Goal: Task Accomplishment & Management: Complete application form

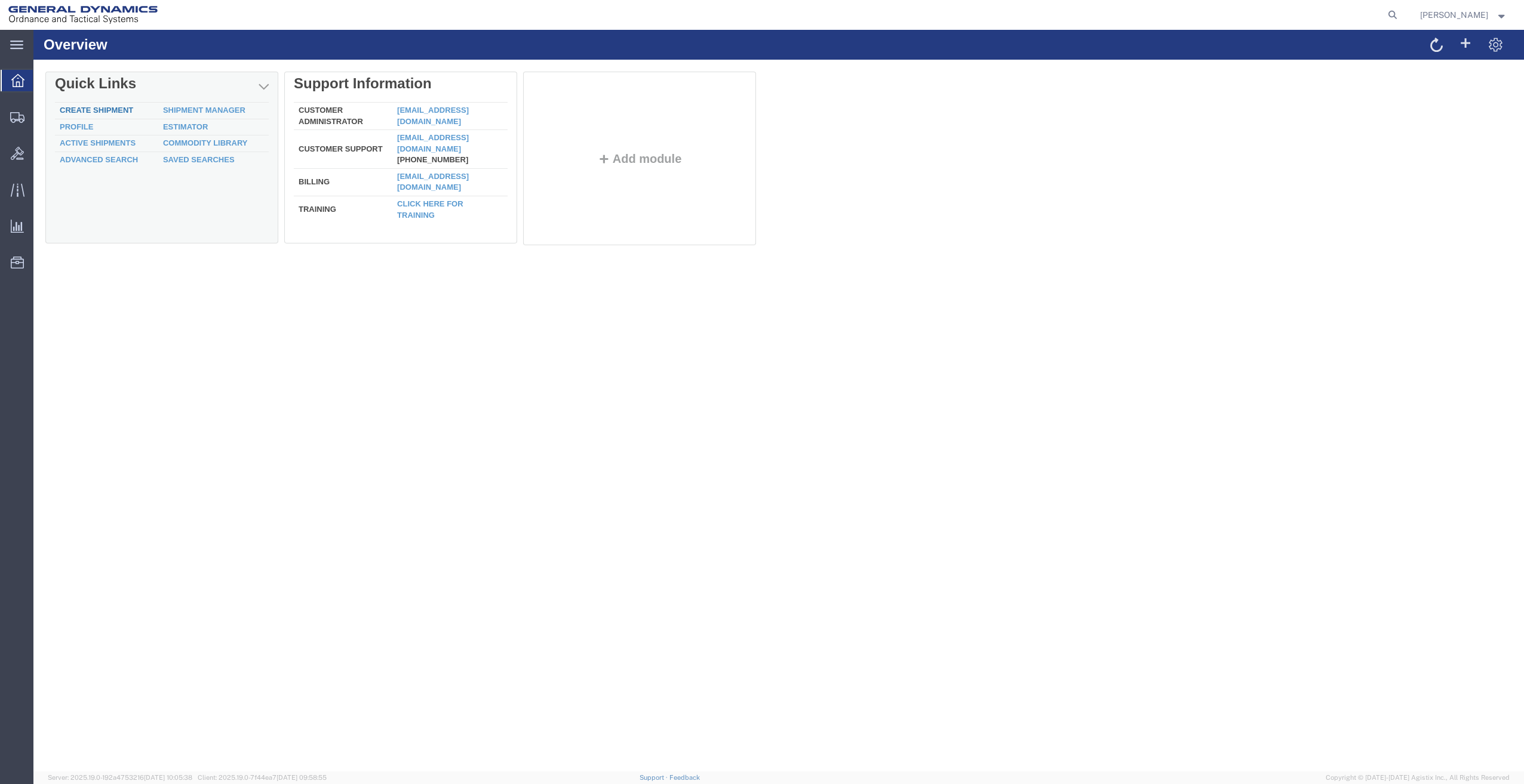
click at [91, 105] on link "Create Shipment" at bounding box center [96, 110] width 73 height 9
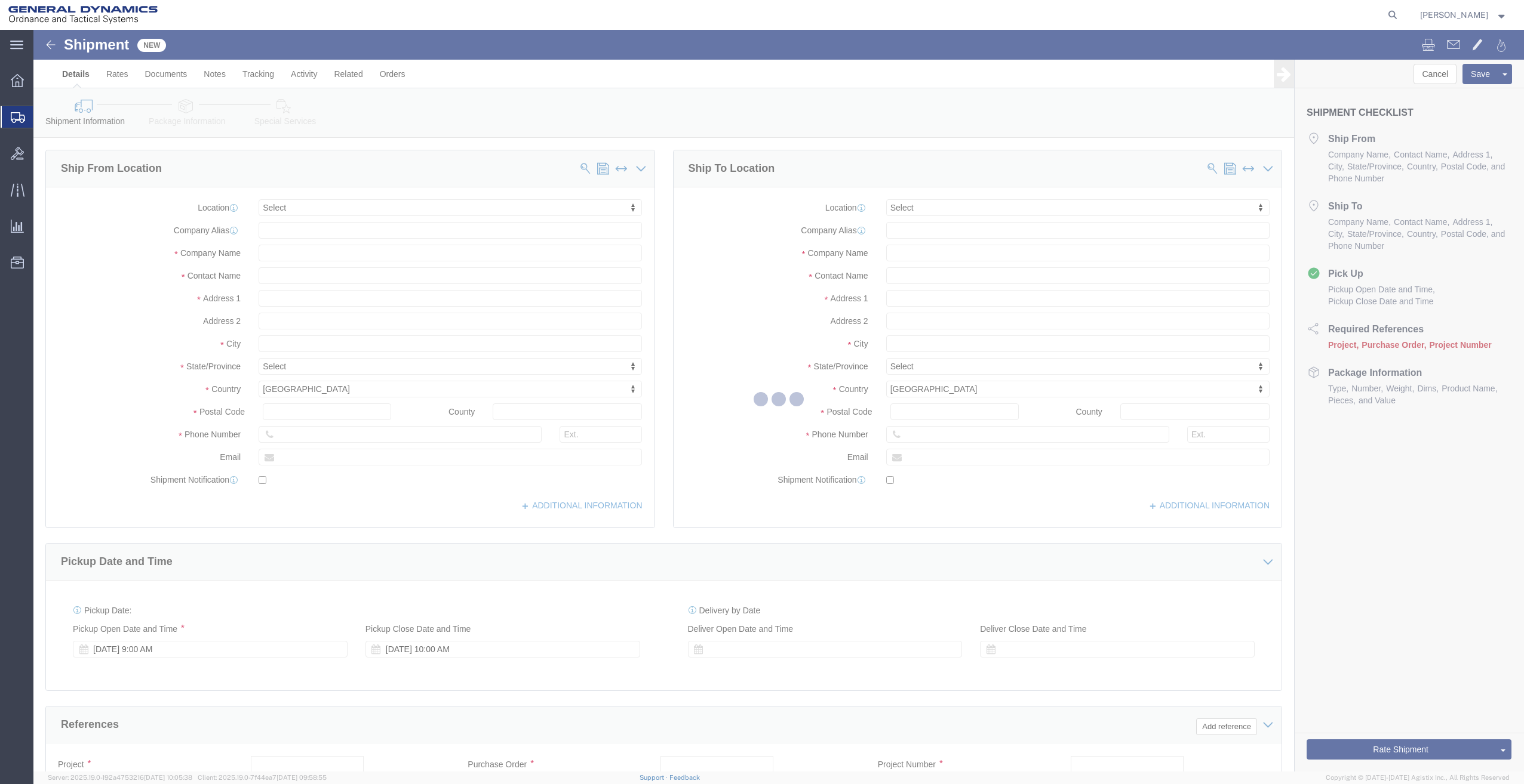
select select
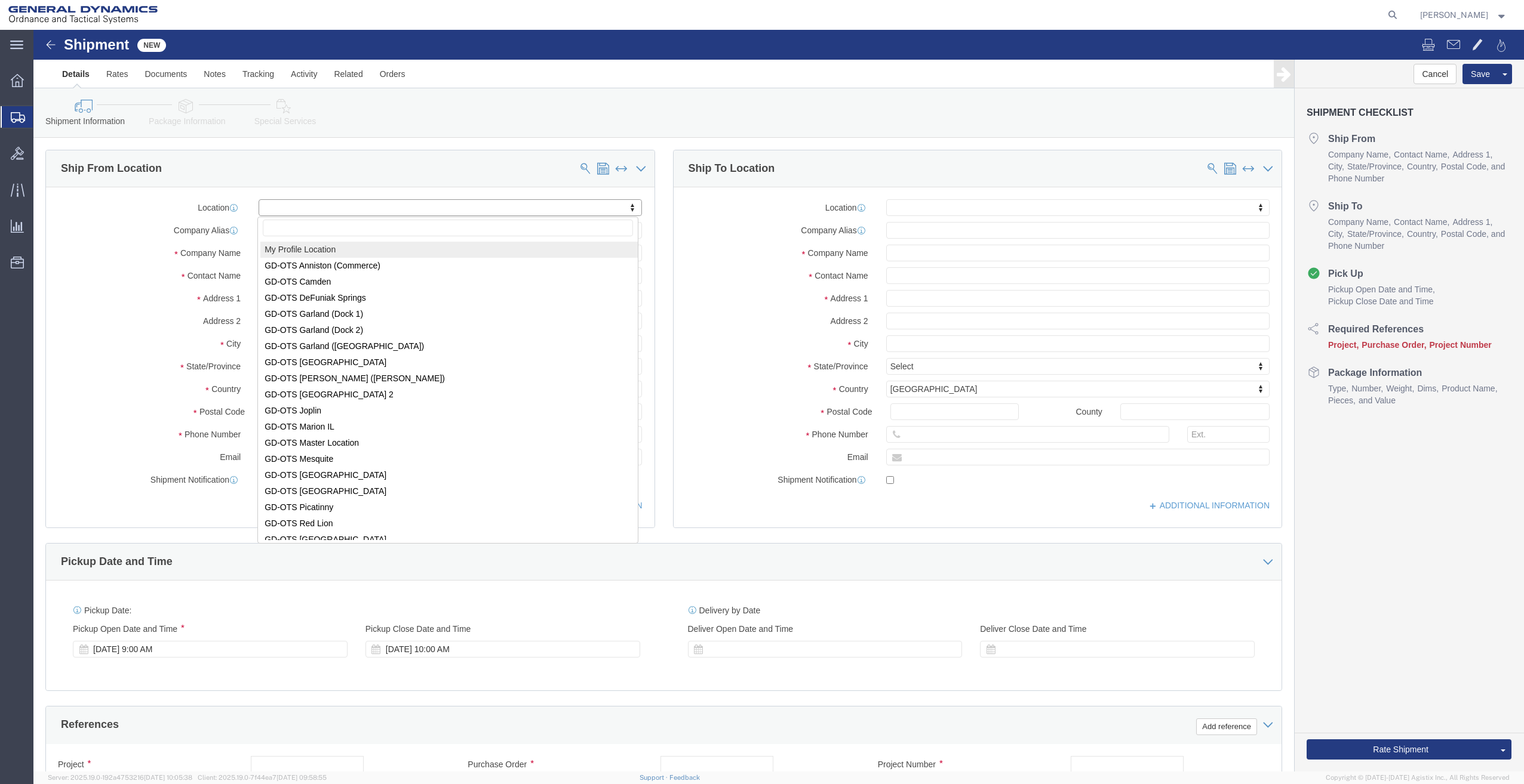
select select "MYPROFILE"
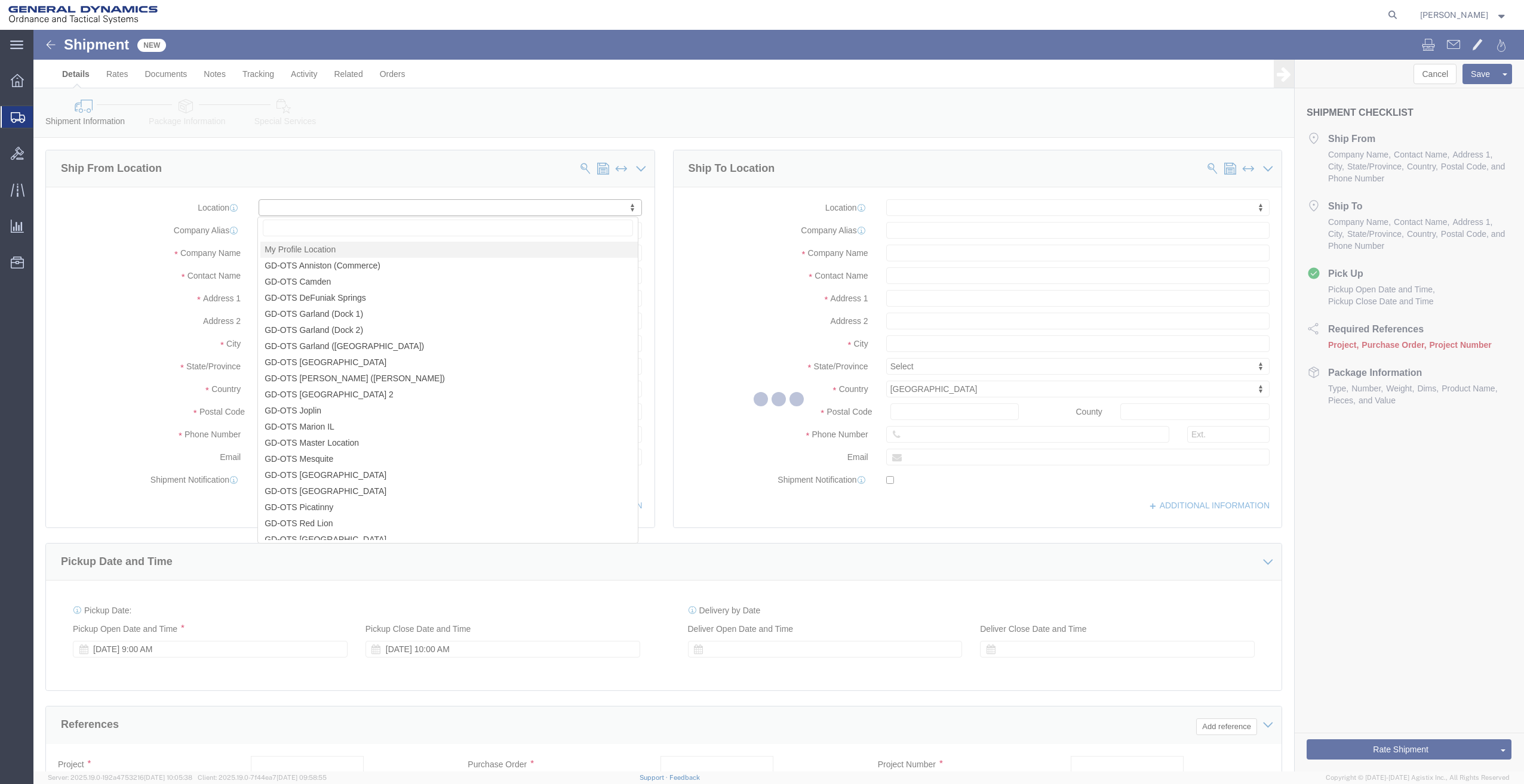
type input "General Dynamics - OTS"
type input "[PERSON_NAME]"
type input "[STREET_ADDRESS]"
type input "SACO"
type input "04072"
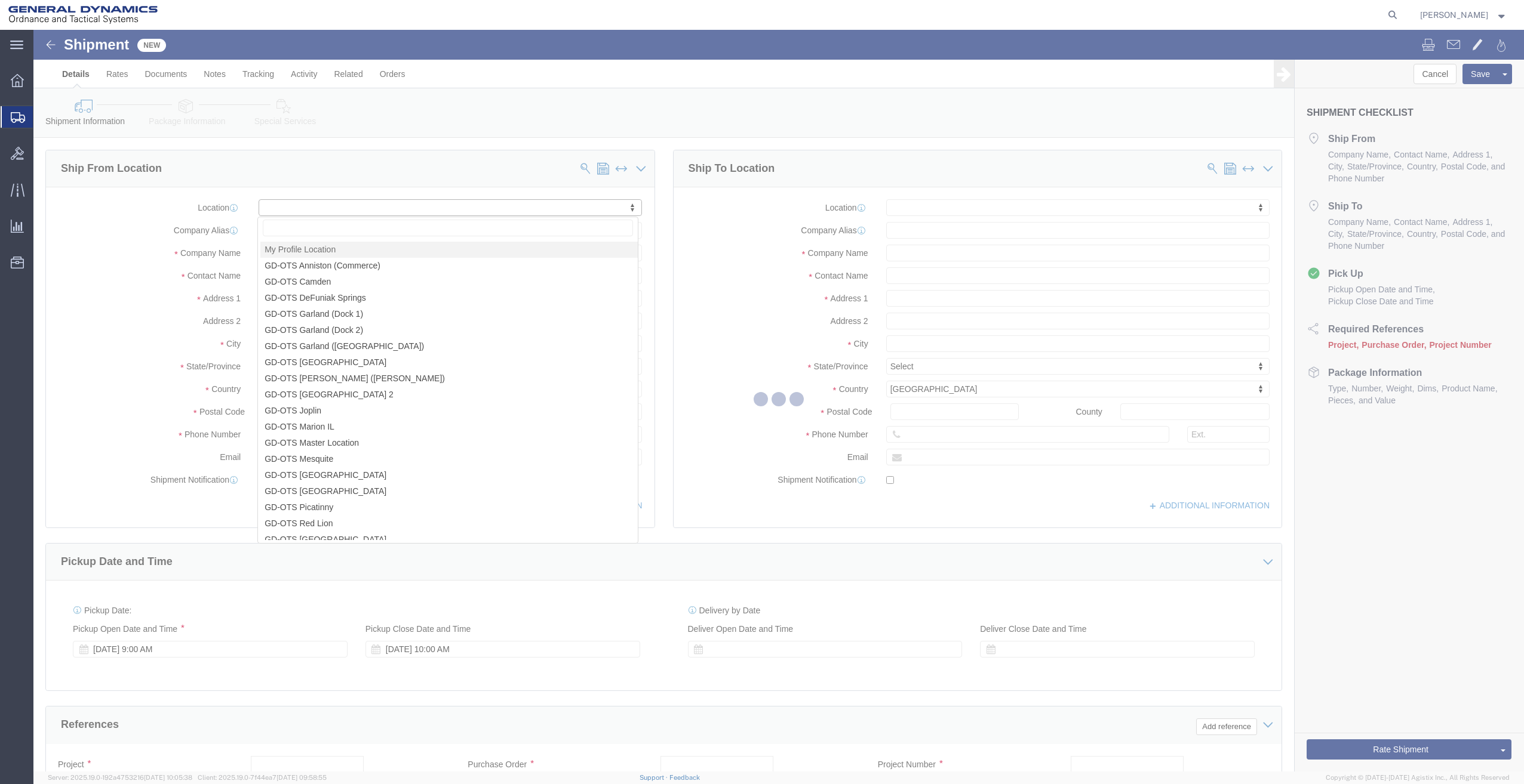
type input "[PHONE_NUMBER]"
type input "[PERSON_NAME][EMAIL_ADDRESS][PERSON_NAME][DOMAIN_NAME]"
checkbox input "true"
select select "ME"
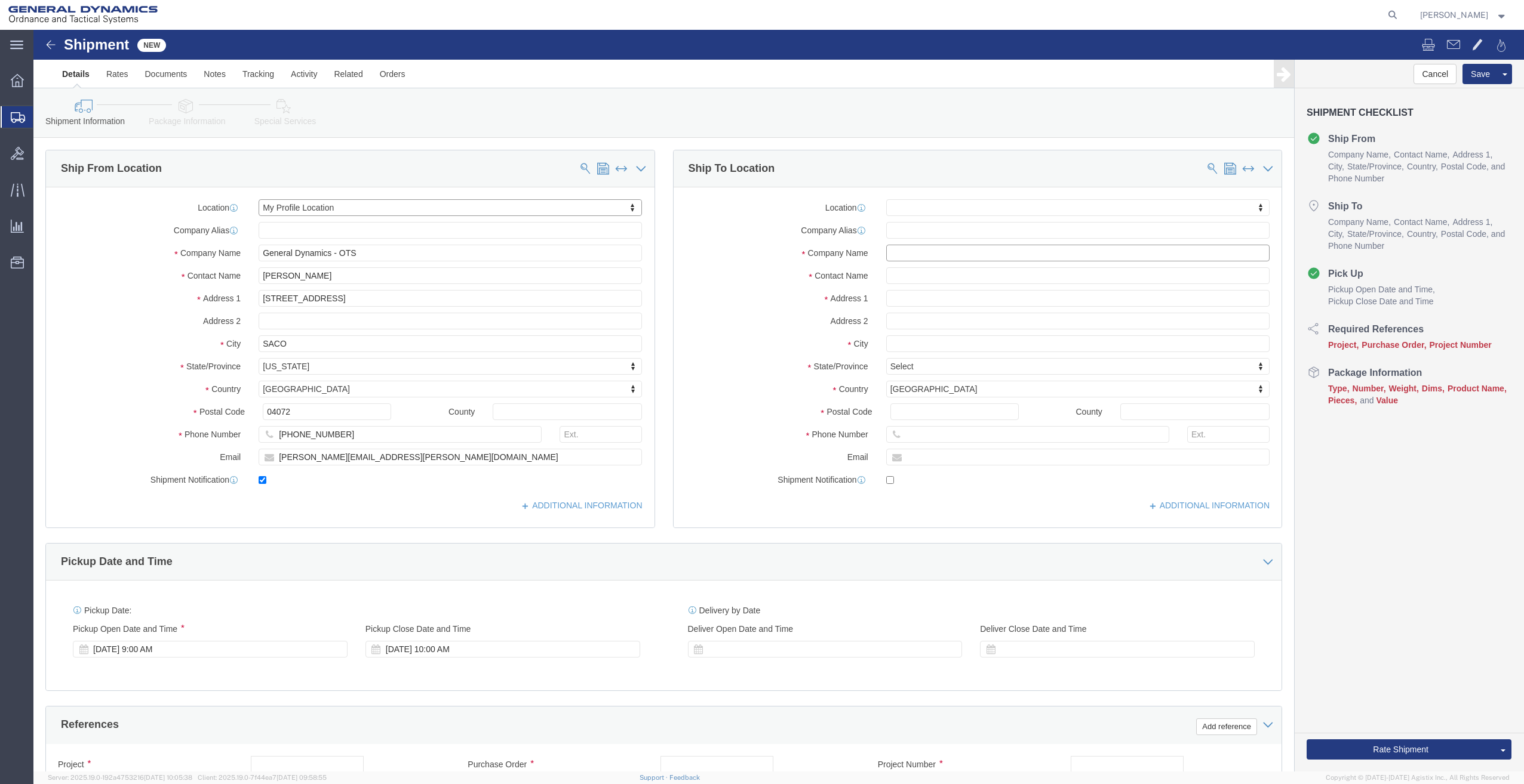
click input "text"
type input "GULF"
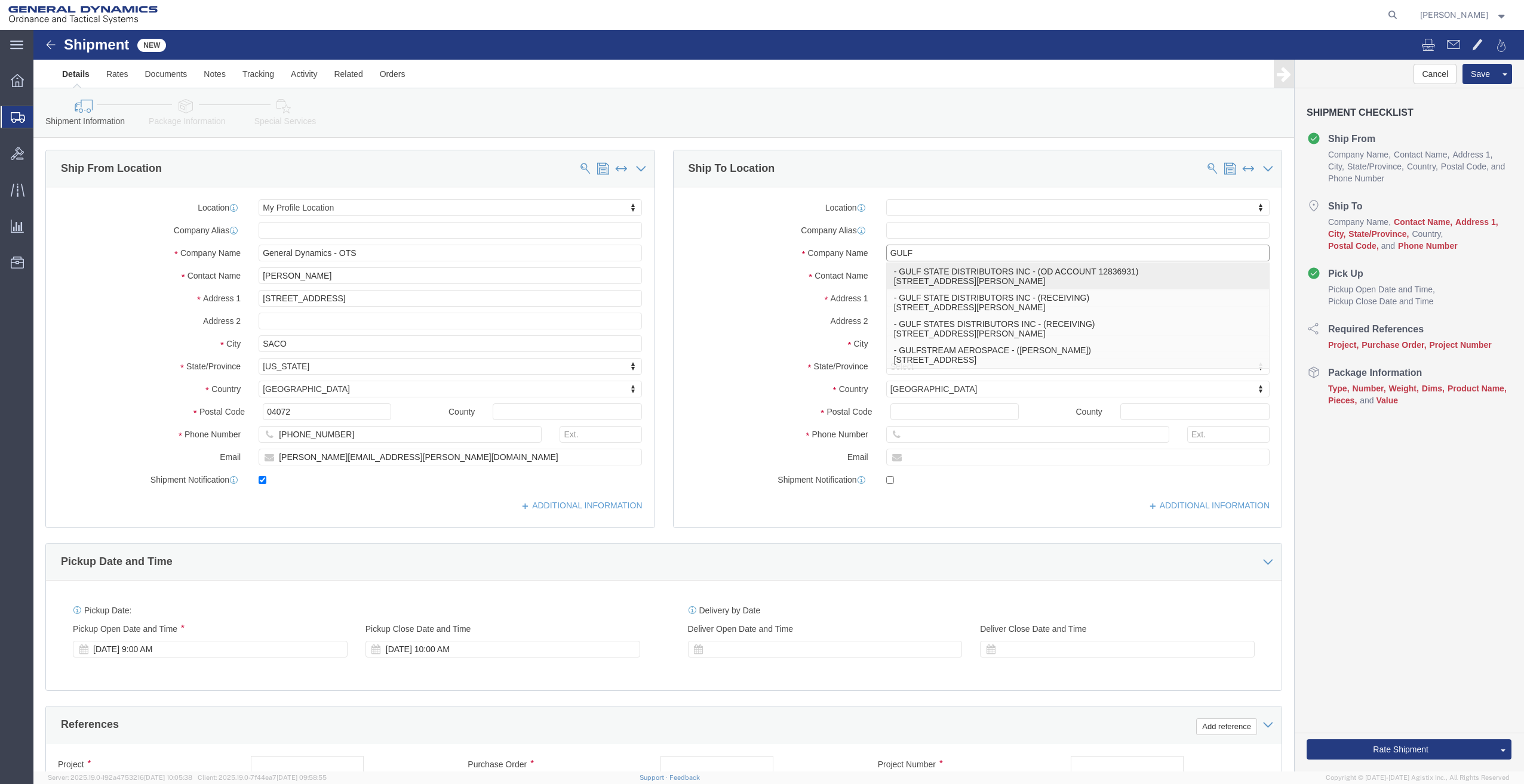
click p "- GULF STATE DISTRIBUTORS INC - (OD ACCOUNT 12836931) [STREET_ADDRESS][PERSON_N…"
select select
type input "GULF STATE DISTRIBUTORS INC"
type input "OD ACCOUNT 12836931"
type input "[STREET_ADDRESS][PERSON_NAME]"
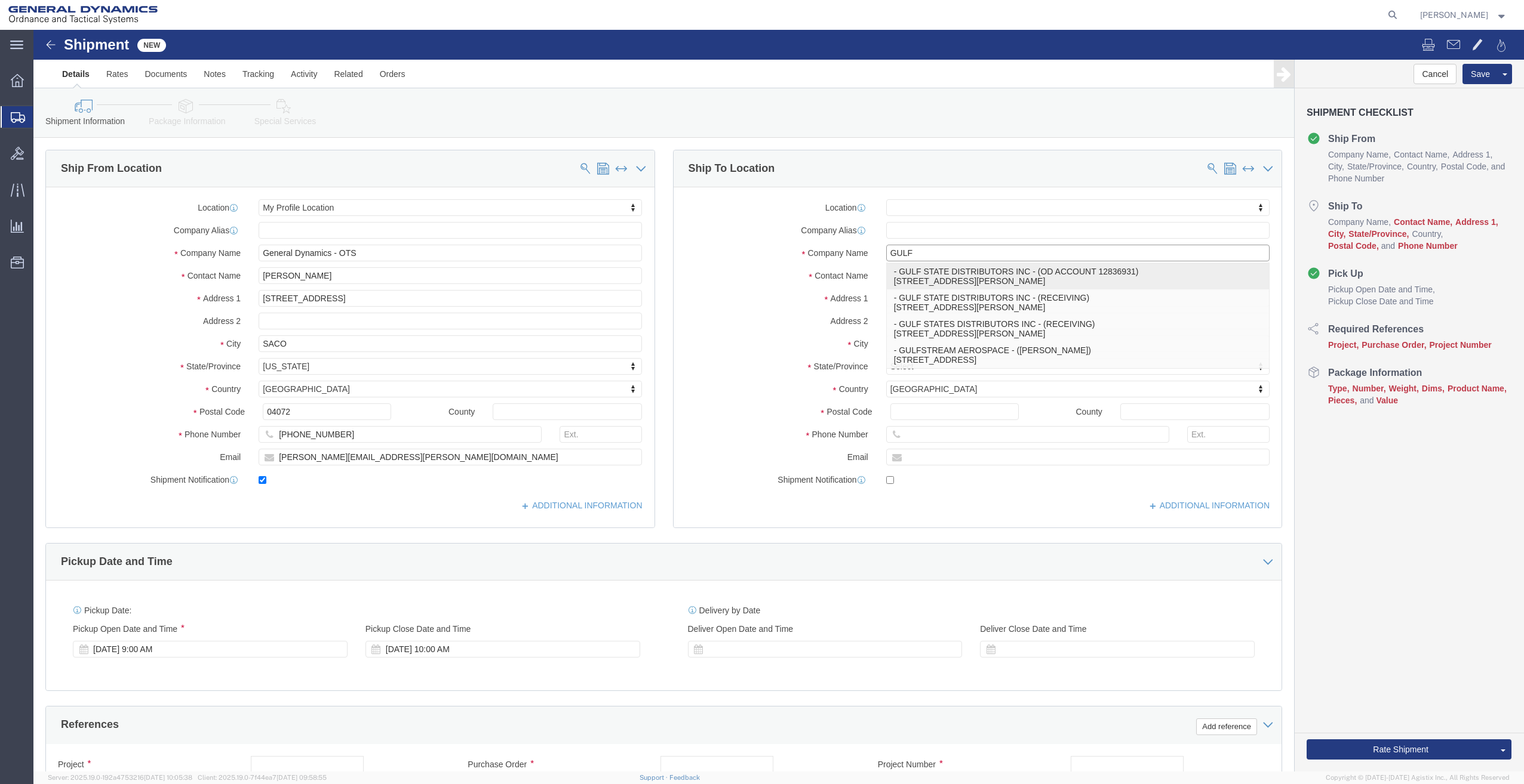
type input "[PERSON_NAME]"
type input "36117"
type input "9999999999"
select select "AL"
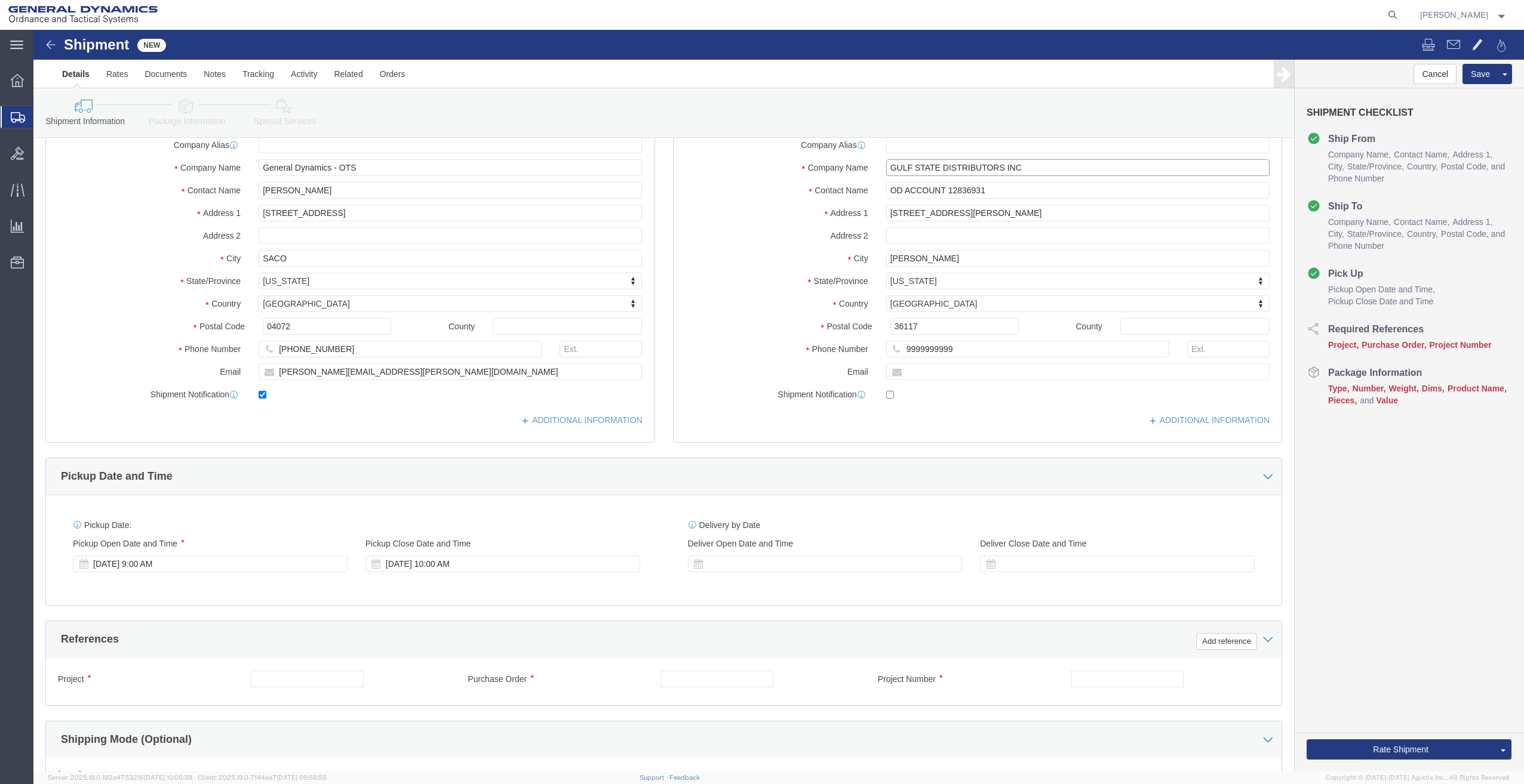
scroll to position [119, 0]
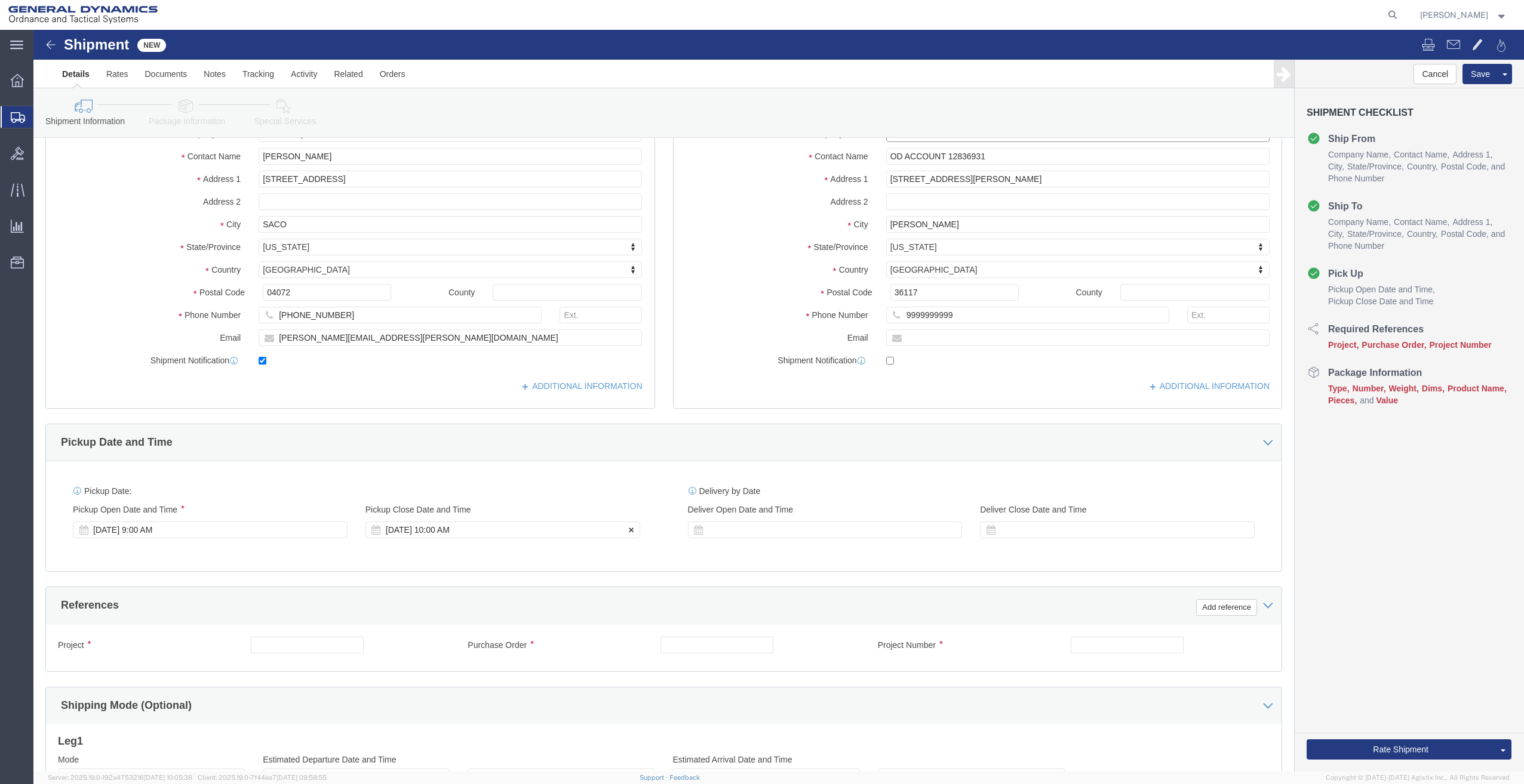
type input "GULF STATE DISTRIBUTORS INC"
click div "[DATE] 10:00 AM"
type input "7:00 PM"
click button "Apply"
click div "Project"
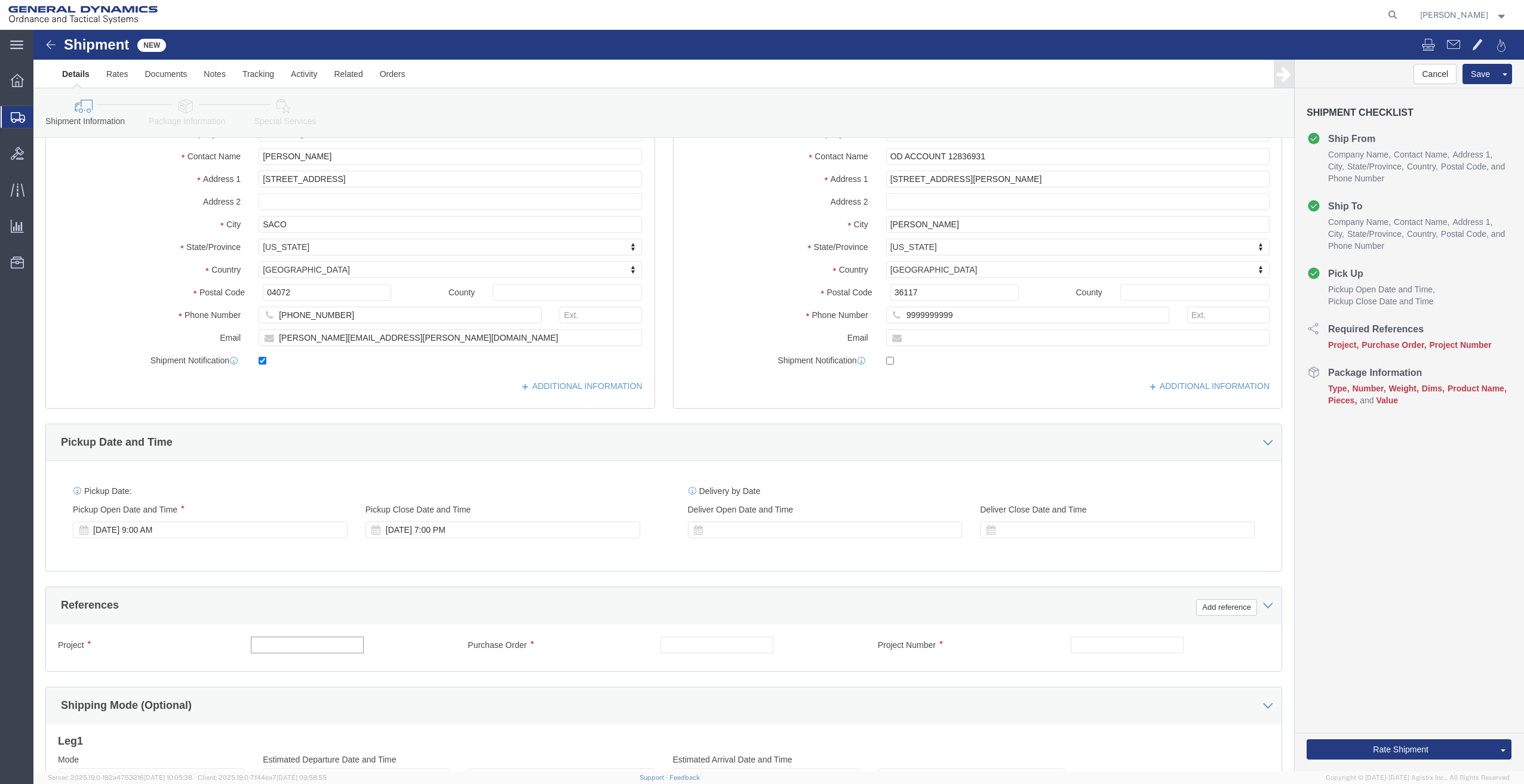
click input "text"
type input "28721 PO 0126964"
type input "."
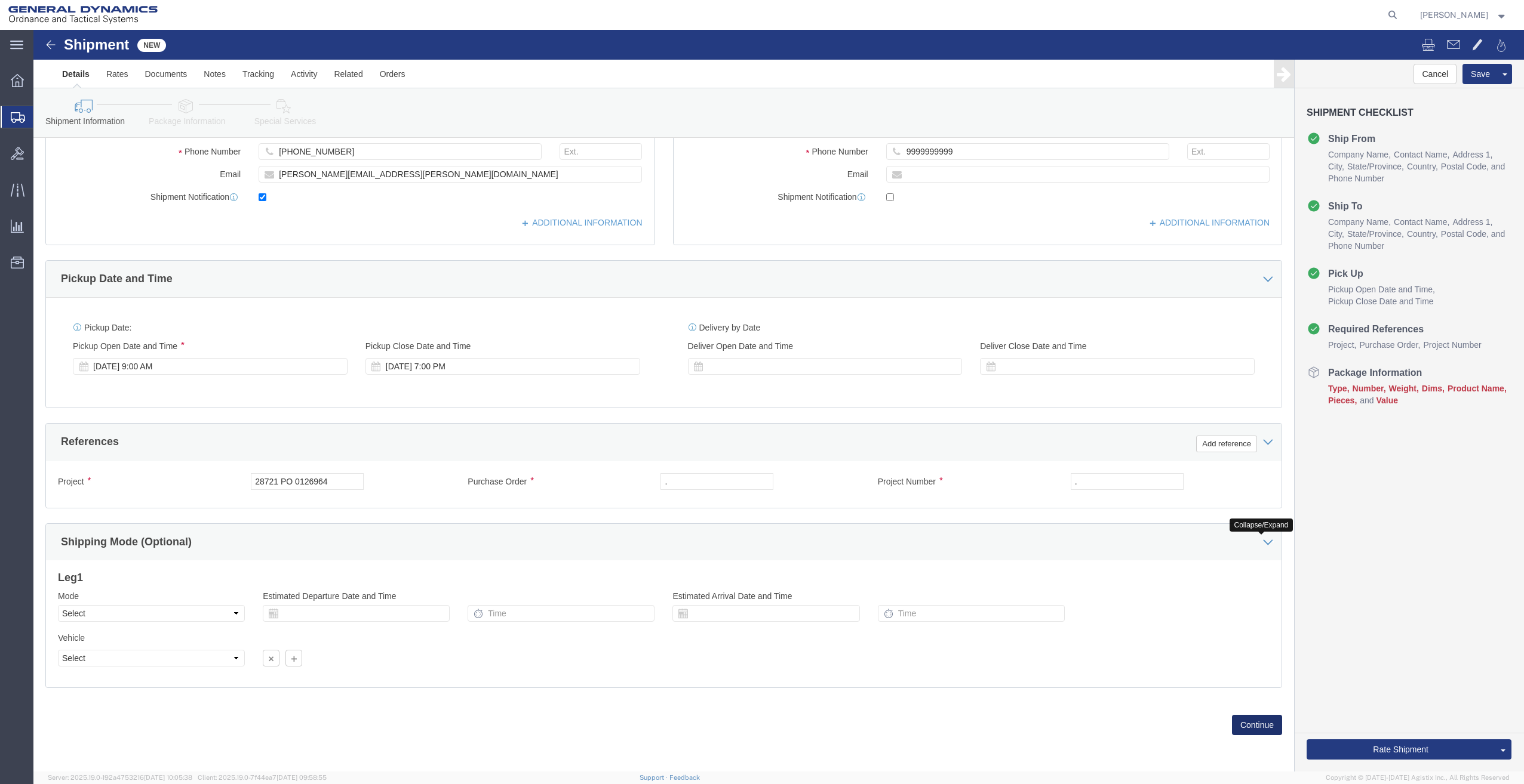
click button "Continue"
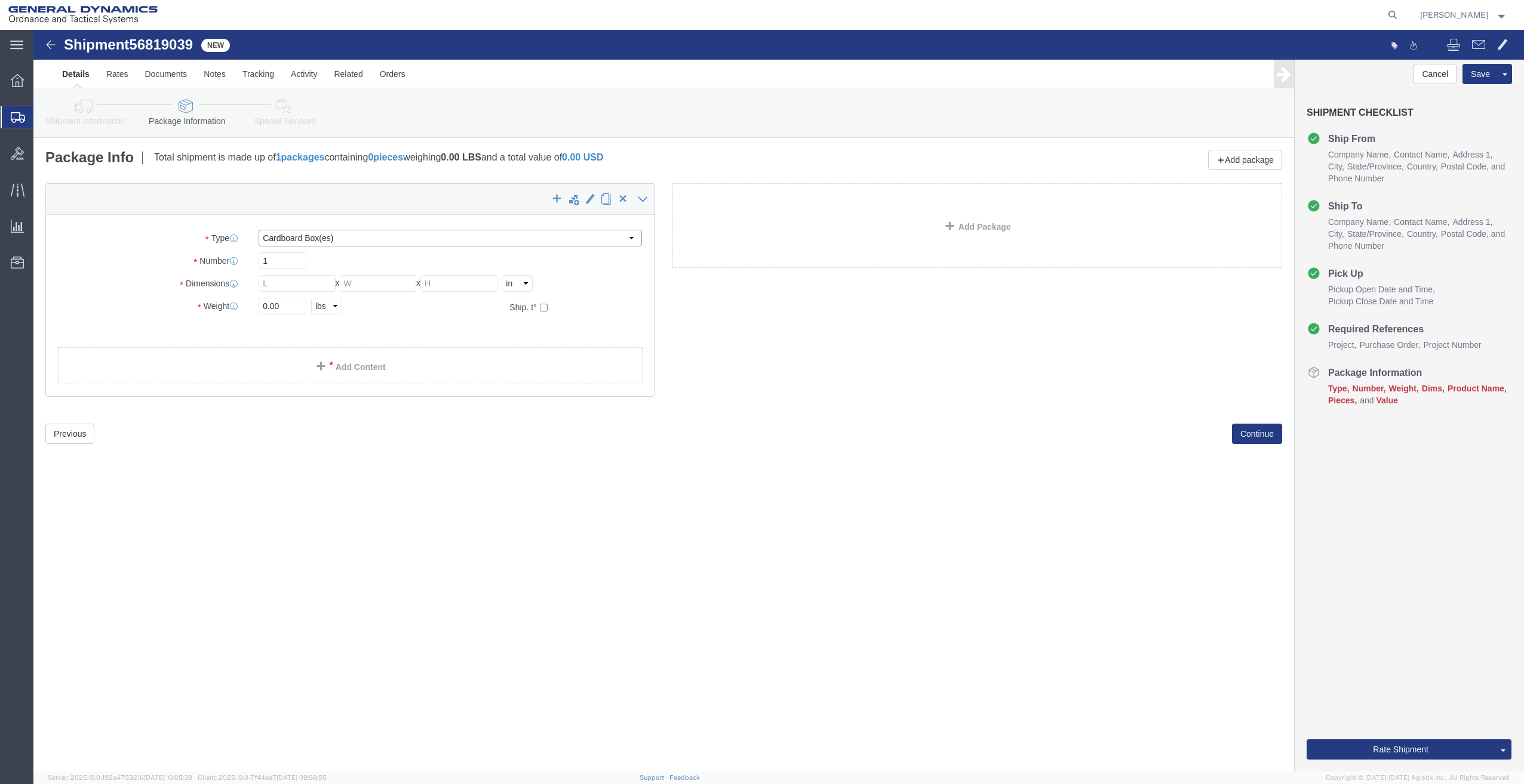
click select "Select Bale(s) Basket(s) Bolt(s) Bottle(s) Buckets Bulk Bundle(s) Can(s) Cardbo…"
select select "SKID"
click select "Select Bale(s) Basket(s) Bolt(s) Bottle(s) Buckets Bulk Bundle(s) Can(s) Cardbo…"
click div "Package Type Select Bale(s) Basket(s) Bolt(s) Bottle(s) Buckets Bulk Bundle(s) …"
drag, startPoint x: 246, startPoint y: 280, endPoint x: 257, endPoint y: 279, distance: 11.0
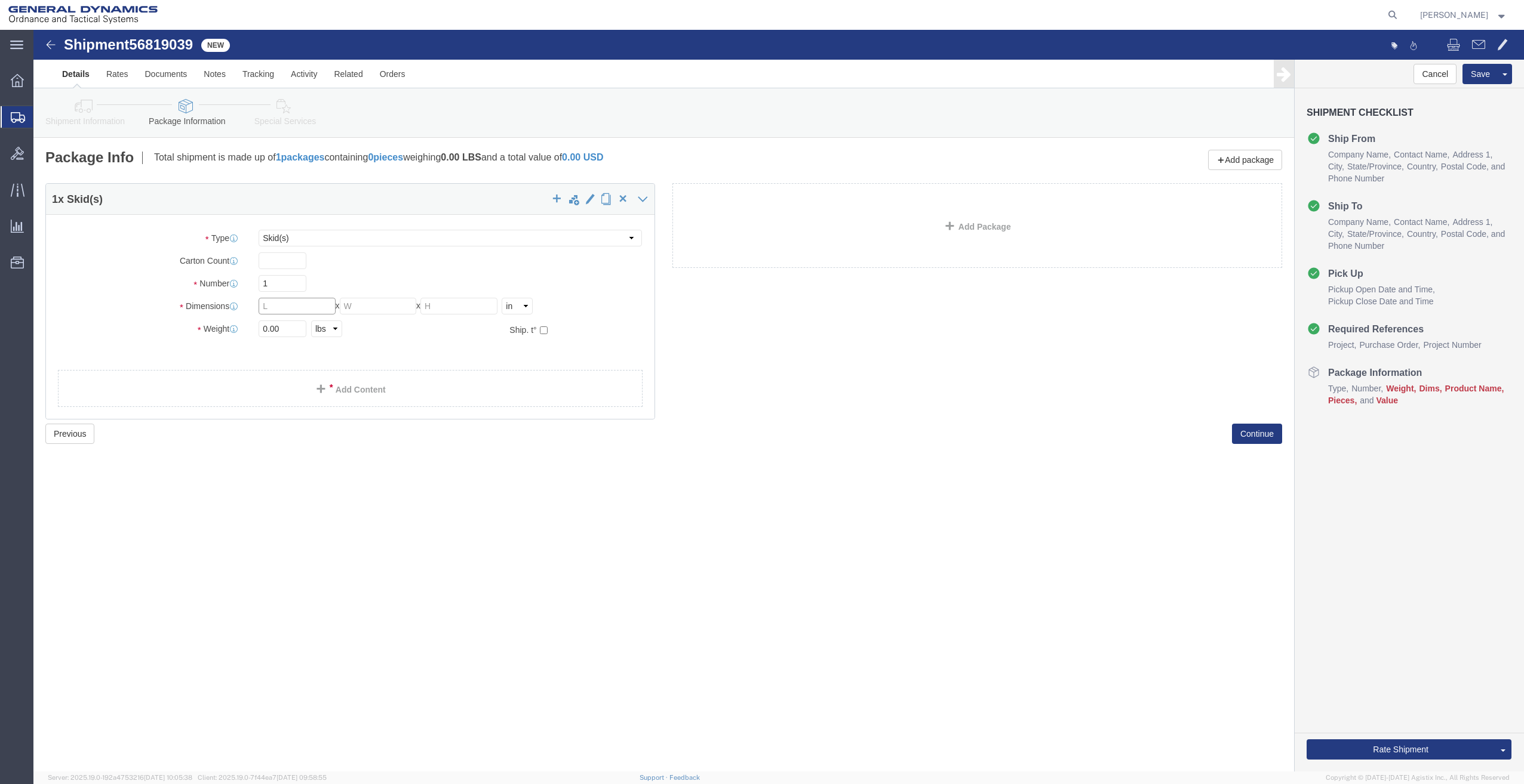
click input "text"
type input "48"
click select "Select Bale(s) Basket(s) Bolt(s) Bottle(s) Buckets Bulk Bundle(s) Can(s) Cardbo…"
select select "PSNS"
click select "Select Bale(s) Basket(s) Bolt(s) Bottle(s) Buckets Bulk Bundle(s) Can(s) Cardbo…"
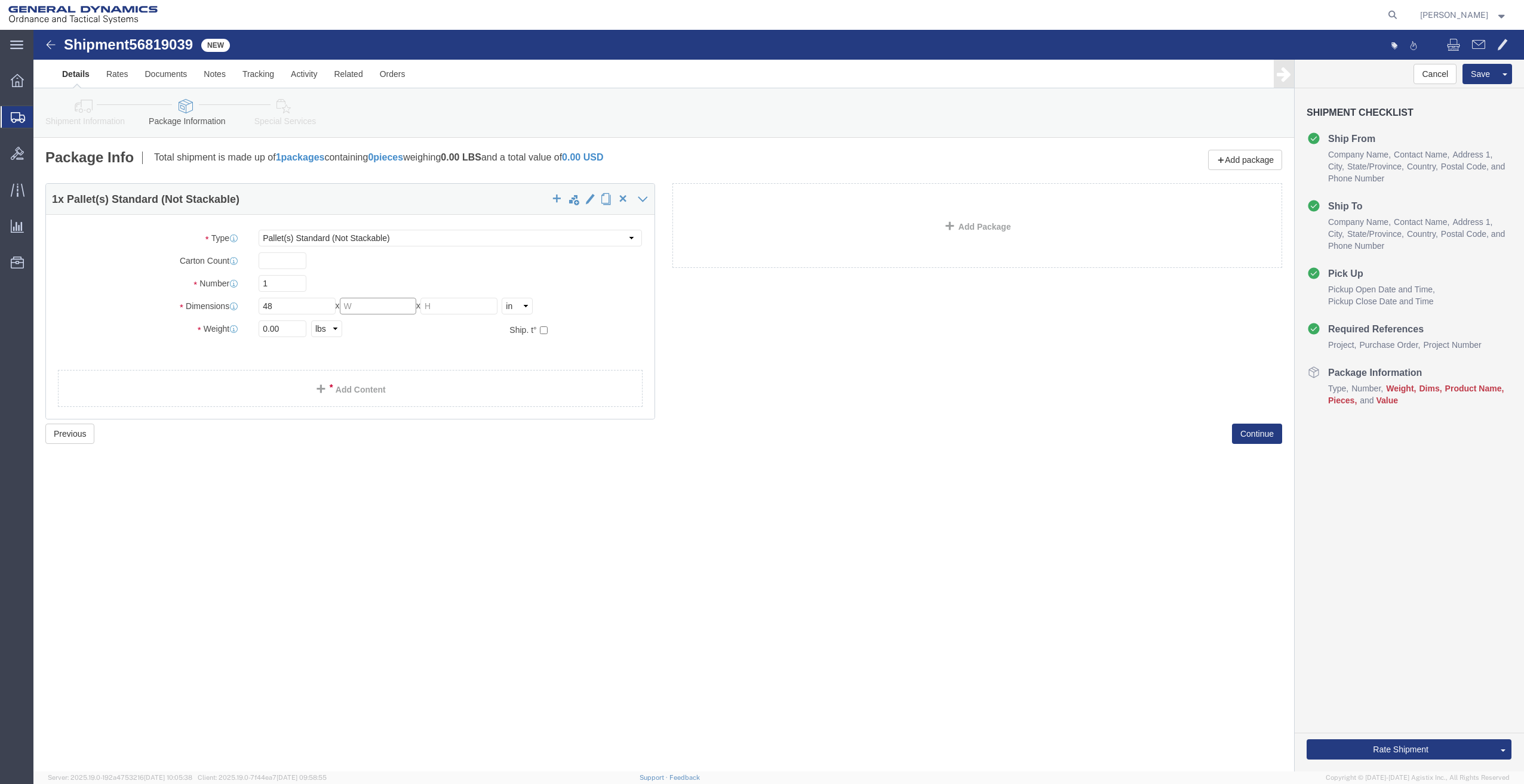
click input "text"
type input "40"
type input "18"
type input "260"
click link "Add Content"
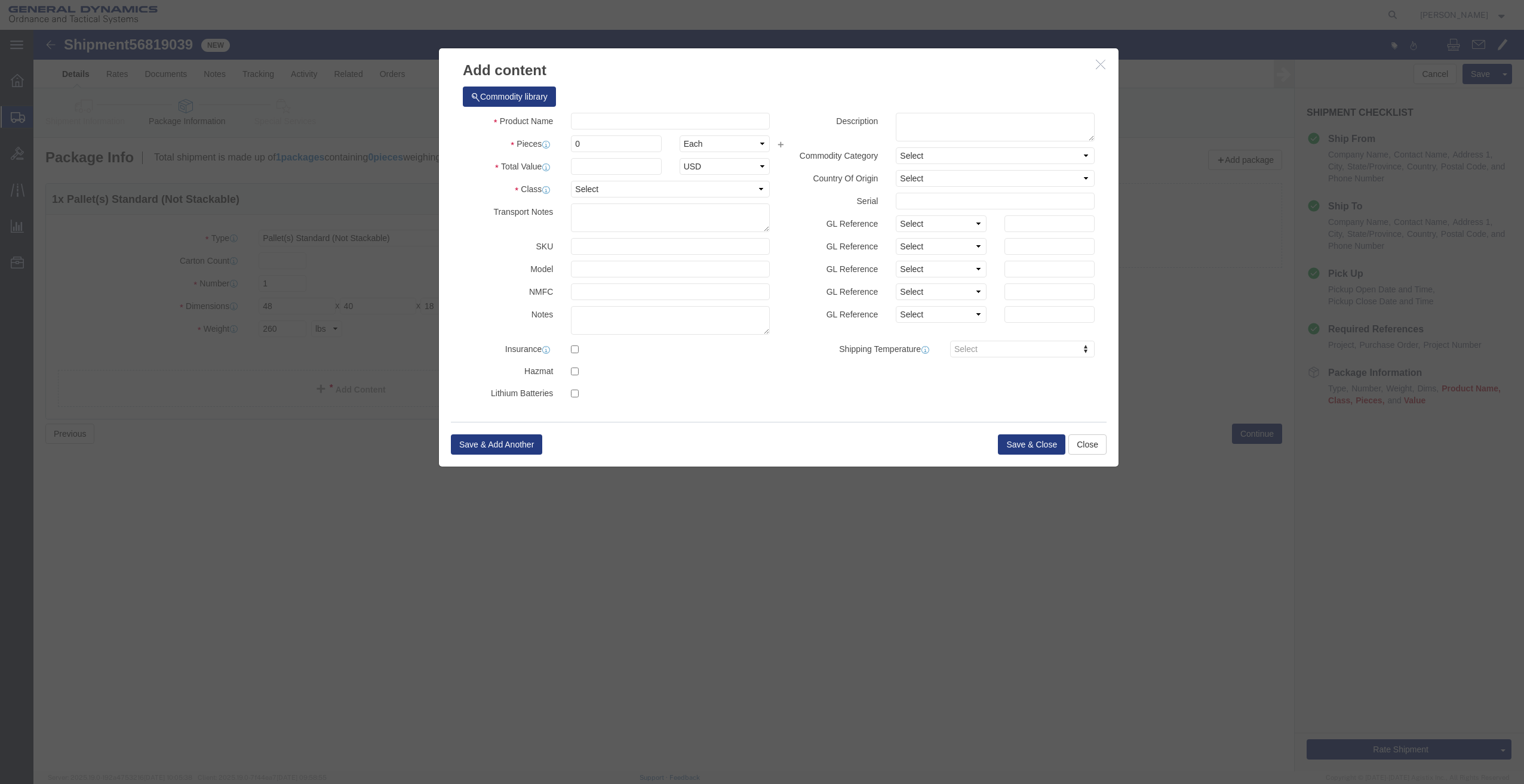
click div "Commodity library"
click input "text"
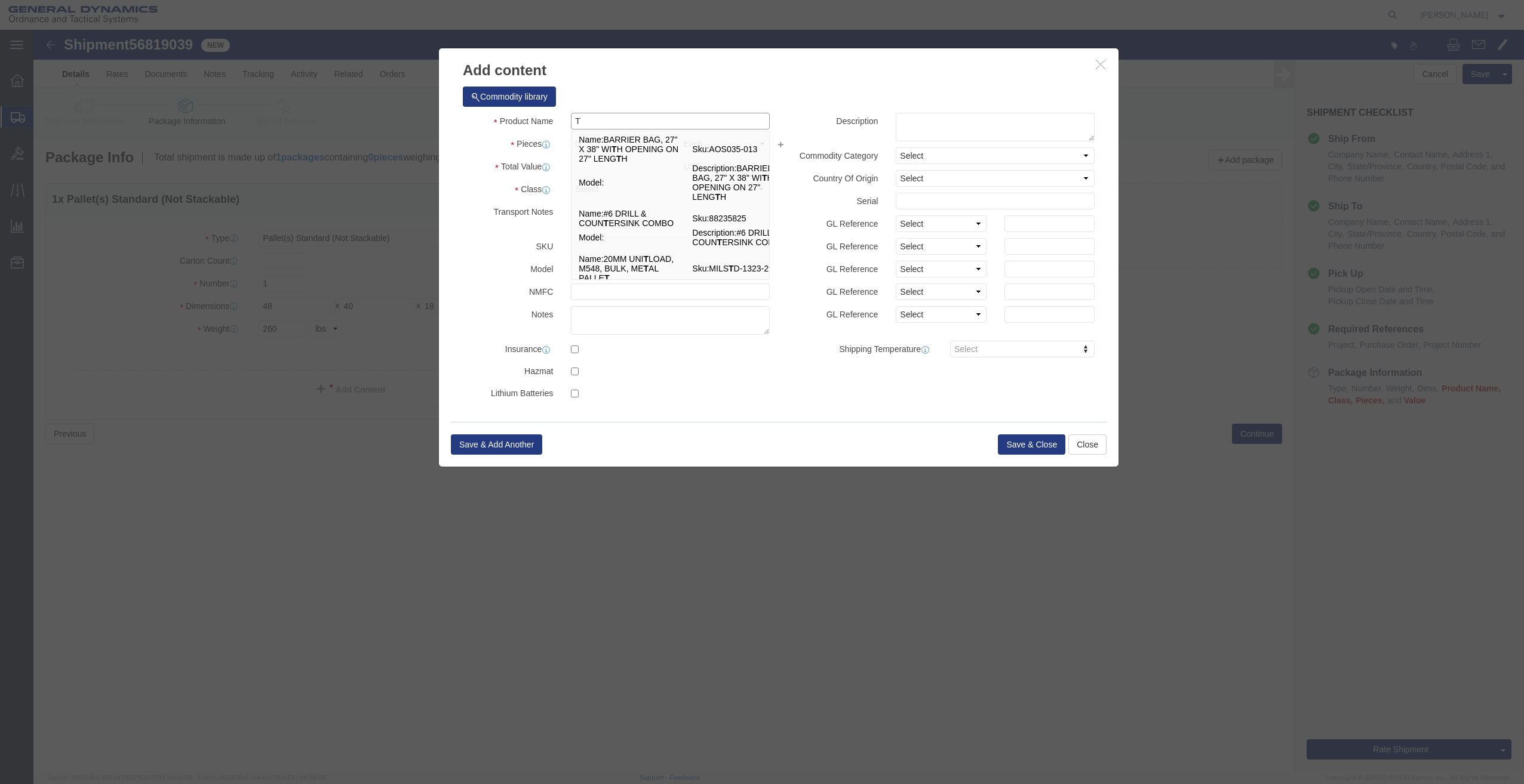
type input "TRAINING / MARKING AMMUNITION"
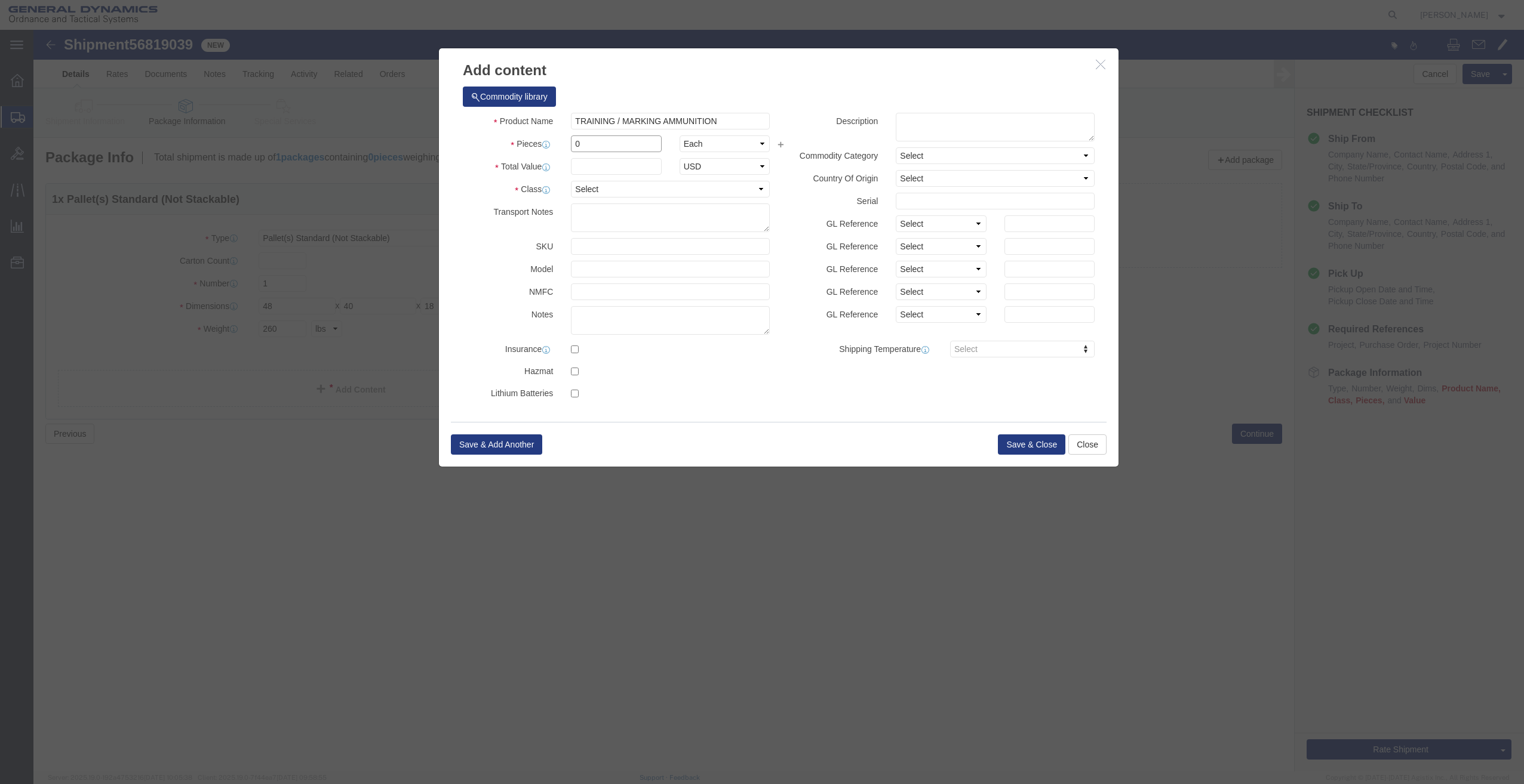
drag, startPoint x: 562, startPoint y: 117, endPoint x: 511, endPoint y: 133, distance: 53.5
click div "Product Name TRAINING / MARKING AMMUNITION T Pieces 0 Select Bag Barrels 100Boa…"
type input "1"
click input "text"
type input "1"
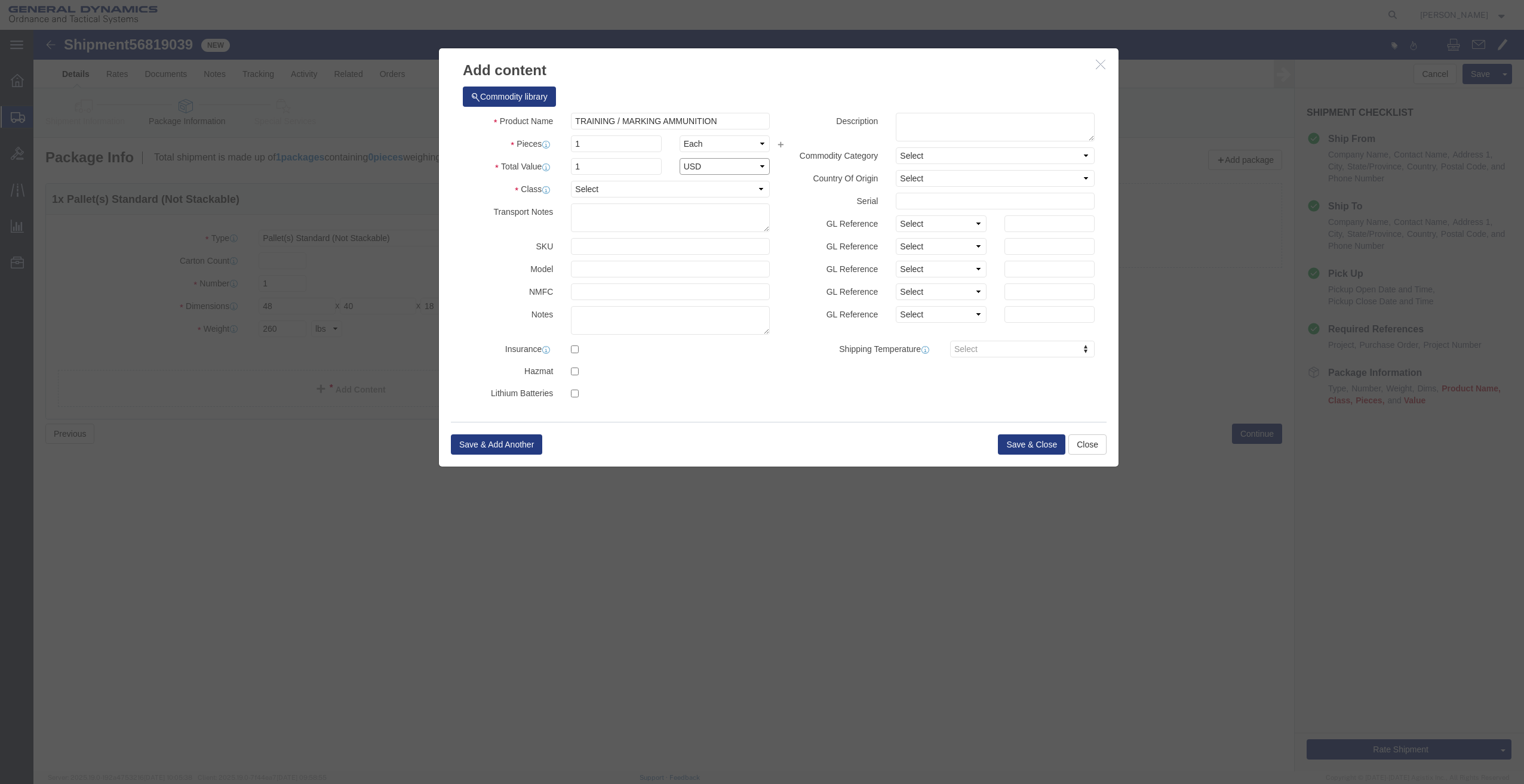
select select "USD"
select select "85"
click button "Save & Close"
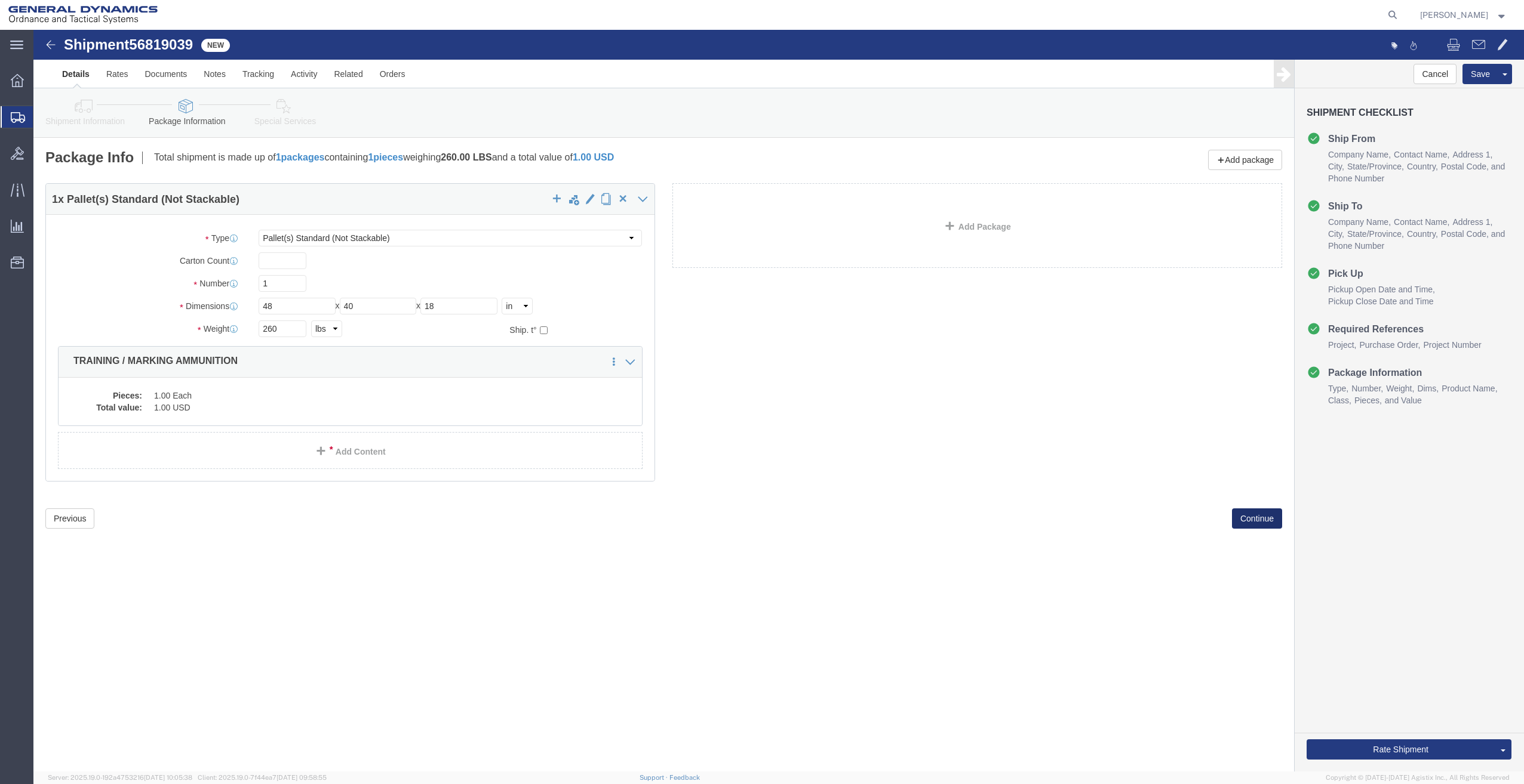
click button "Continue"
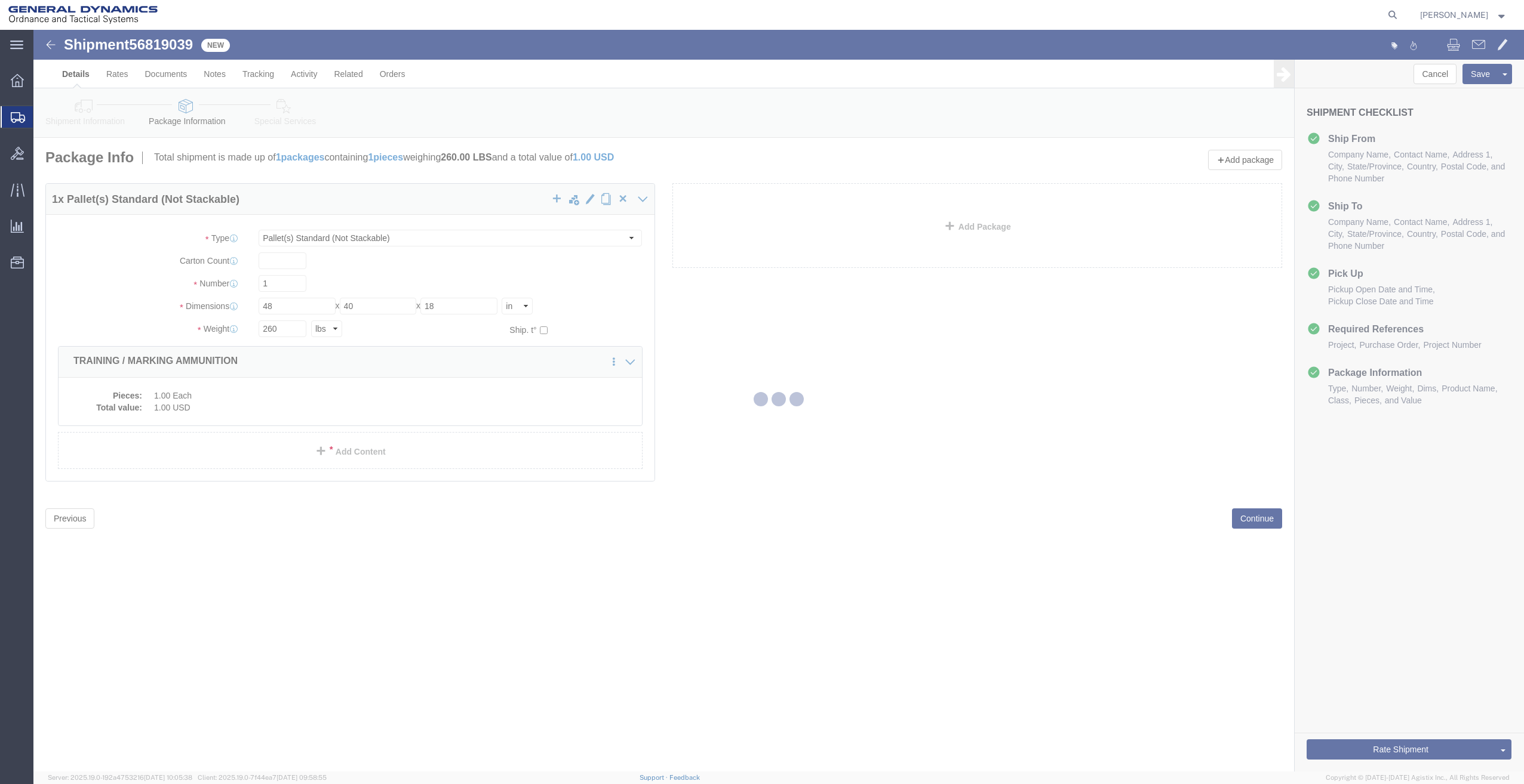
select select
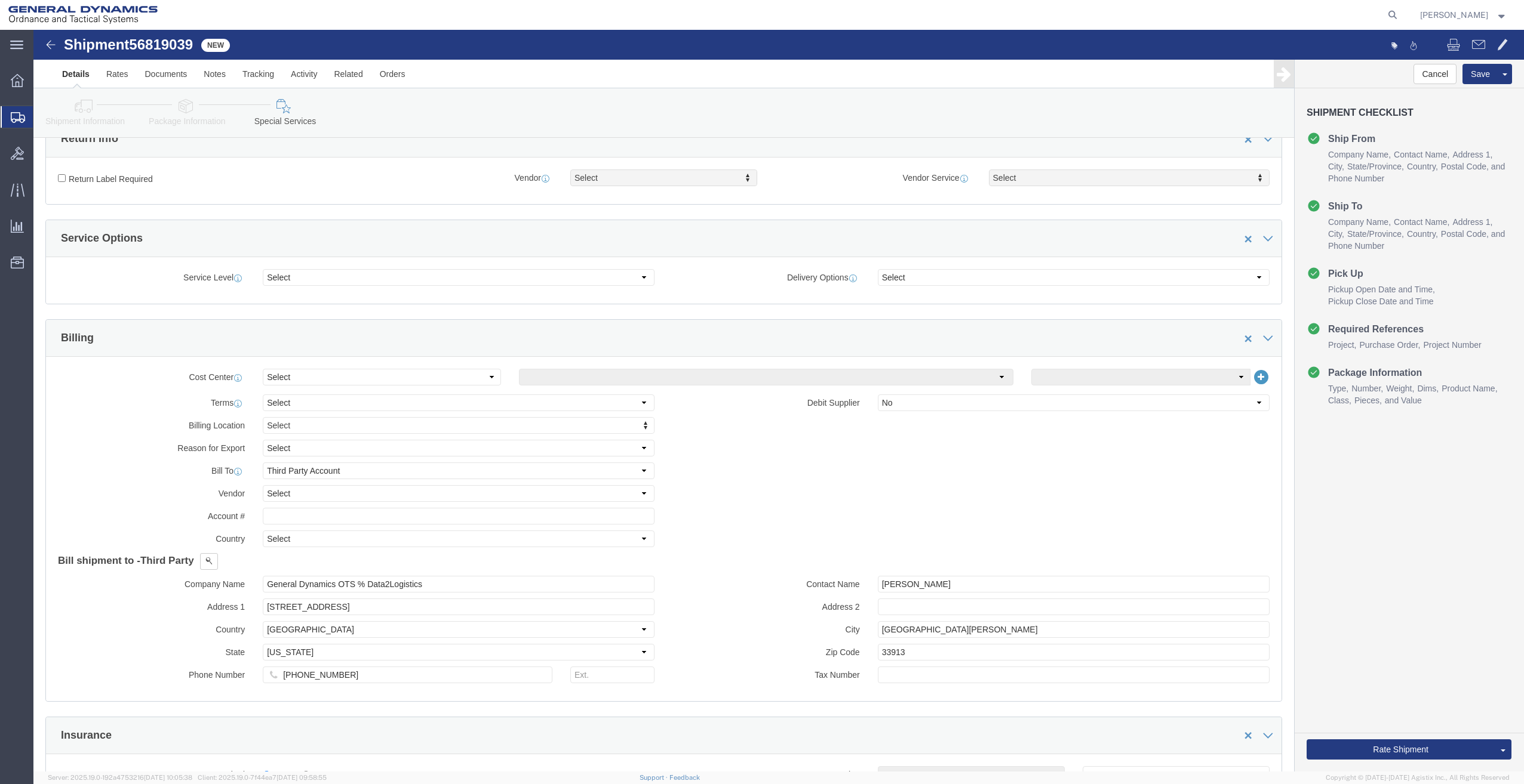
scroll to position [359, 0]
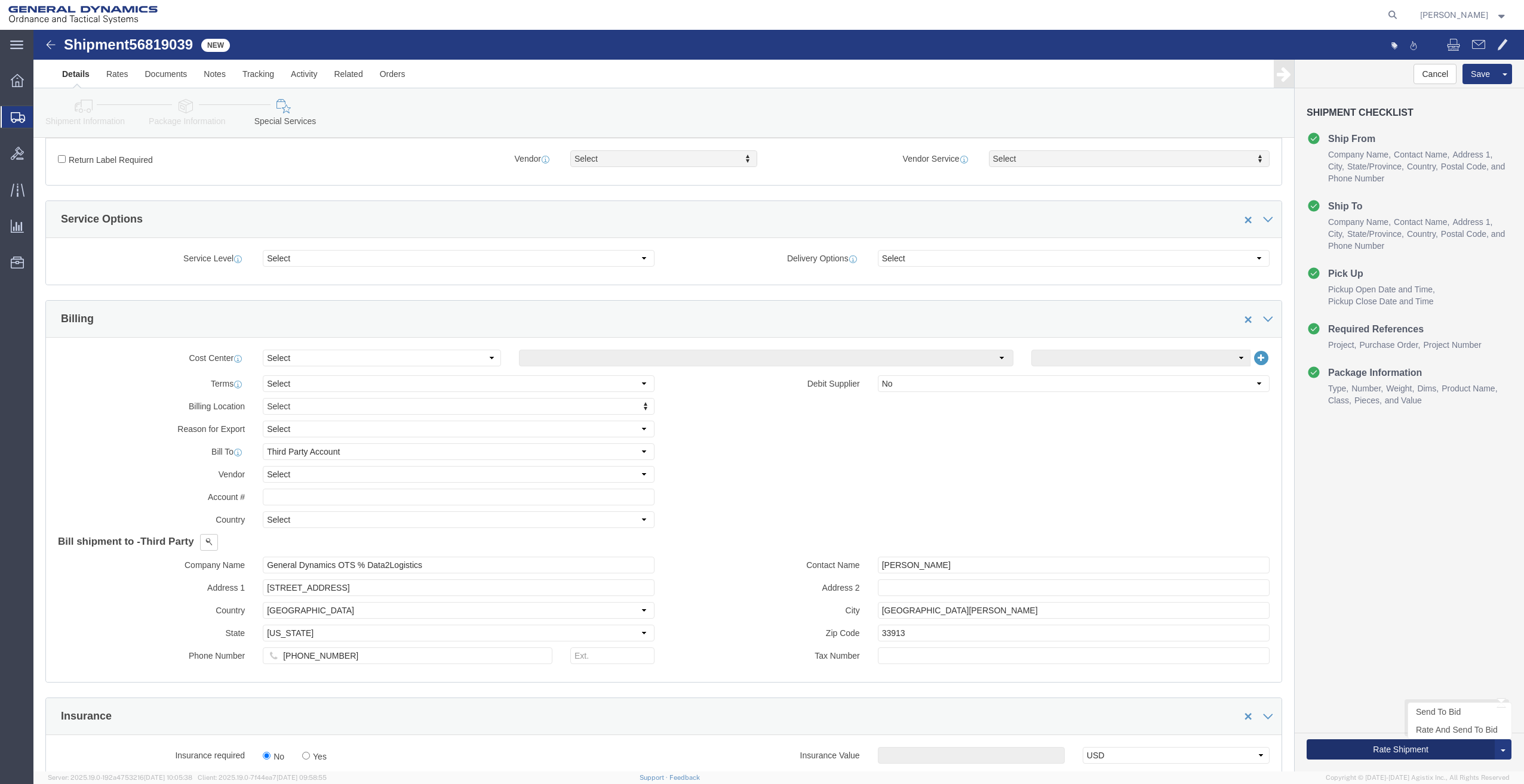
click button "Rate Shipment"
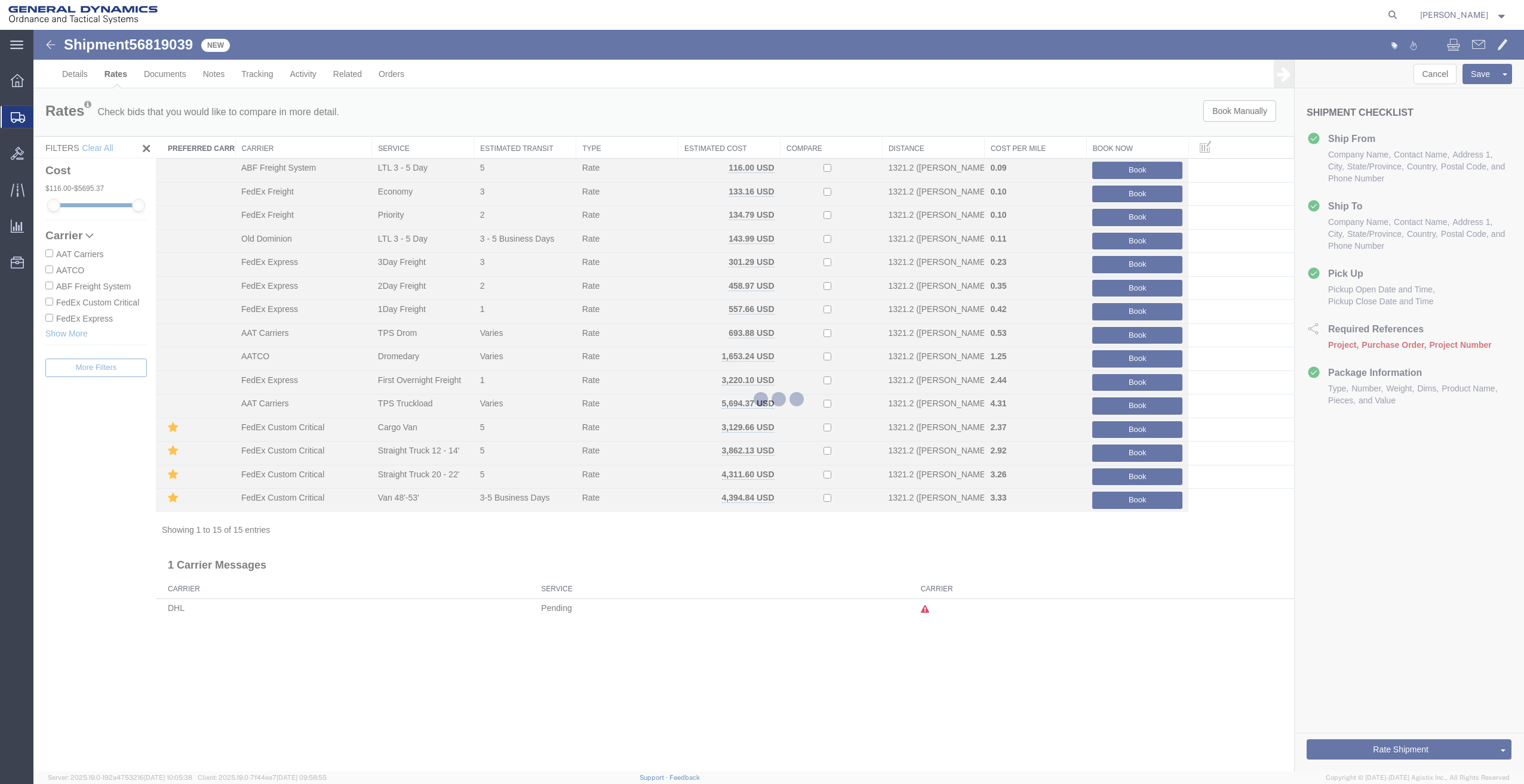
scroll to position [0, 0]
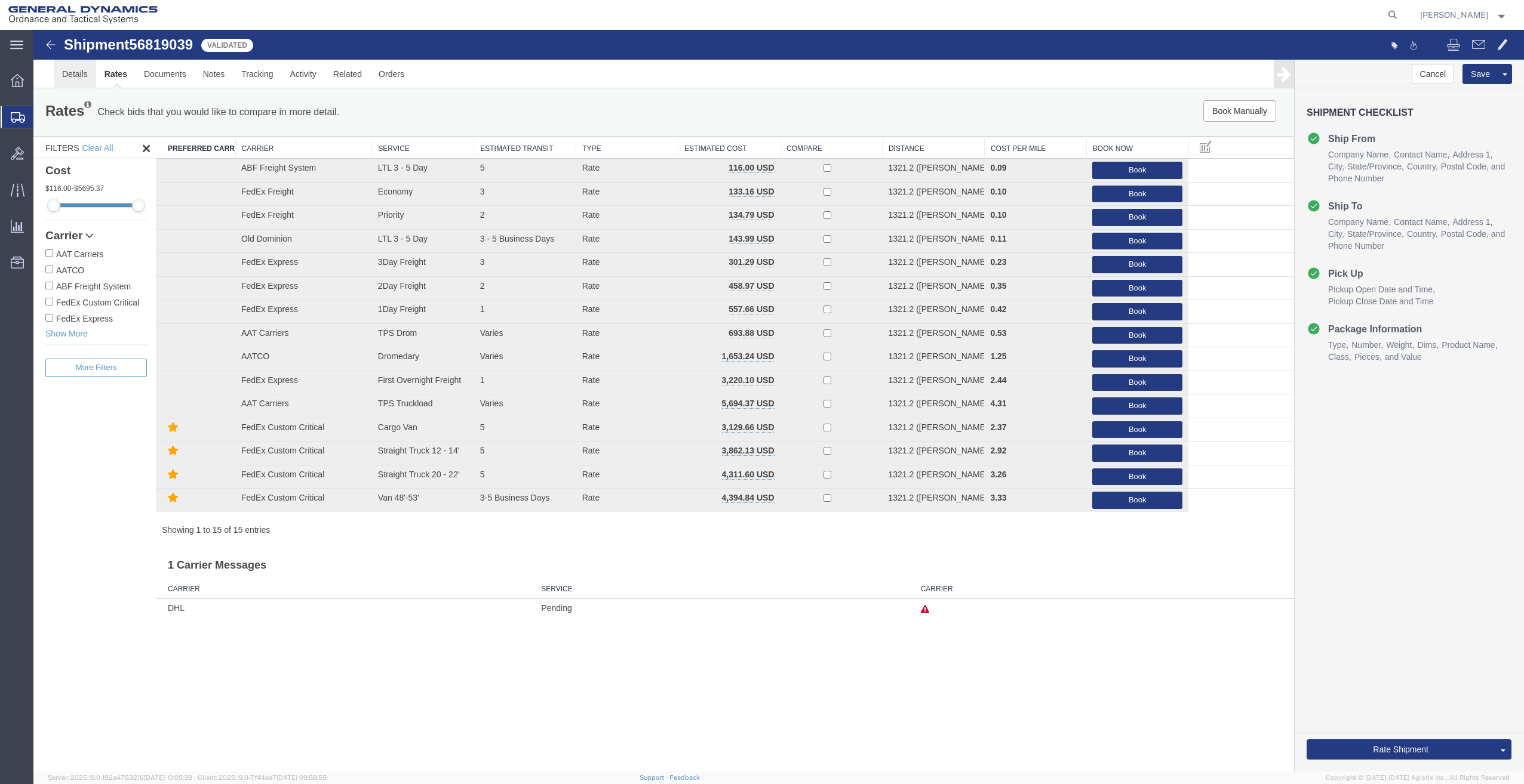
click at [83, 68] on link "Details" at bounding box center [75, 73] width 42 height 28
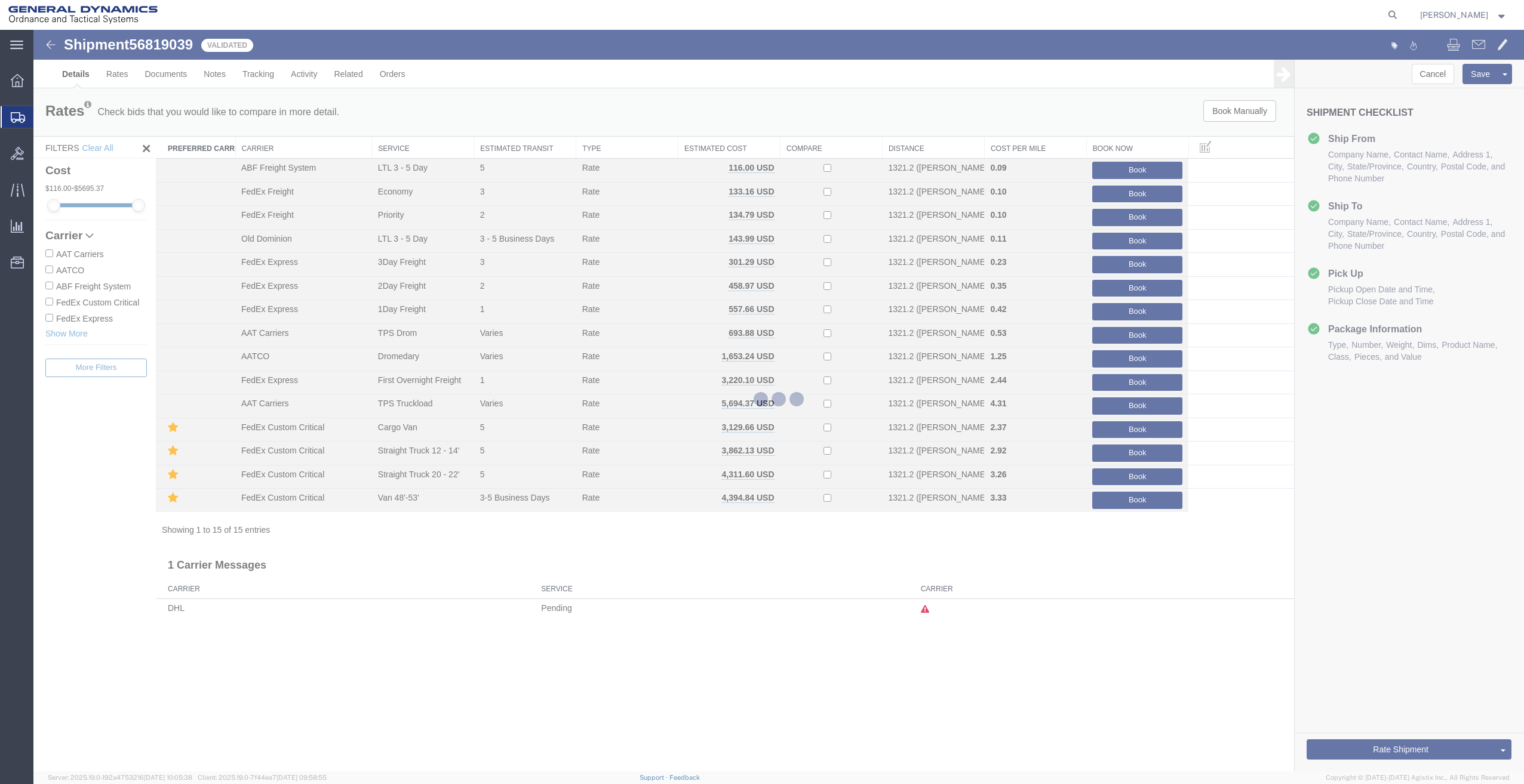
select select "15180"
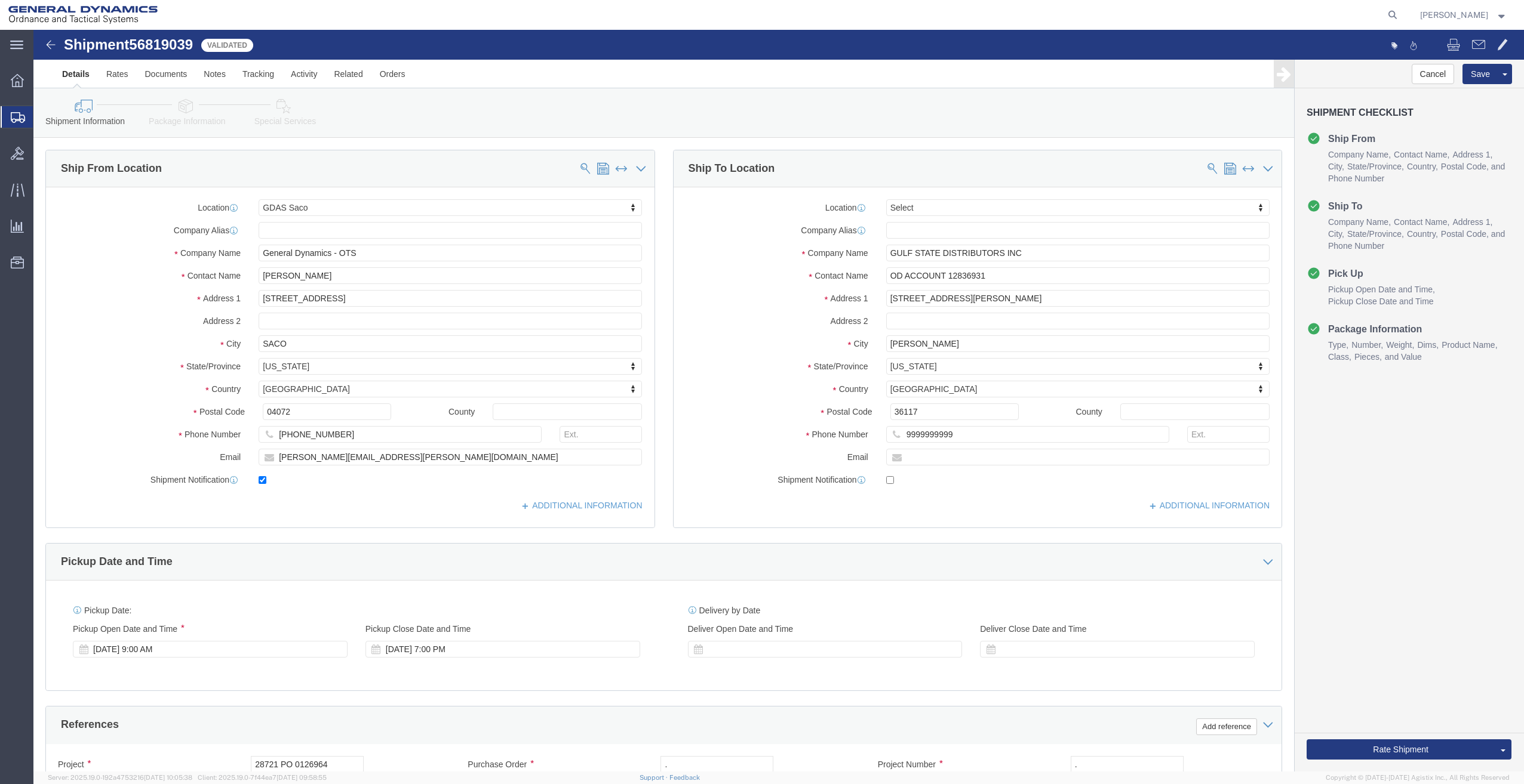
click link "Special Services"
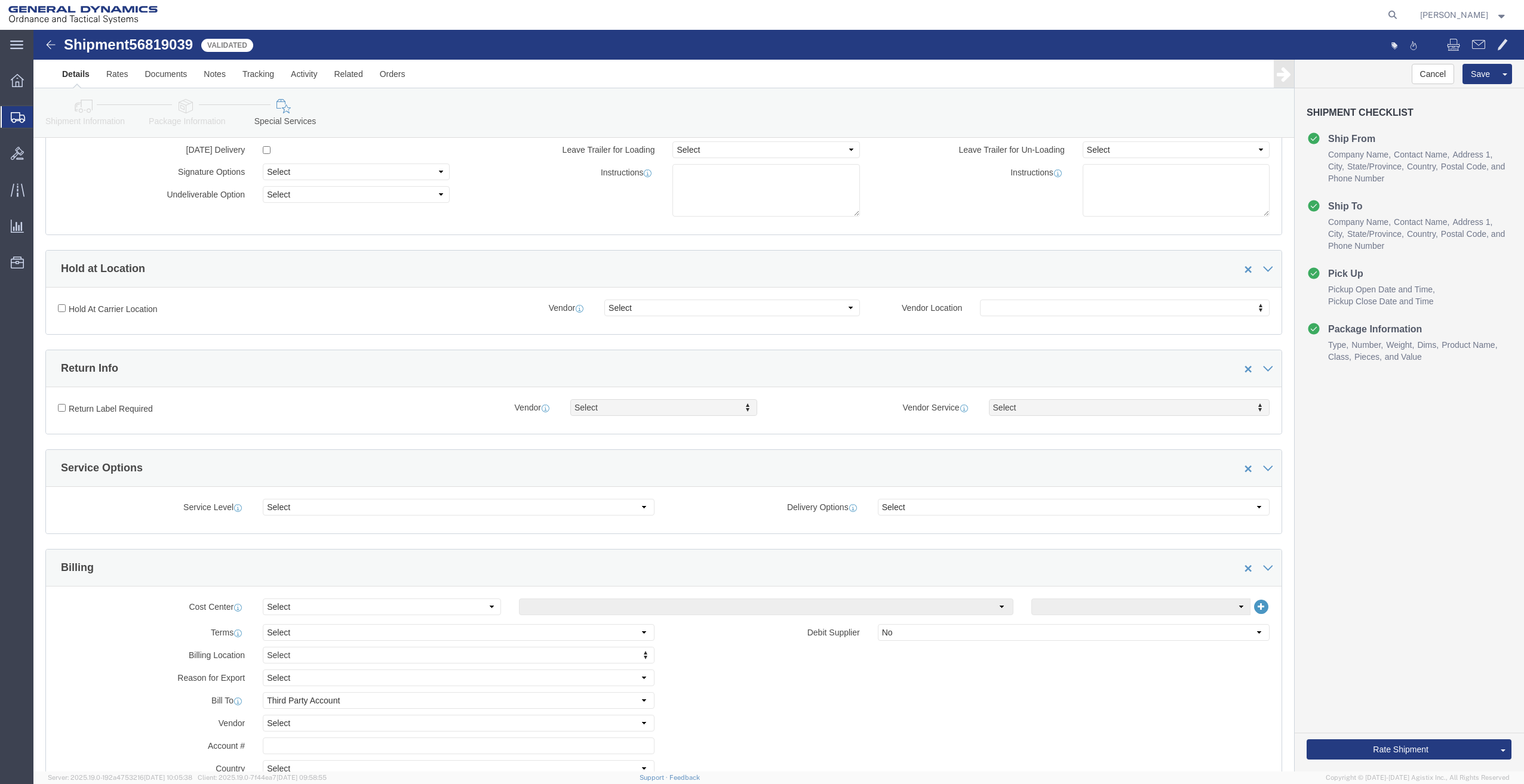
scroll to position [179, 0]
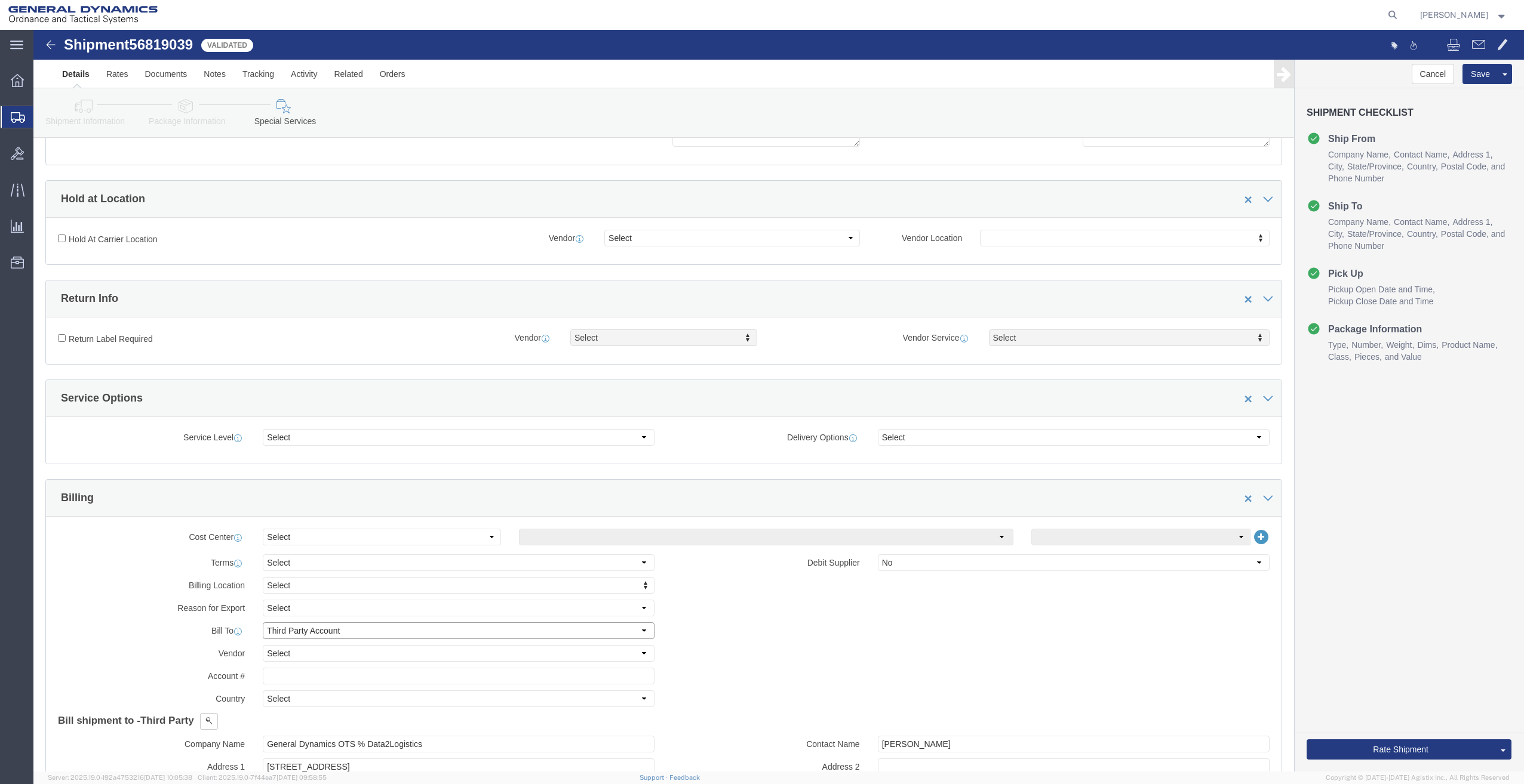
click select "Select Recipient Account Sender/Shipper Third Party Account"
select select "RCPN"
click select "Select Recipient Account Sender/Shipper Third Party Account"
type input "GULF STATE DISTRIBUTORS INC"
type input "[STREET_ADDRESS][PERSON_NAME]"
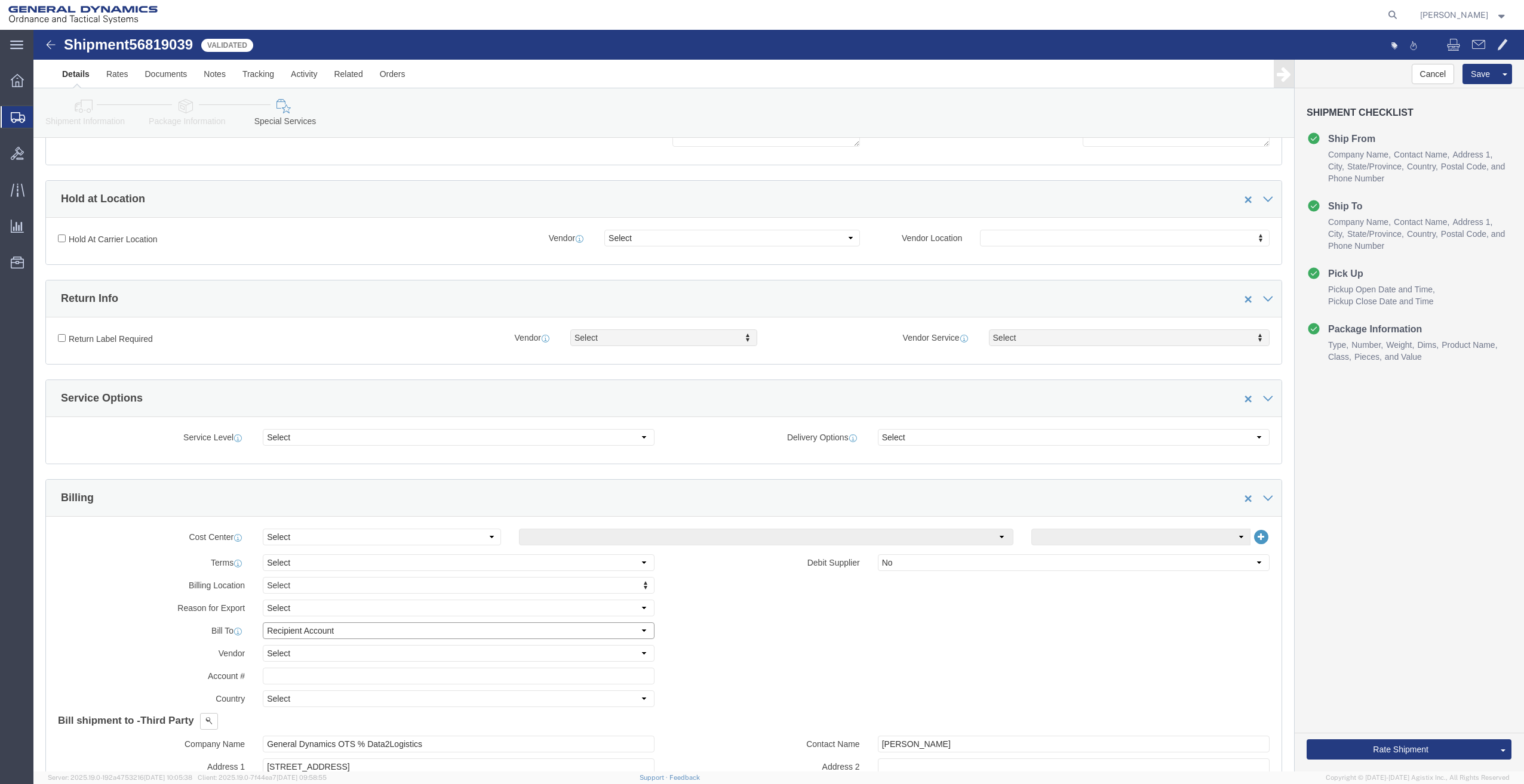
select select "US"
select select "AL"
type input "9999999999"
type input "OD ACCOUNT 12836931"
type input "[PERSON_NAME]"
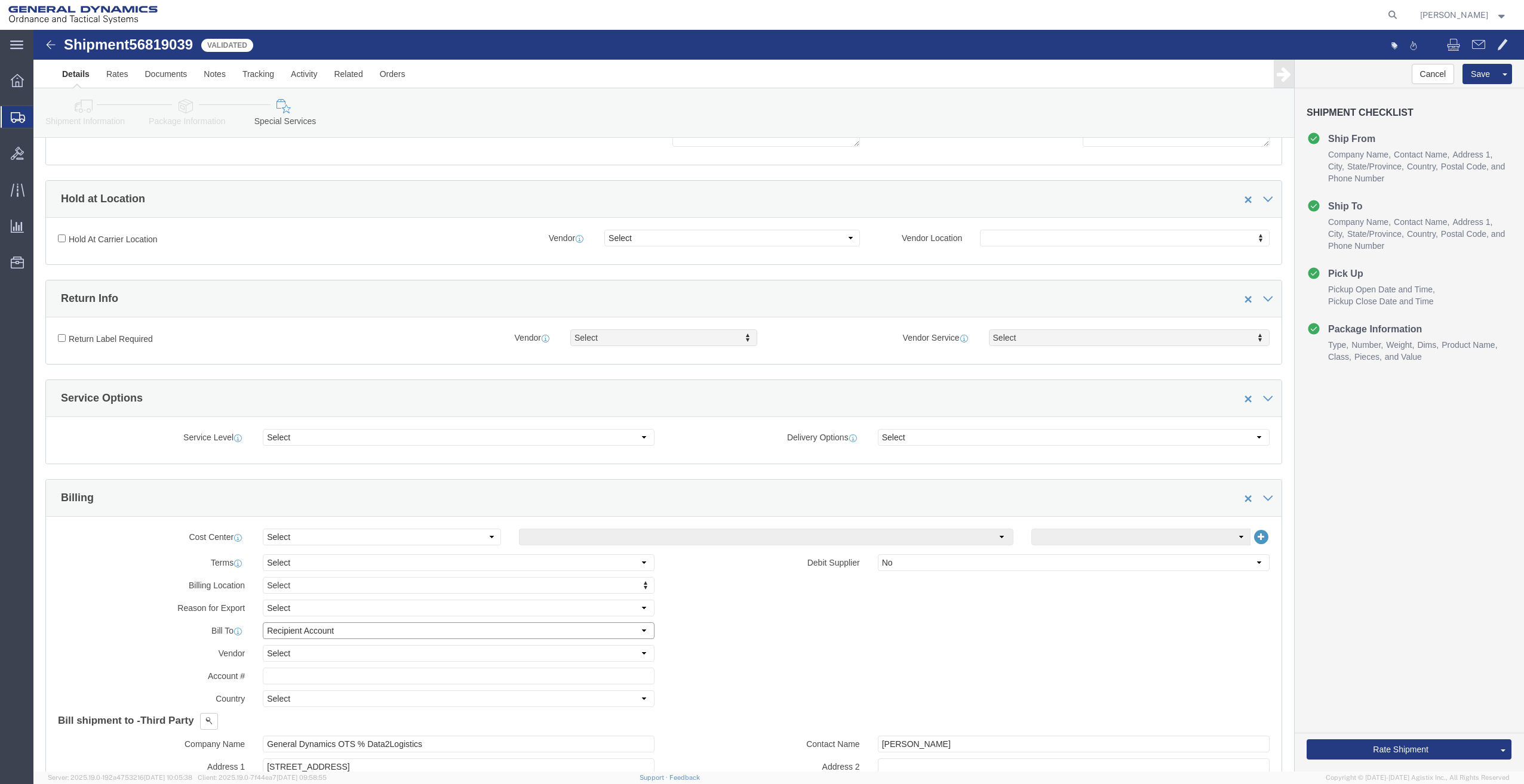
type input "36117"
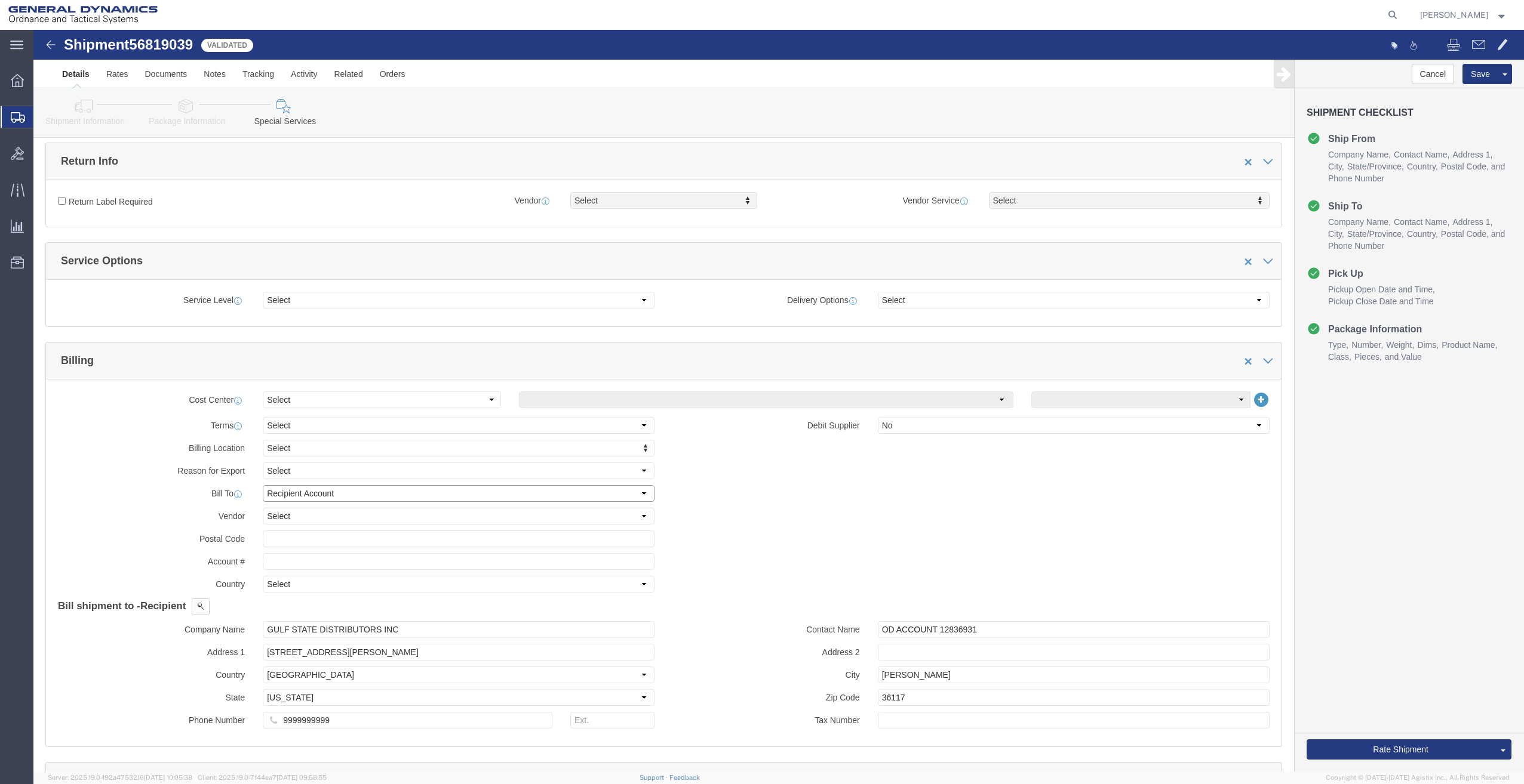
scroll to position [388, 0]
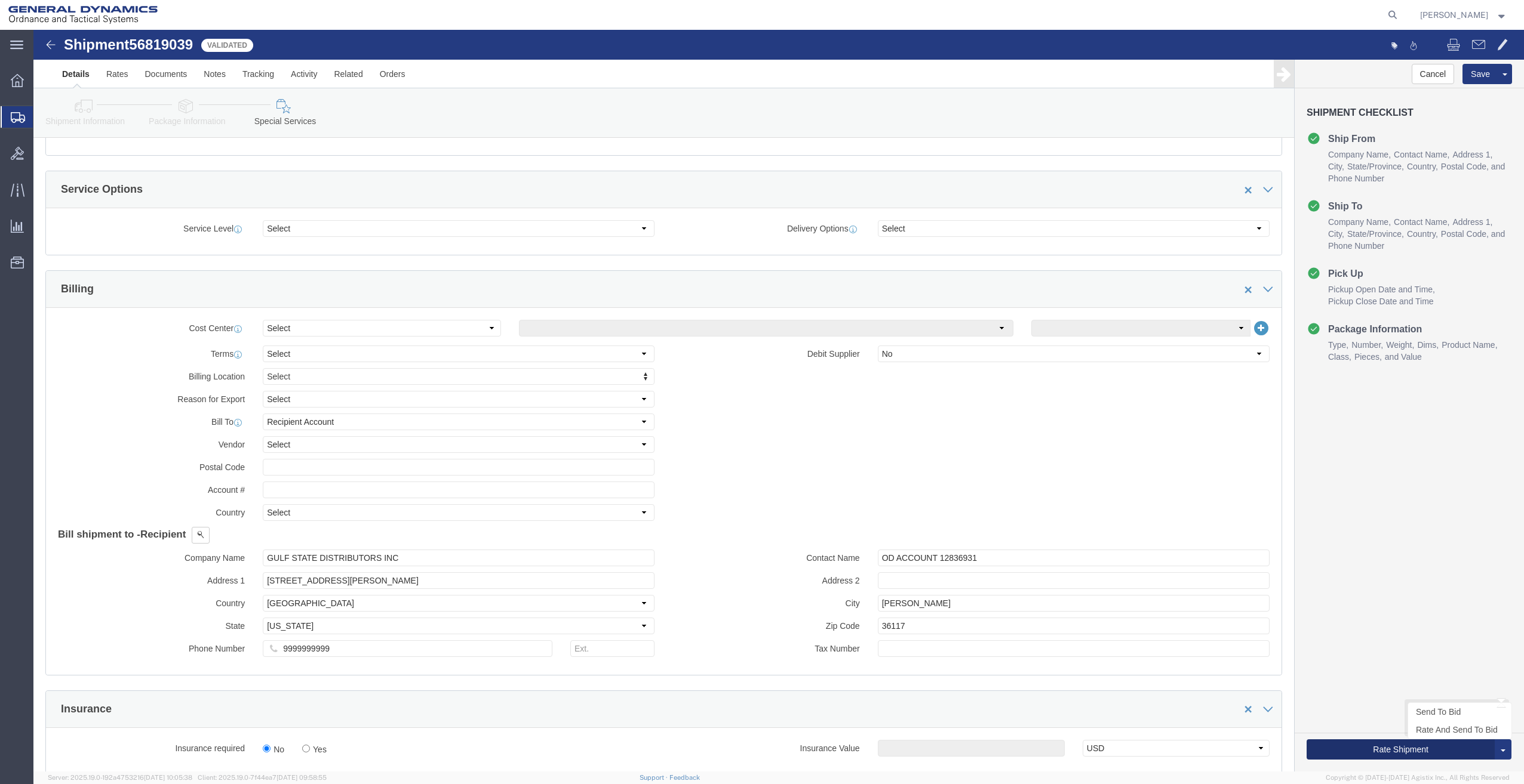
click button "Rate Shipment"
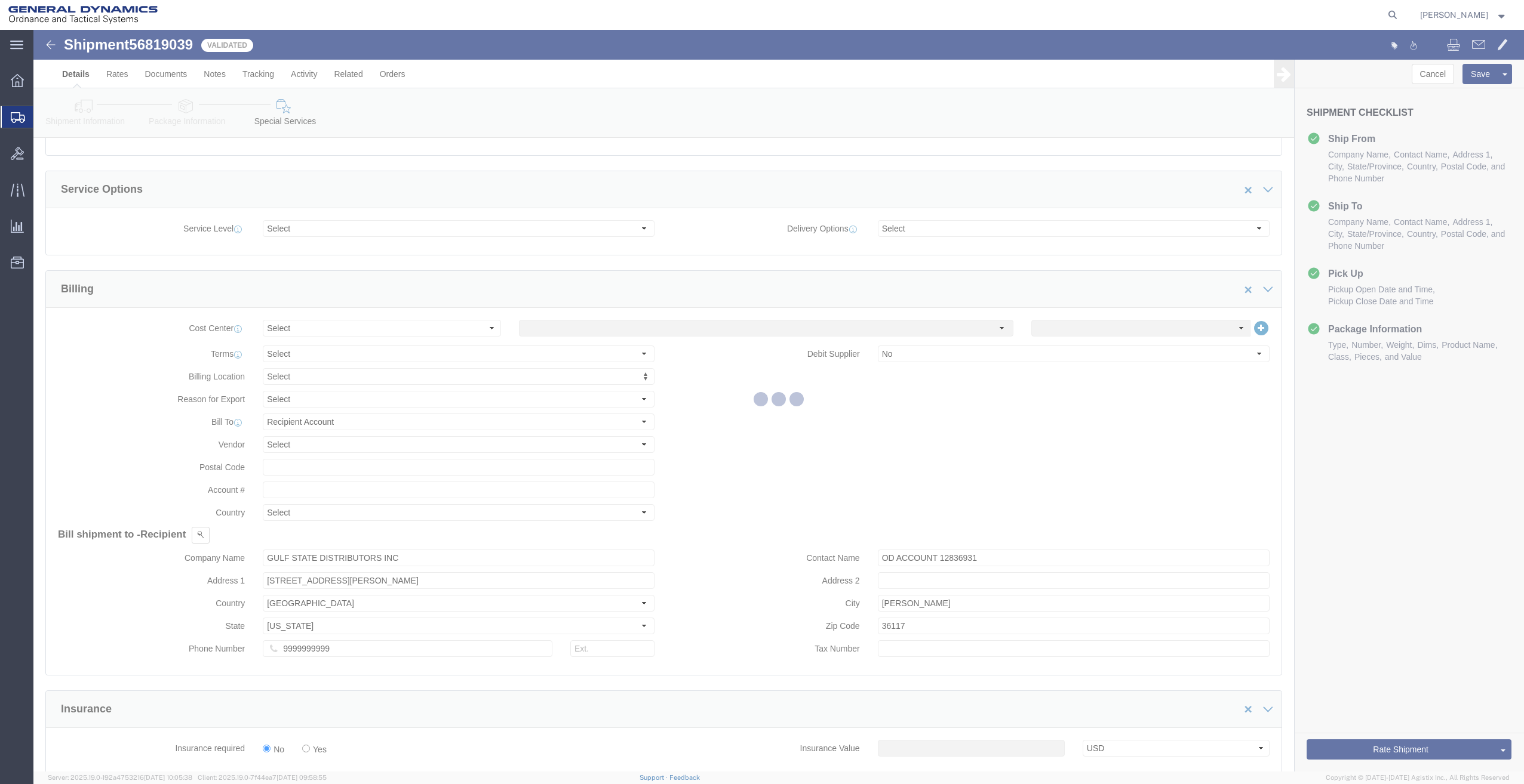
scroll to position [0, 0]
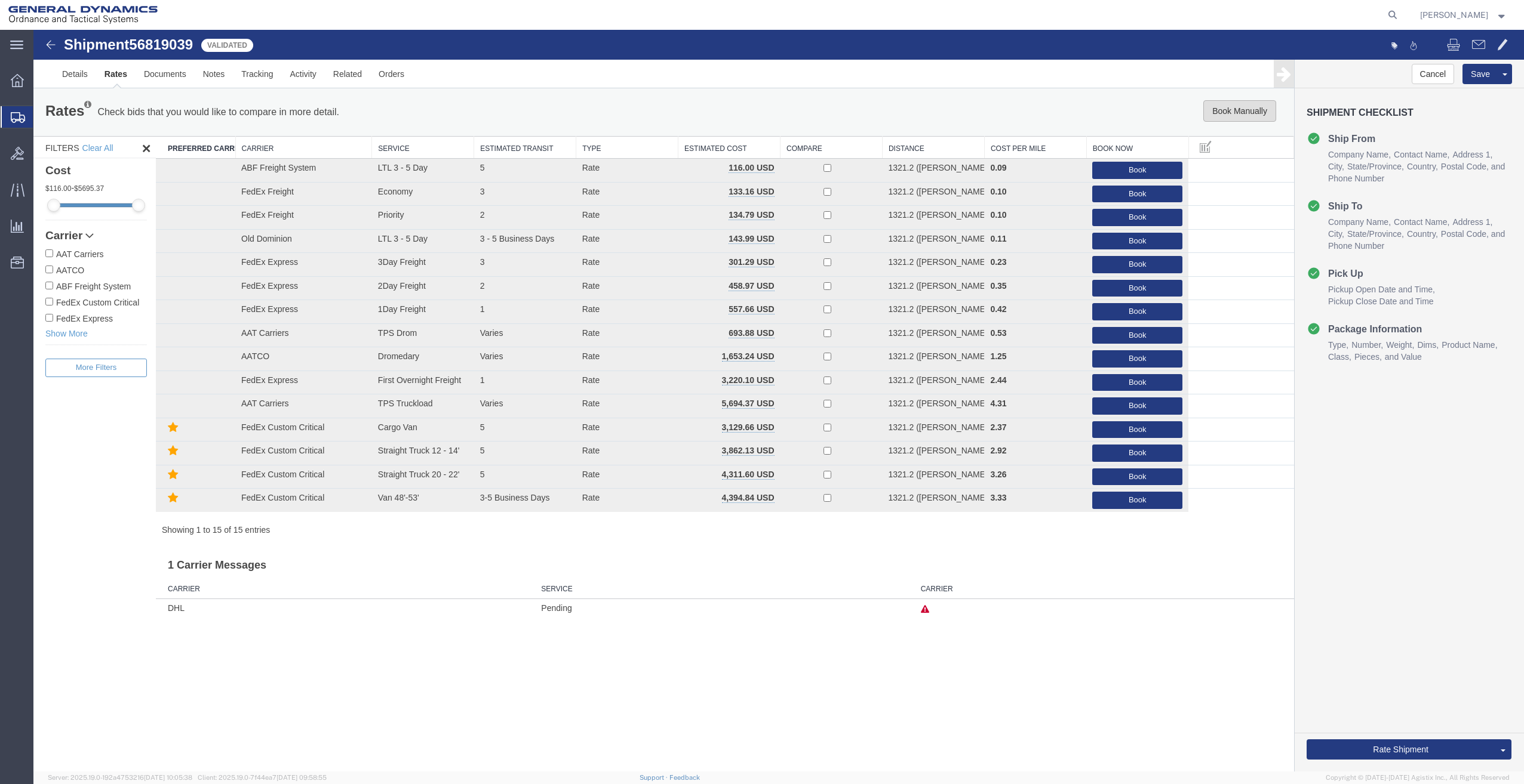
click at [1227, 113] on button "Book Manually" at bounding box center [1240, 110] width 72 height 21
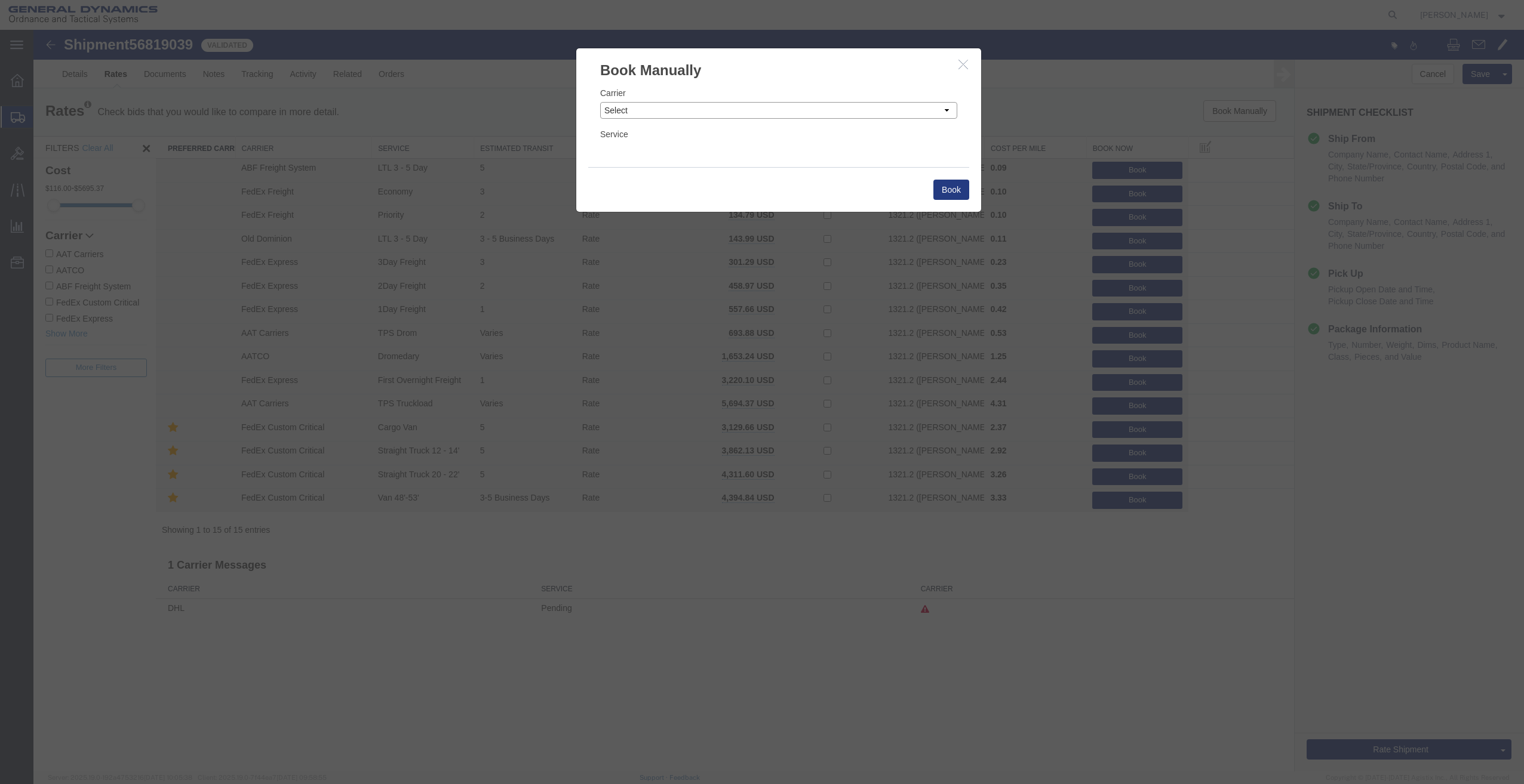
click at [743, 115] on select "Select Add New Carrier (and default service) AAT Carriers AATCO ABF Freight ABF…" at bounding box center [778, 110] width 357 height 17
select select "1090"
click at [600, 102] on select "Select Add New Carrier (and default service) AAT Carriers AATCO ABF Freight ABF…" at bounding box center [778, 110] width 357 height 17
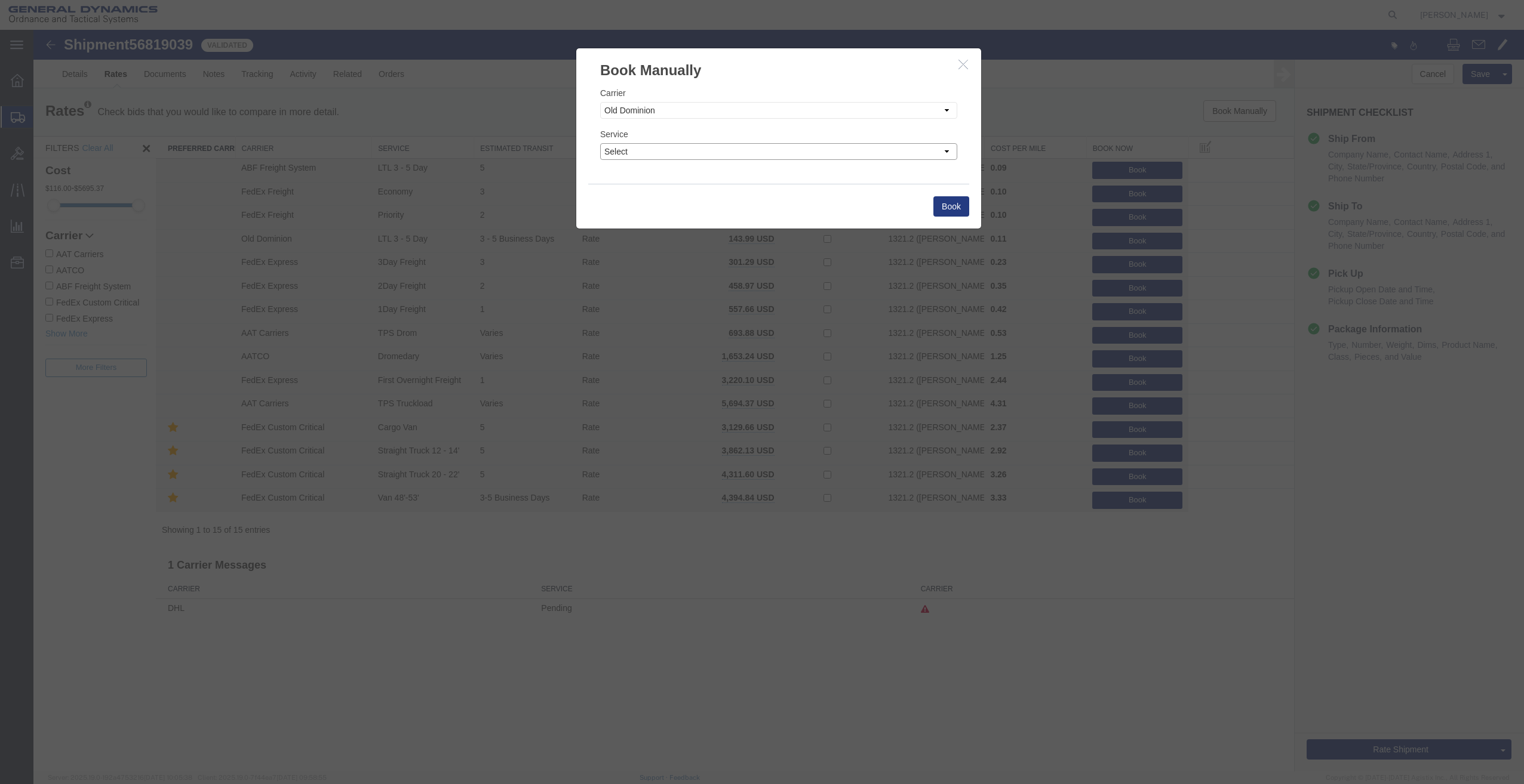
click at [652, 160] on select "Select 3 - 5 Day Guaranteed Next Day Hot Shot LTL 1 Day LTL 10+ Days LTL 2 Day …" at bounding box center [778, 151] width 357 height 17
select select "2217"
click at [600, 143] on select "Select 3 - 5 Day Guaranteed Next Day Hot Shot LTL 1 Day LTL 10+ Days LTL 2 Day …" at bounding box center [778, 151] width 357 height 17
click at [932, 213] on div "Book" at bounding box center [778, 205] width 381 height 45
click at [945, 209] on button "Book" at bounding box center [951, 206] width 36 height 20
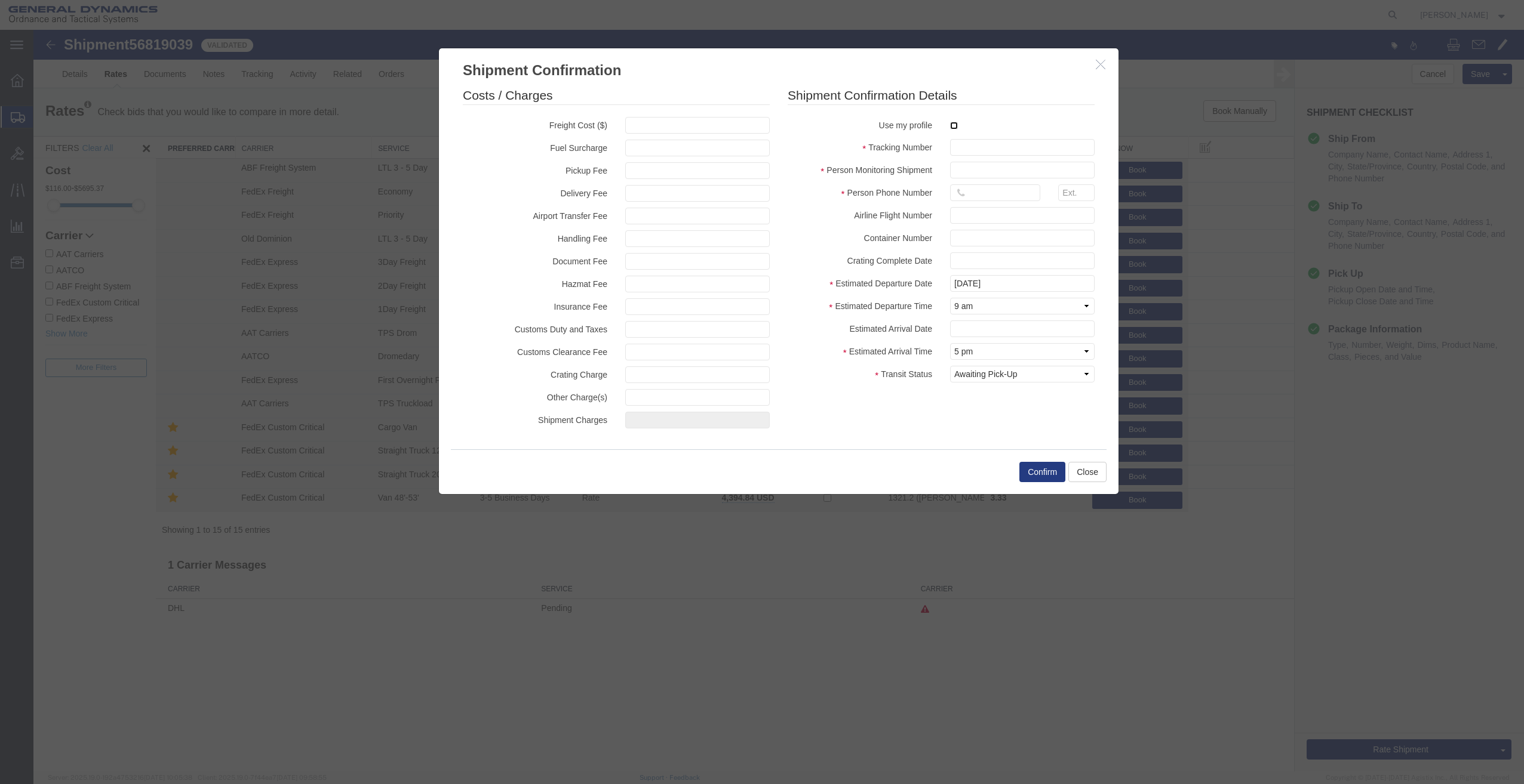
click at [957, 124] on input "checkbox" at bounding box center [954, 126] width 7 height 7
checkbox input "true"
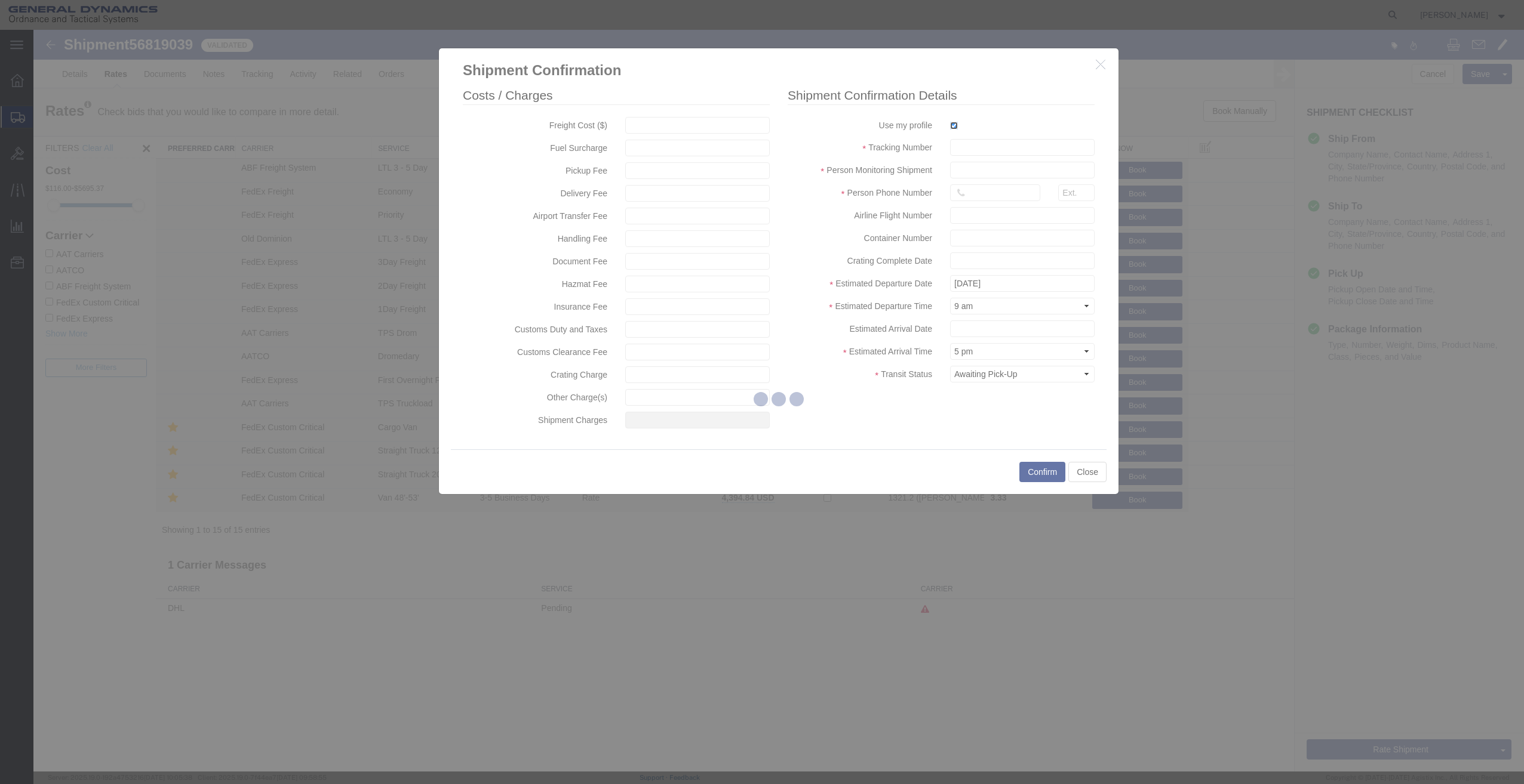
type input "[PERSON_NAME]"
type input "[PHONE_NUMBER]"
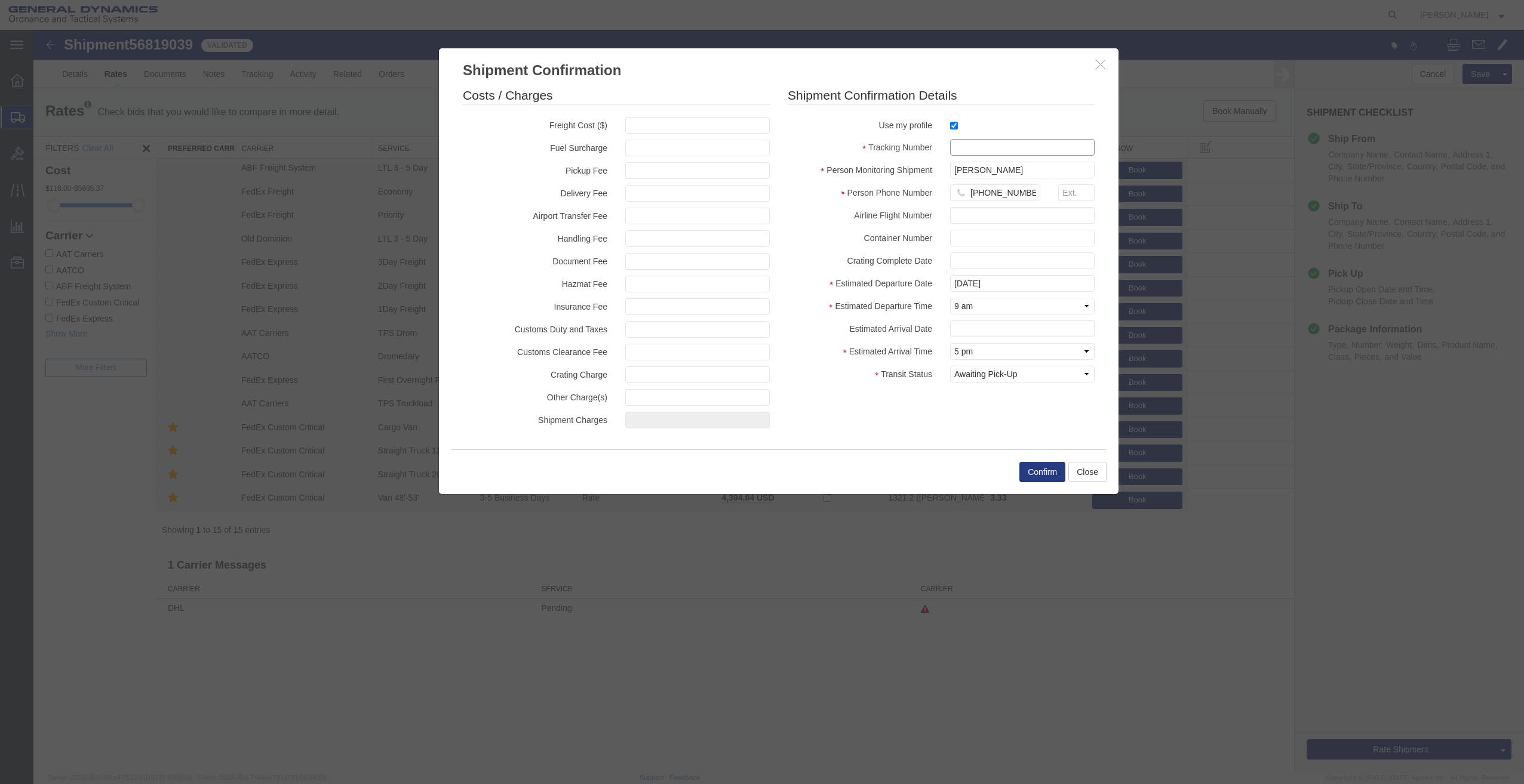
click at [980, 148] on input "text" at bounding box center [1023, 148] width 145 height 17
type input "14603088049"
click at [1038, 464] on button "Confirm" at bounding box center [1042, 472] width 46 height 20
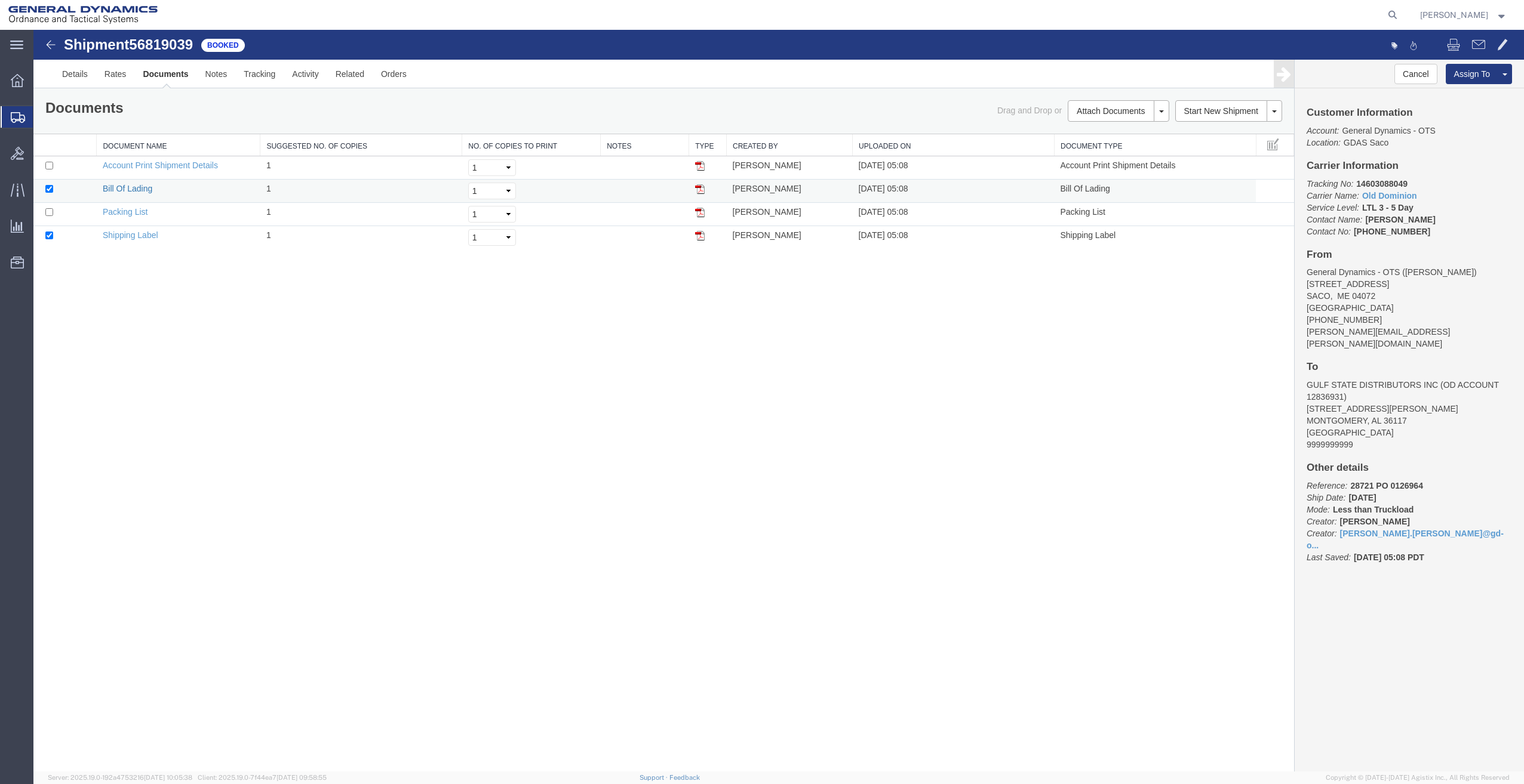
click at [128, 191] on link "Bill Of Lading" at bounding box center [128, 188] width 50 height 9
click at [141, 228] on td "Shipping Label" at bounding box center [178, 237] width 163 height 23
click at [143, 236] on link "Shipping Label" at bounding box center [130, 235] width 56 height 9
click at [11, 49] on icon at bounding box center [17, 44] width 13 height 8
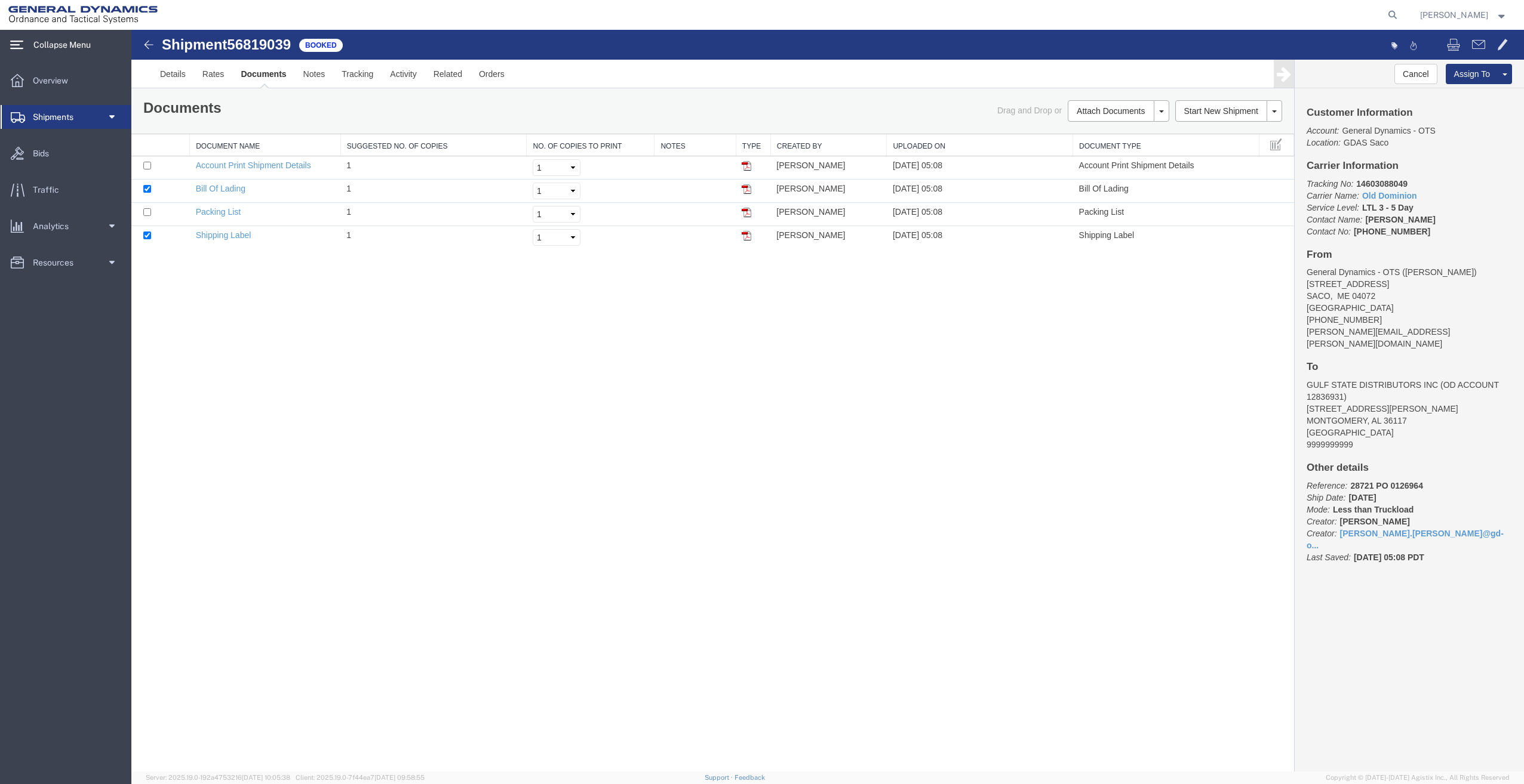
click at [107, 110] on span at bounding box center [111, 117] width 9 height 24
click at [71, 160] on span "Create Shipment" at bounding box center [67, 158] width 110 height 24
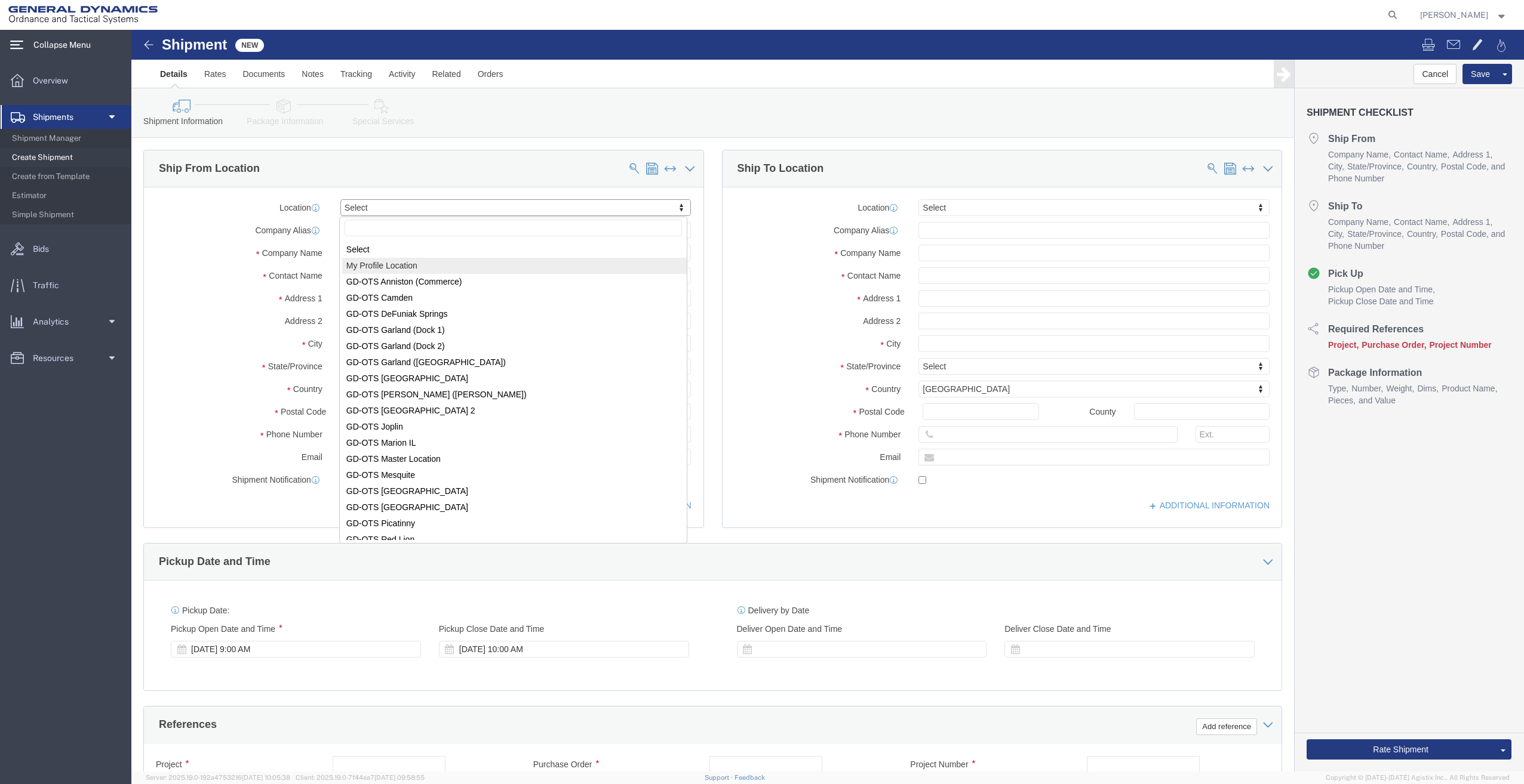
select select "MYPROFILE"
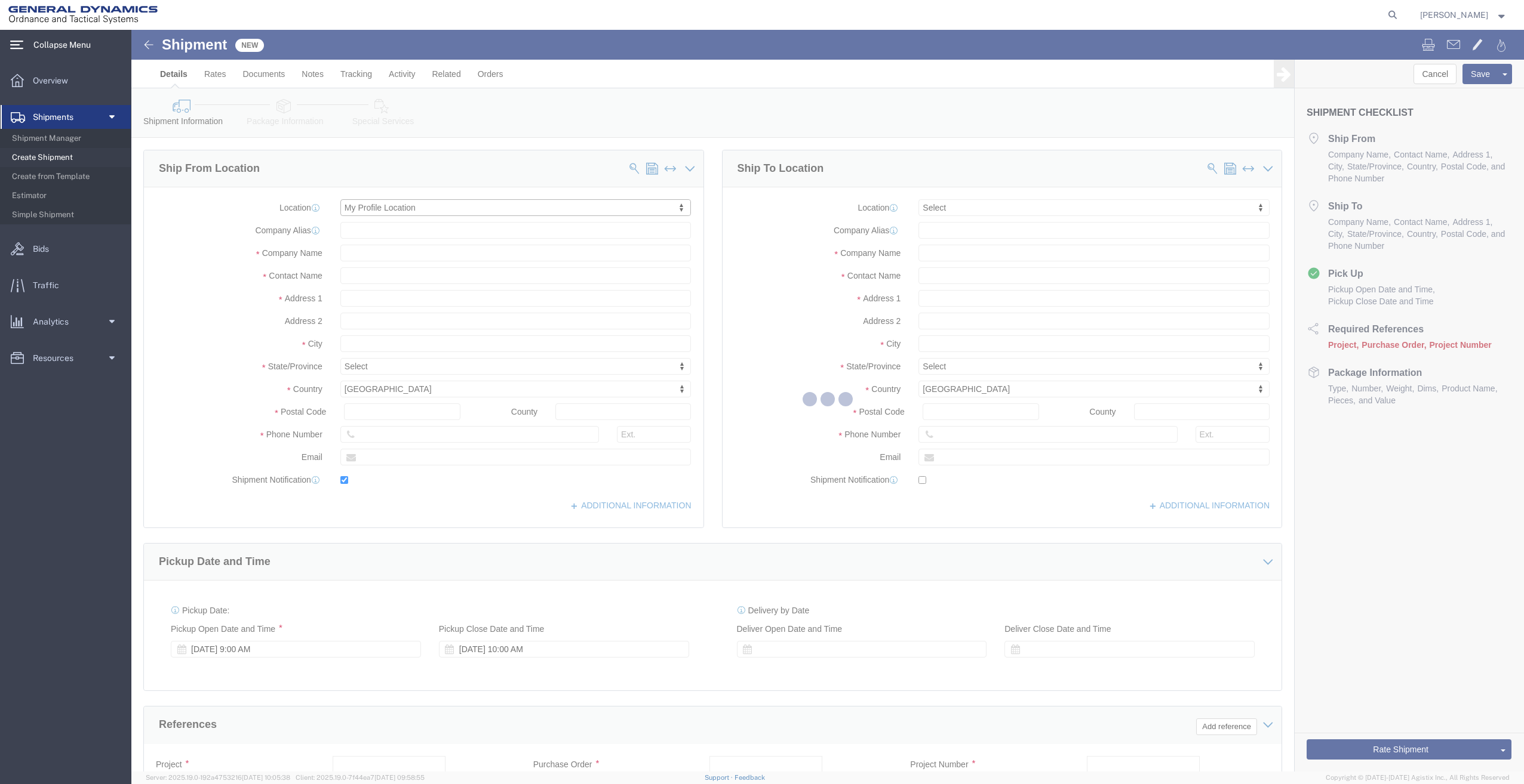
type input "[STREET_ADDRESS]"
type input "04072"
type input "[PHONE_NUMBER]"
type input "[PERSON_NAME][EMAIL_ADDRESS][PERSON_NAME][DOMAIN_NAME]"
checkbox input "true"
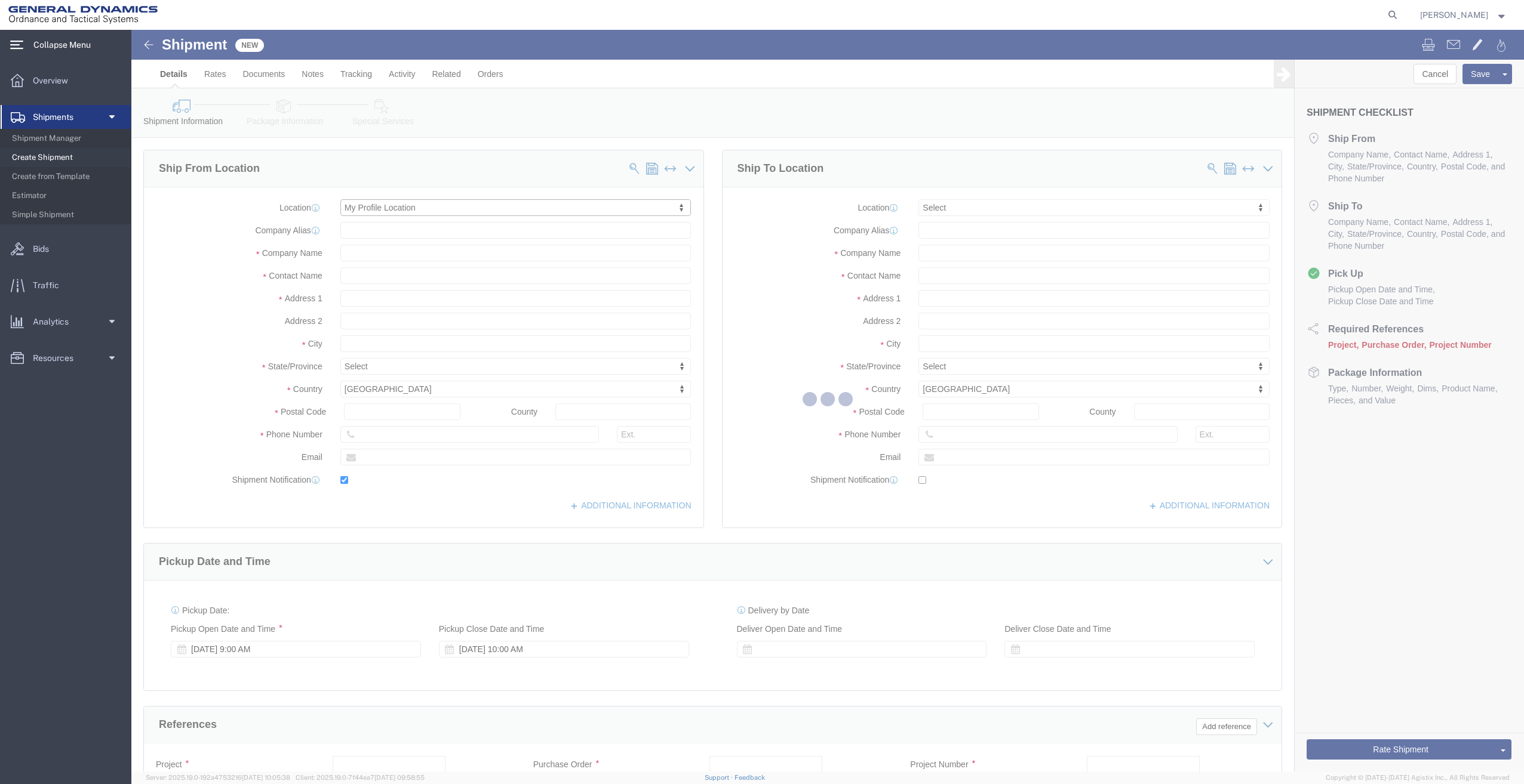
type input "General Dynamics - OTS"
type input "[PERSON_NAME]"
type input "SACO"
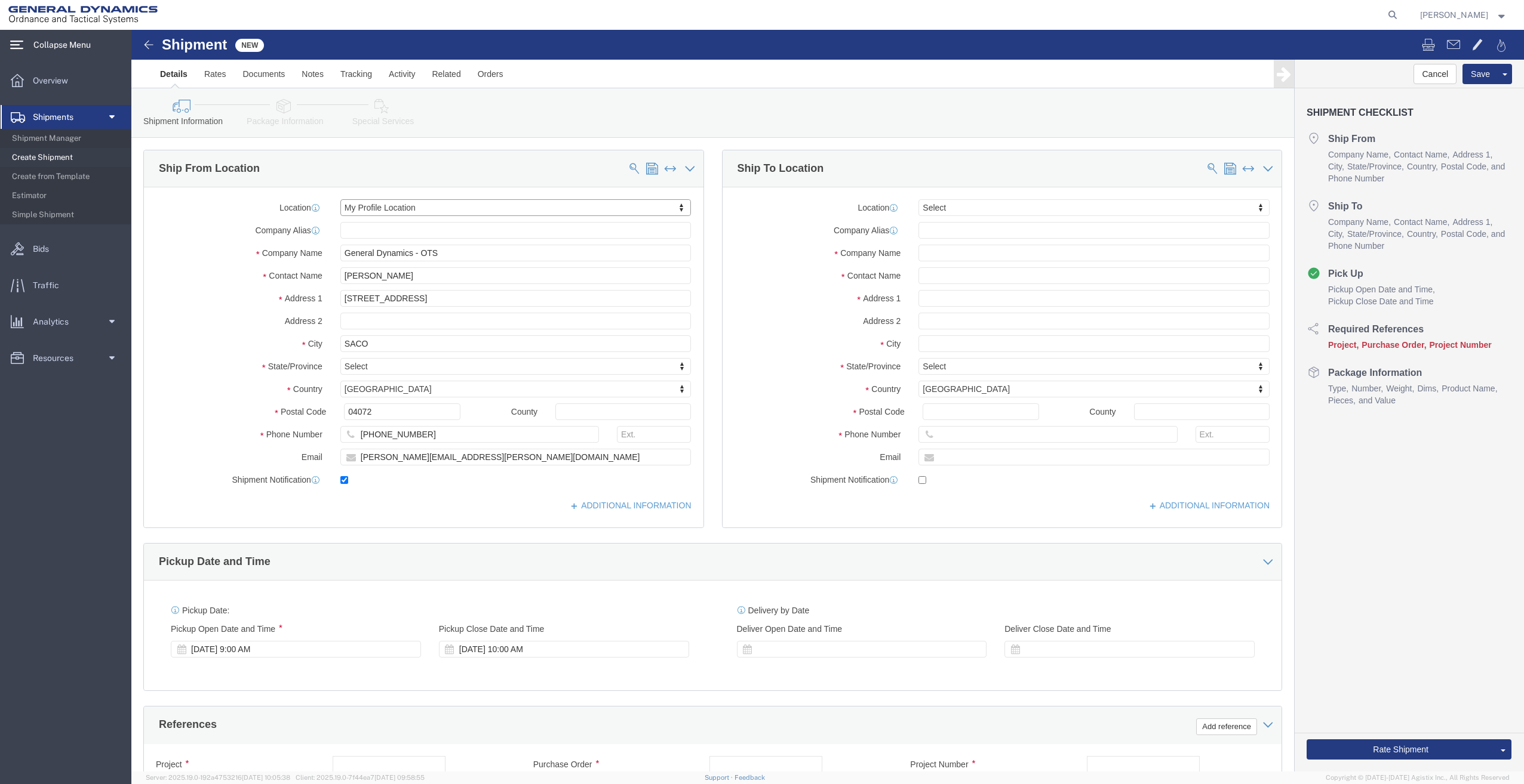
select select "ME"
click input "text"
type input "SAN DIEGO POLICE EQU"
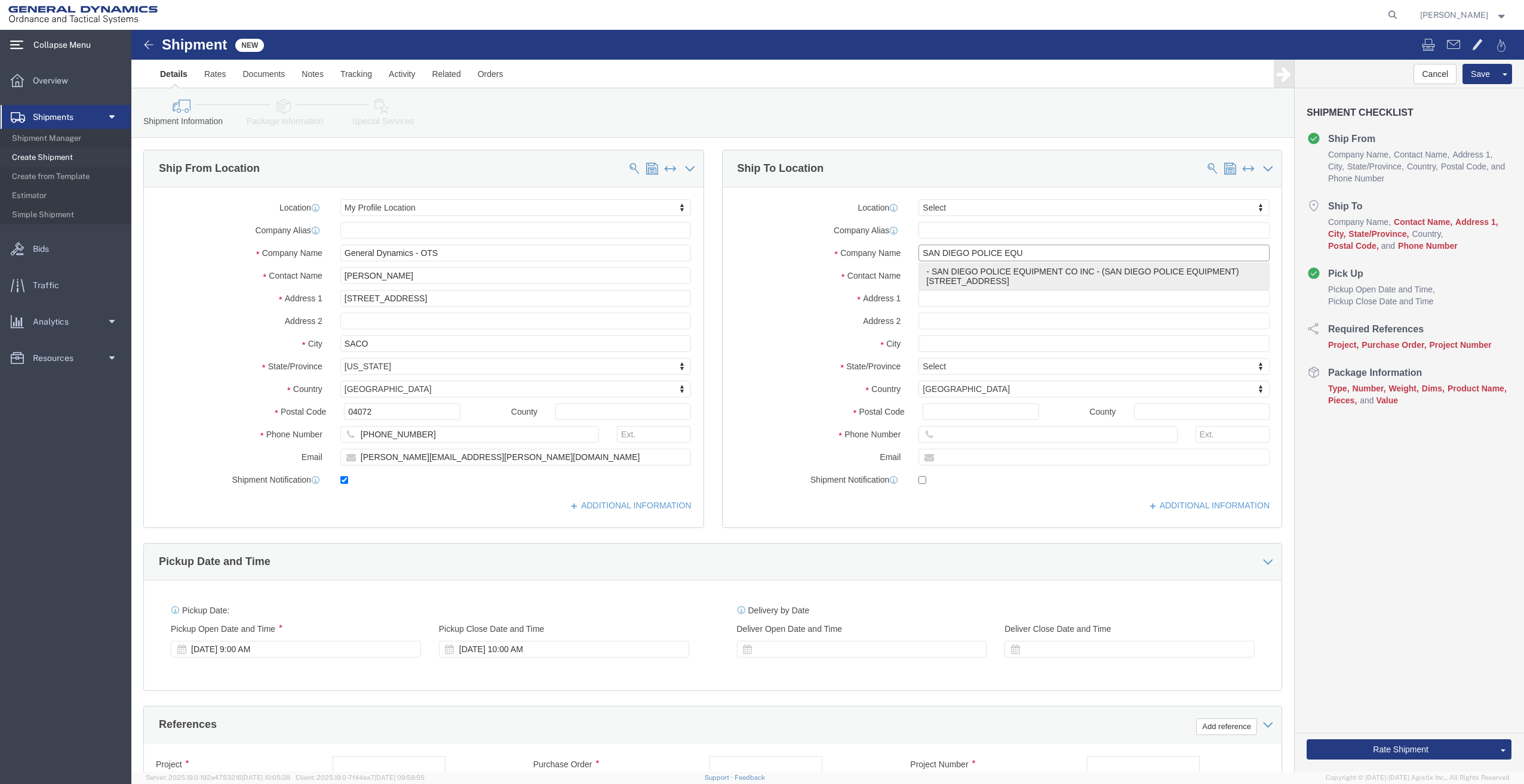
click div "- SAN DIEGO POLICE EQUIPMENT CO INC - (SAN DIEGO POLICE EQUIPMENT) [STREET_ADDR…"
type input "[STREET_ADDRESS]"
type input "92111"
type input "SAN DIEGO POLICE EQUIPMENT CO INC"
type input "SAN DIEGO POLICE EQUIPMENT"
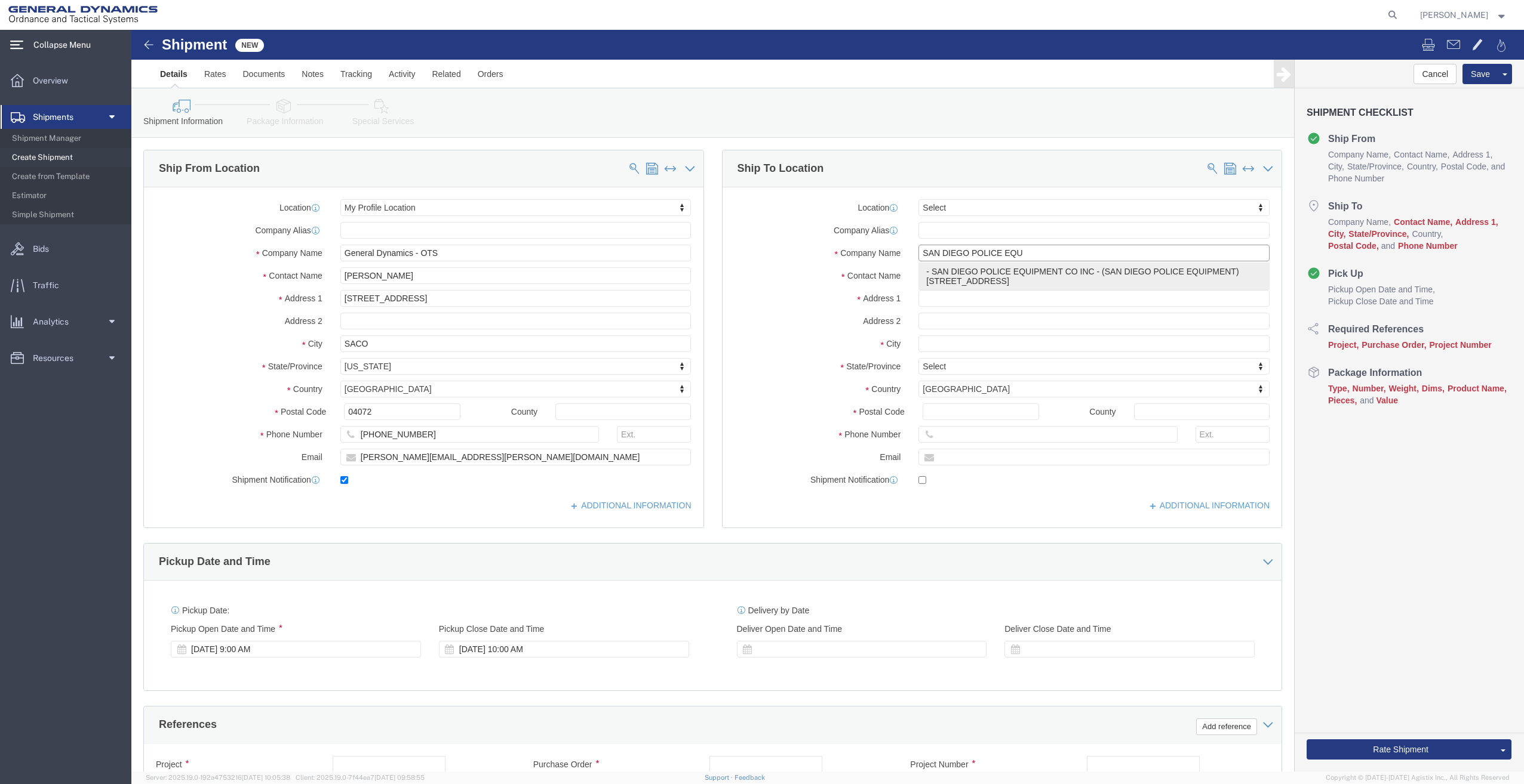
type input "[GEOGRAPHIC_DATA]"
select select "CA"
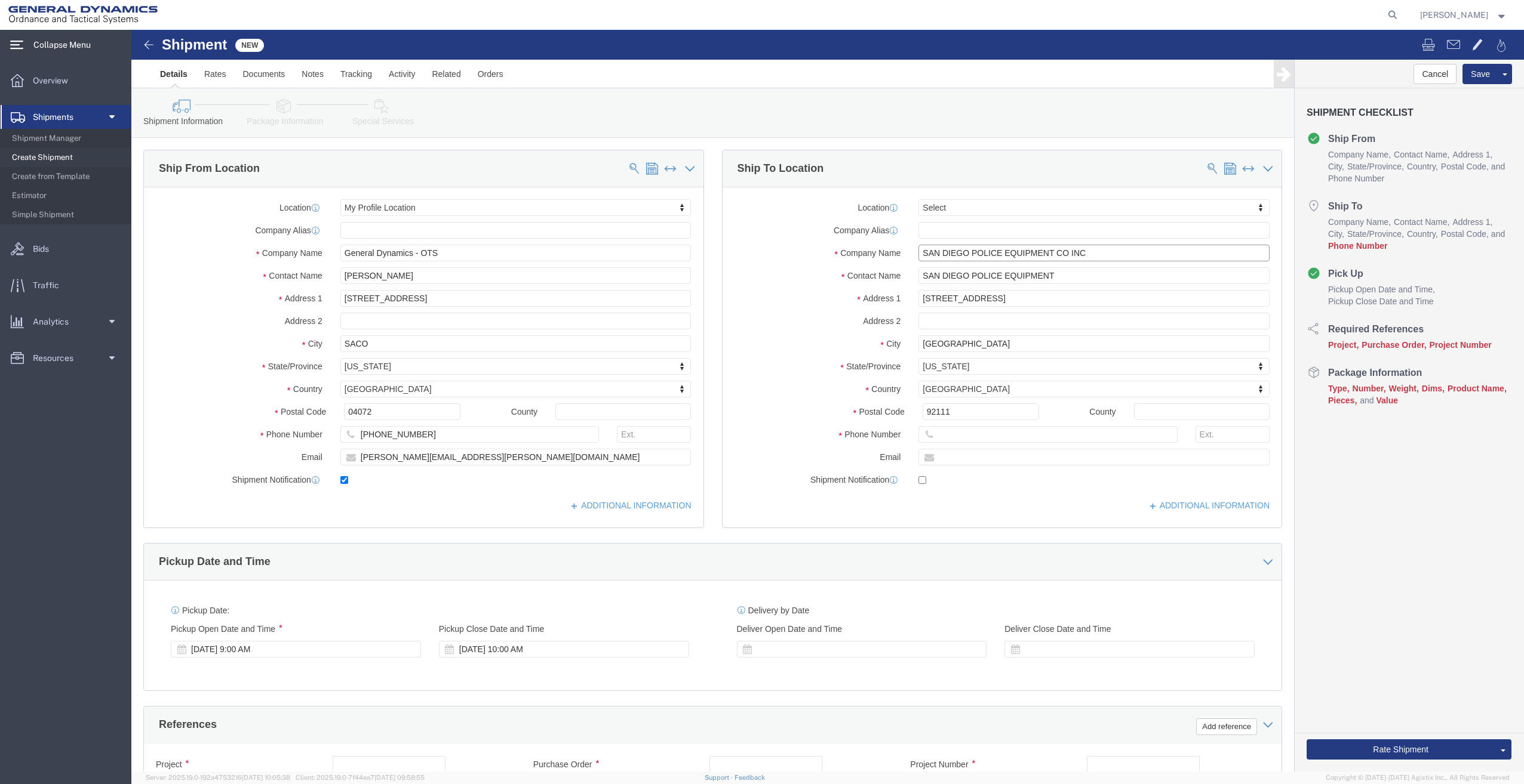
type input "SAN DIEGO POLICE EQUIPMENT CO INC"
click input "text"
drag, startPoint x: 939, startPoint y: 248, endPoint x: 451, endPoint y: 313, distance: 492.3
click div "Ship From Location Location My Profile Location Select My Profile Location GD-O…"
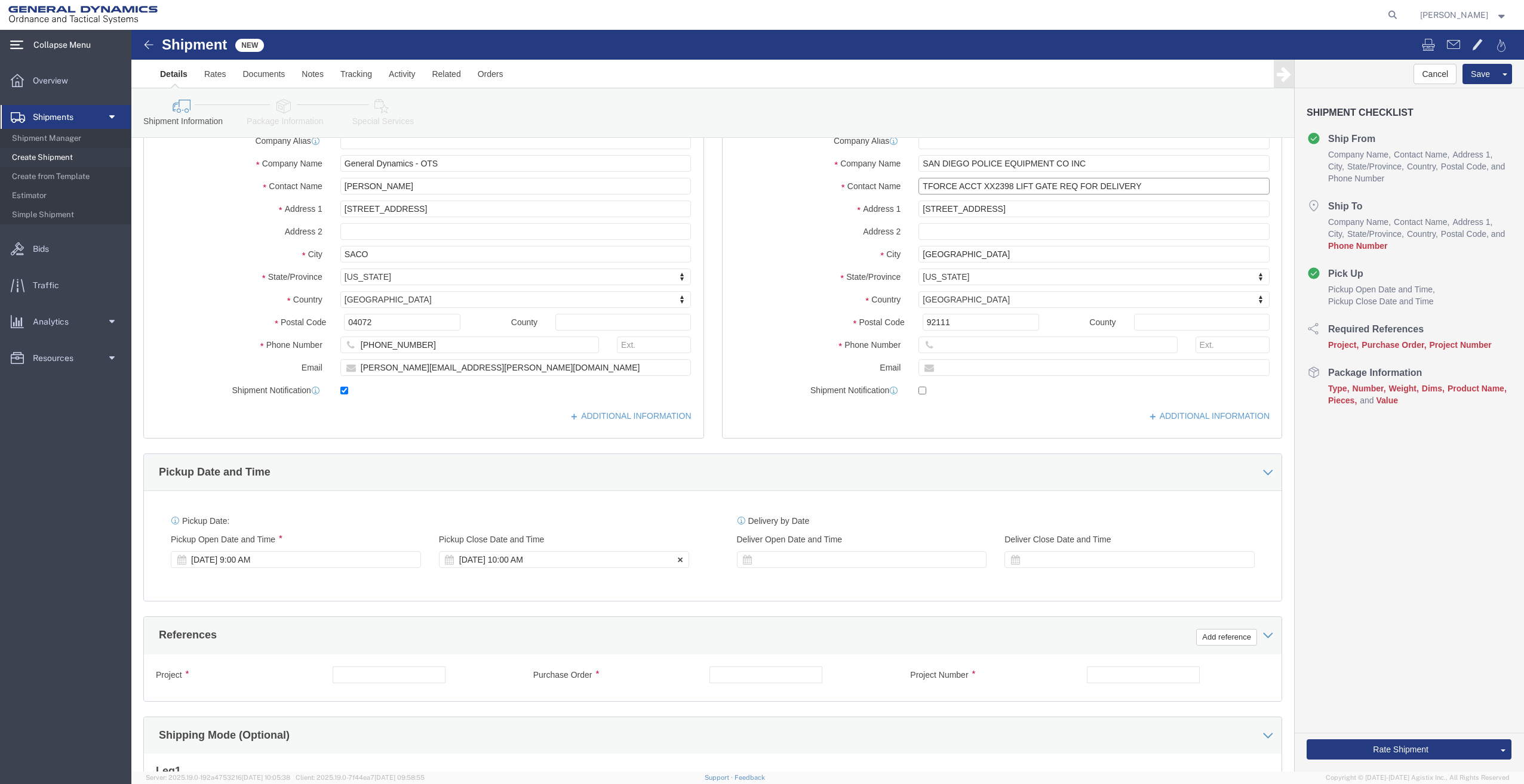
type input "TFORCE ACCT XX2398 LIFT GATE REQ FOR DELIVERY"
click div "[DATE] 10:00 AM"
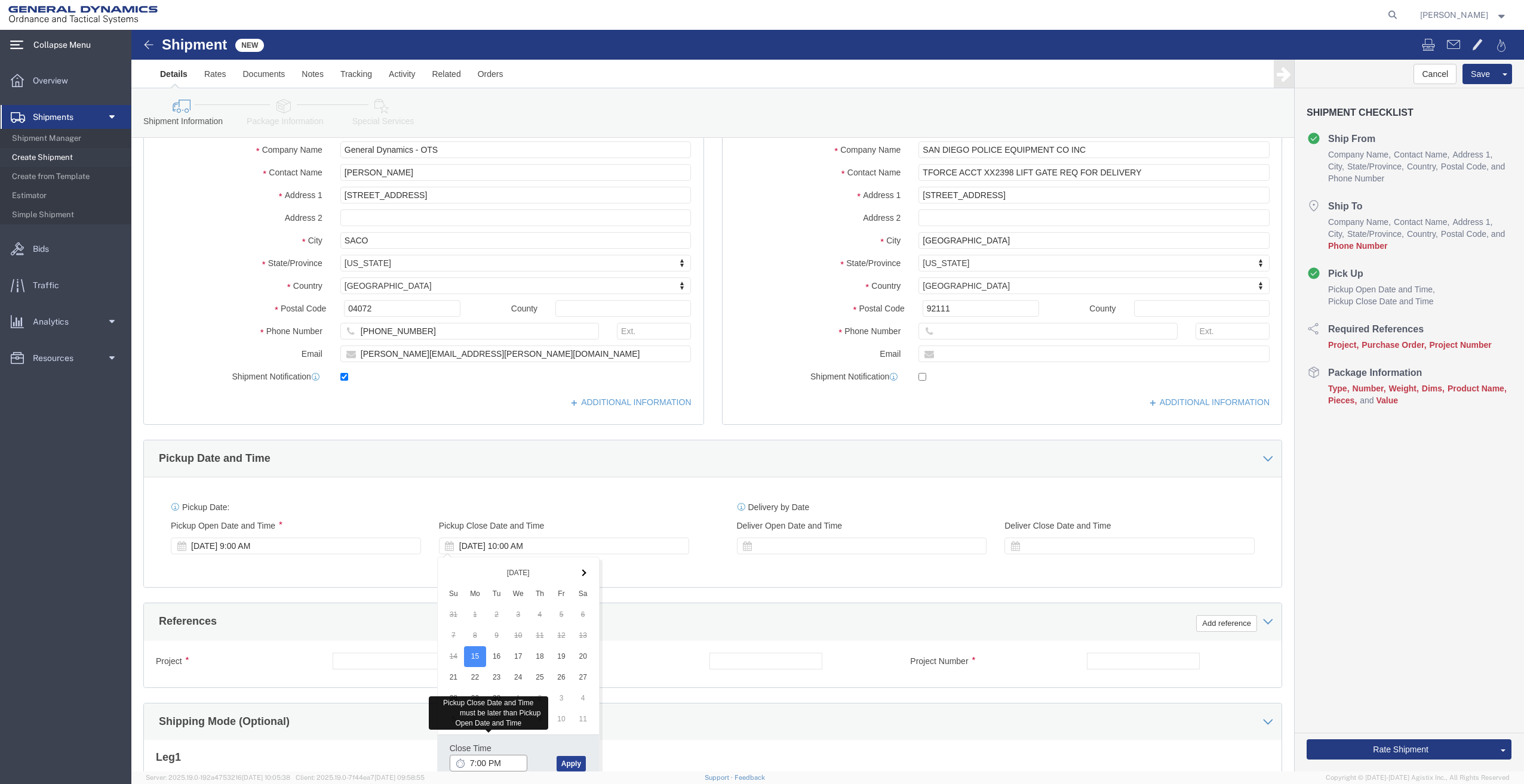
type input "7:00 PM"
click button "Apply"
click input "text"
type input "28705 PO 70062-00"
type input "."
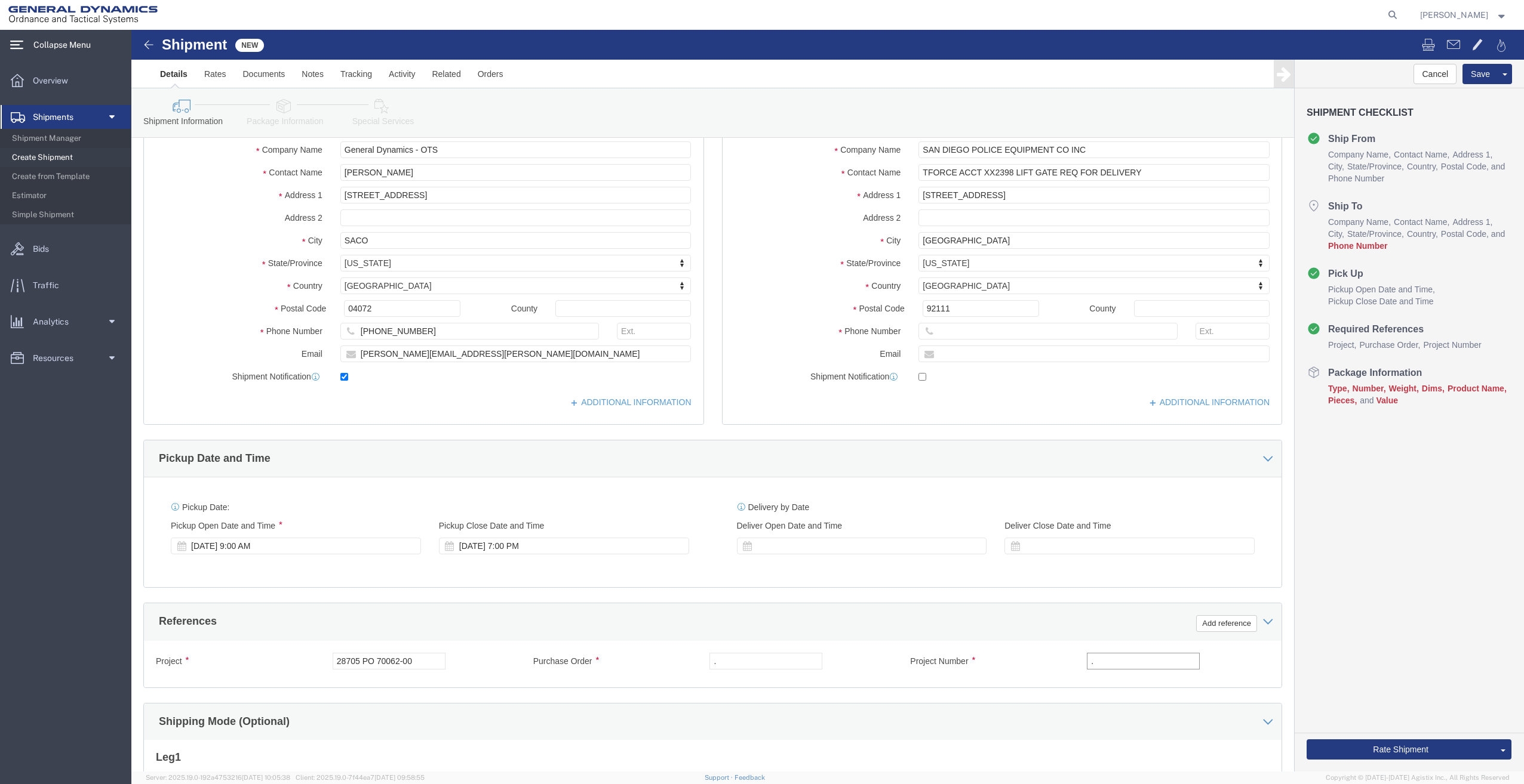
type input "."
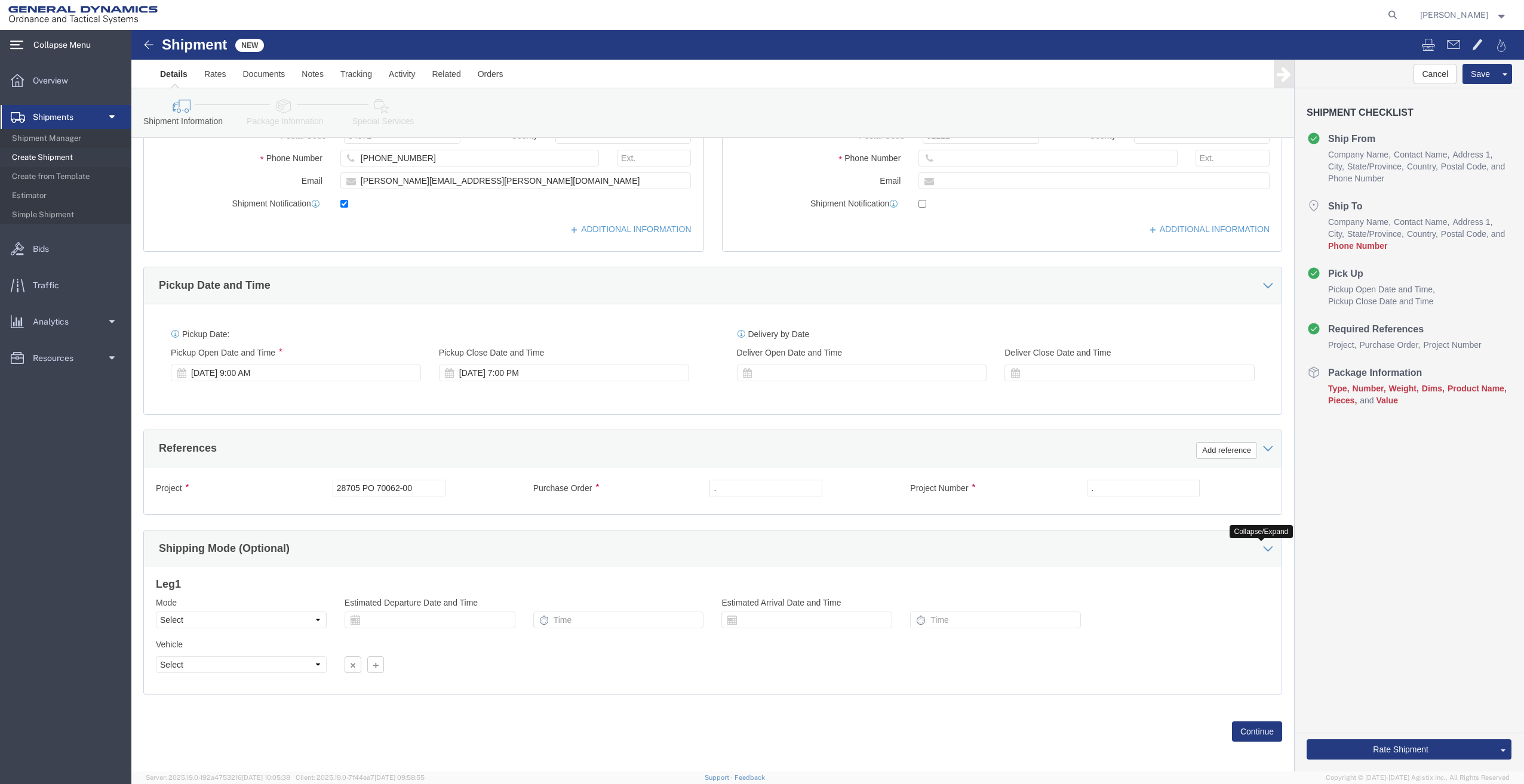
scroll to position [283, 0]
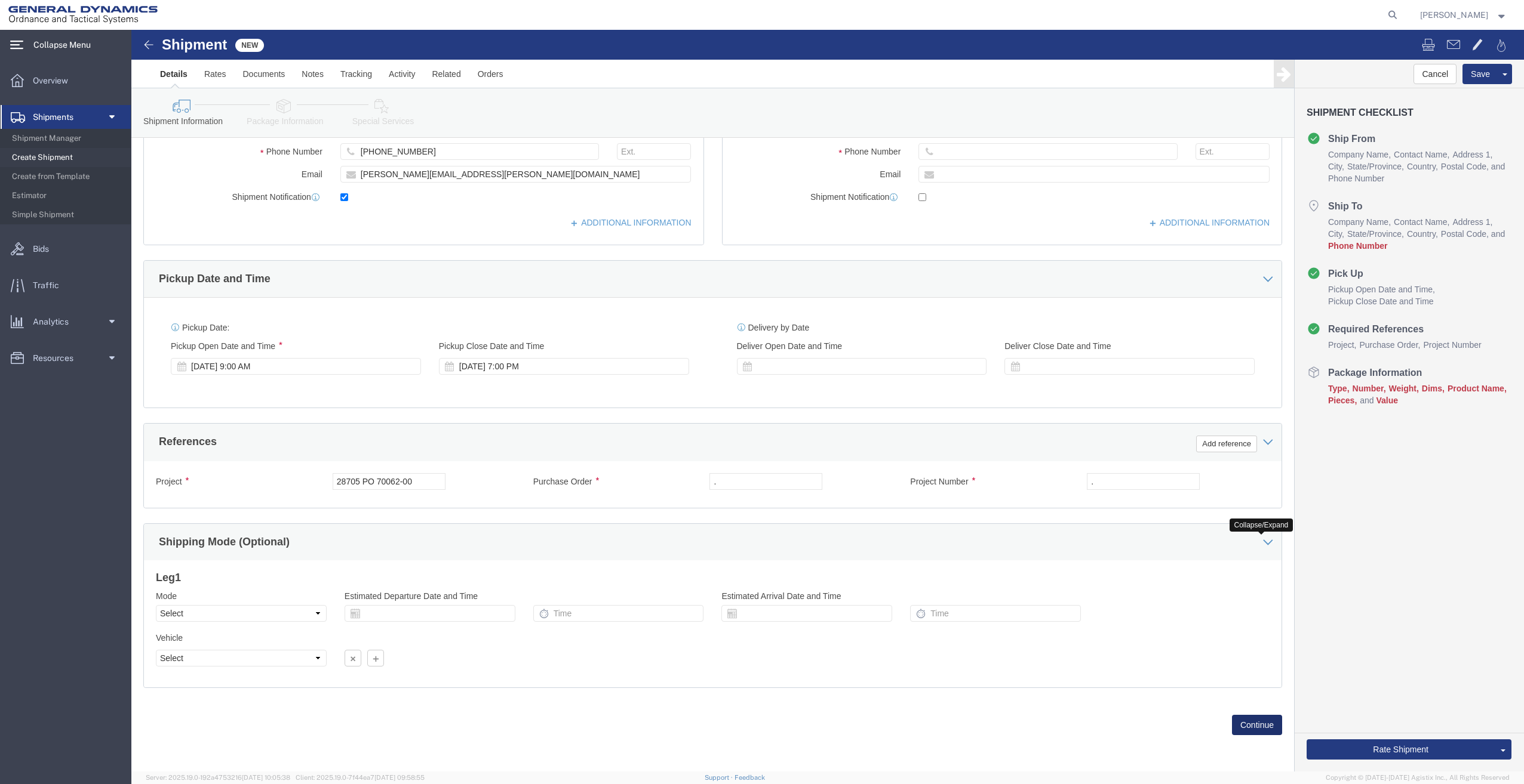
click button "Continue"
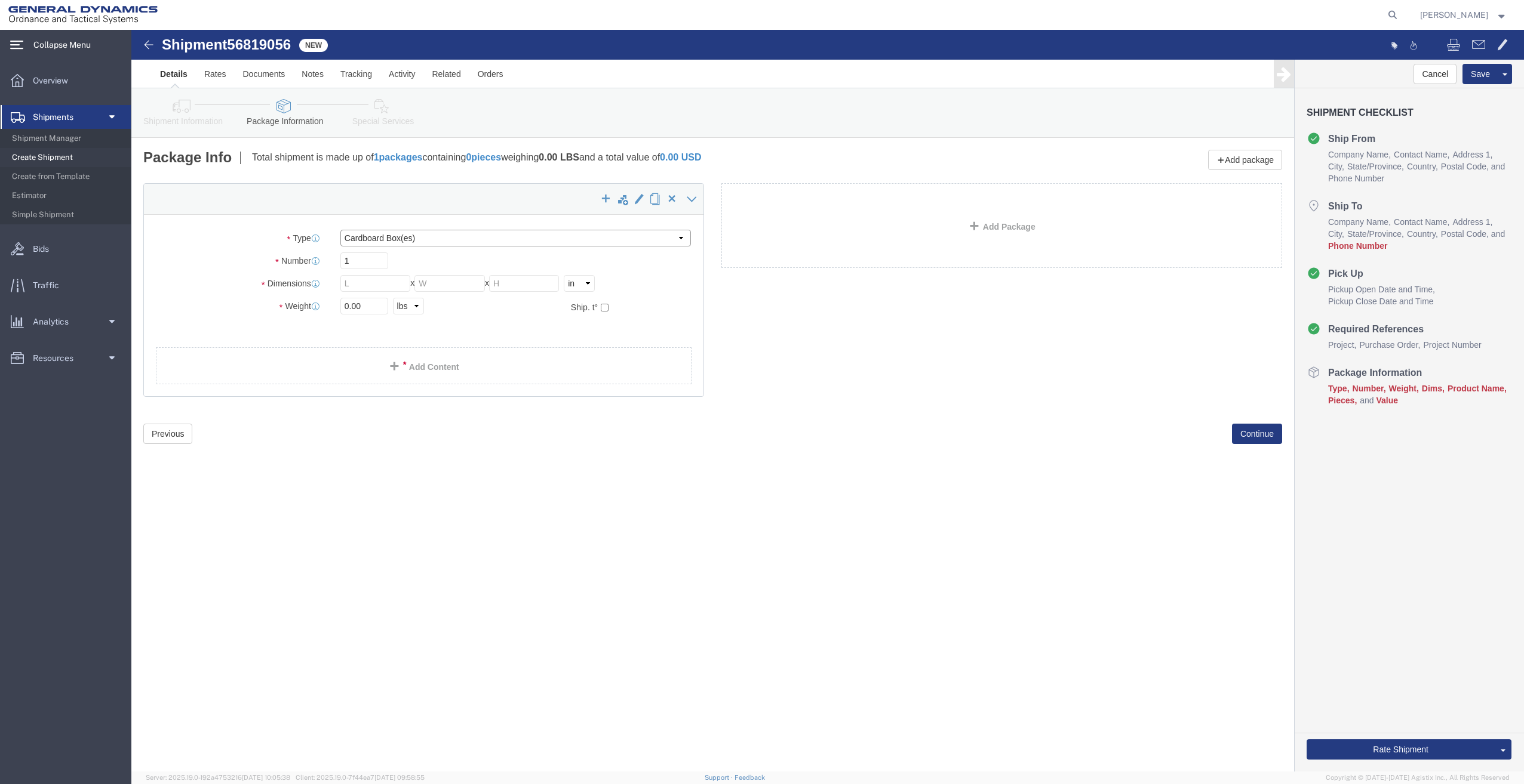
click select "Select Bale(s) Basket(s) Bolt(s) Bottle(s) Buckets Bulk Bundle(s) Can(s) Cardbo…"
select select "PSNS"
click select "Select Bale(s) Basket(s) Bolt(s) Bottle(s) Buckets Bulk Bundle(s) Can(s) Cardbo…"
drag, startPoint x: 237, startPoint y: 251, endPoint x: 164, endPoint y: 264, distance: 74.1
click div "Package Type Select Bale(s) Basket(s) Bolt(s) Bottle(s) Buckets Bulk Bundle(s) …"
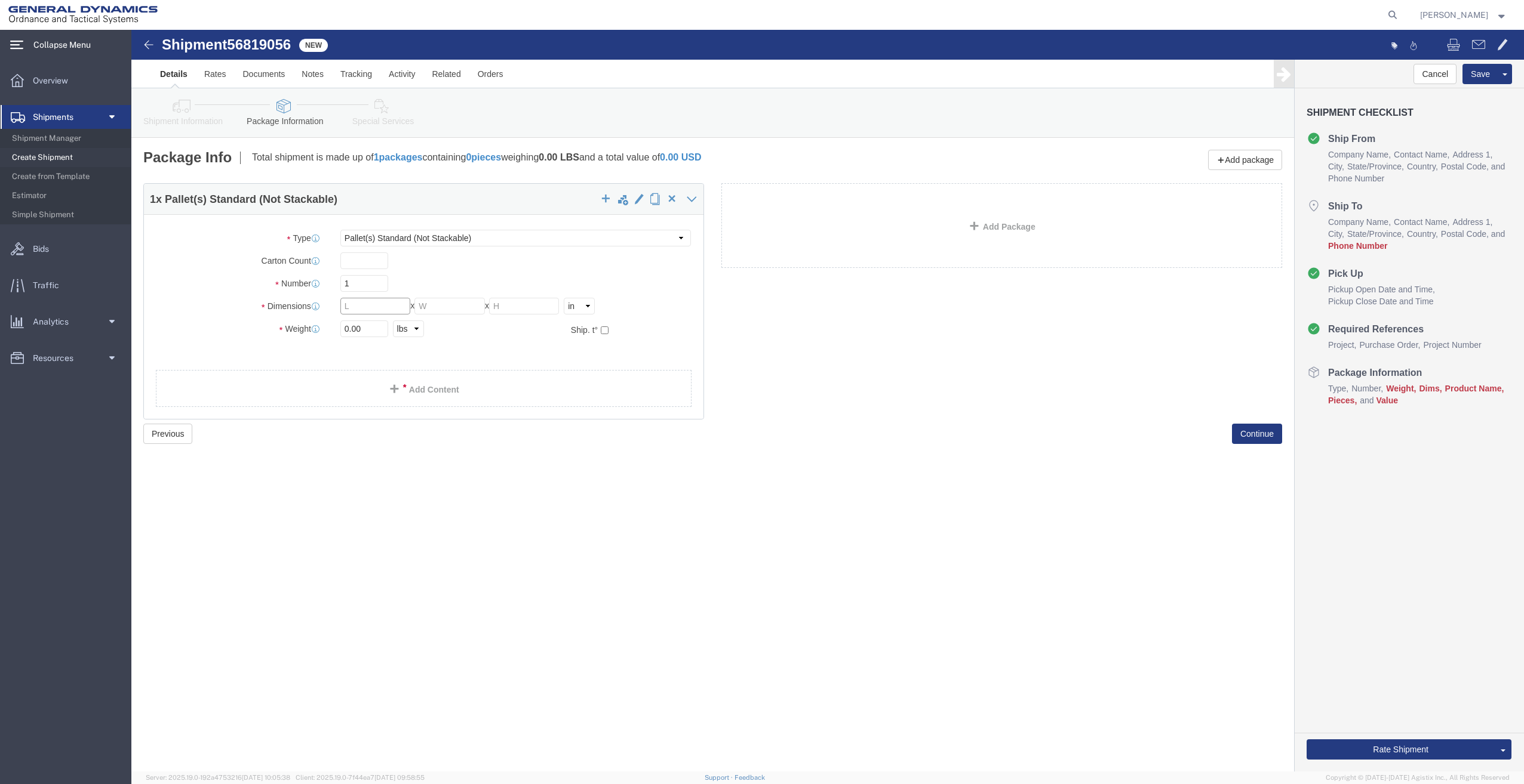
click input "text"
type input "48"
type input "40"
type input "39"
type input "900"
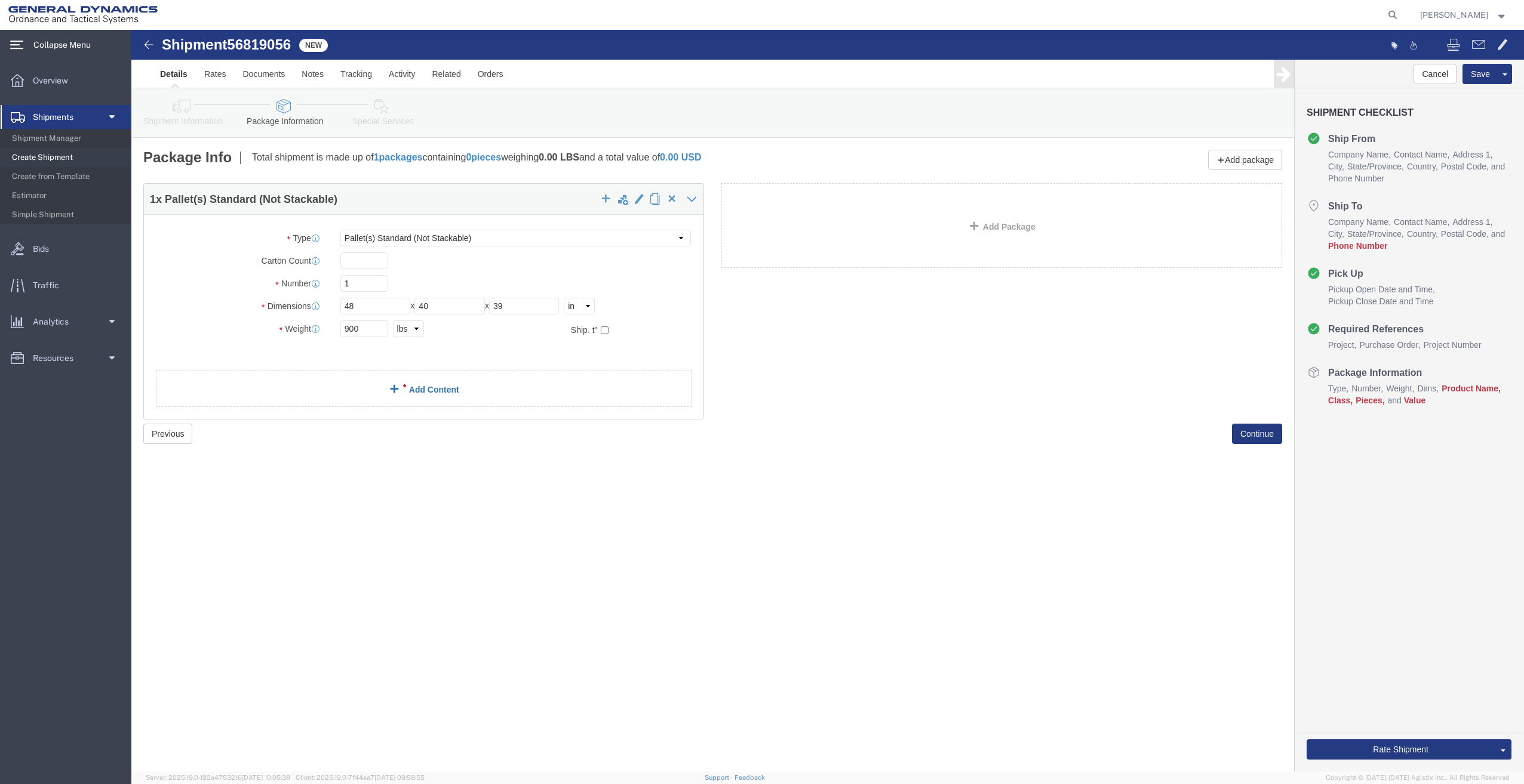
click link "Add Content"
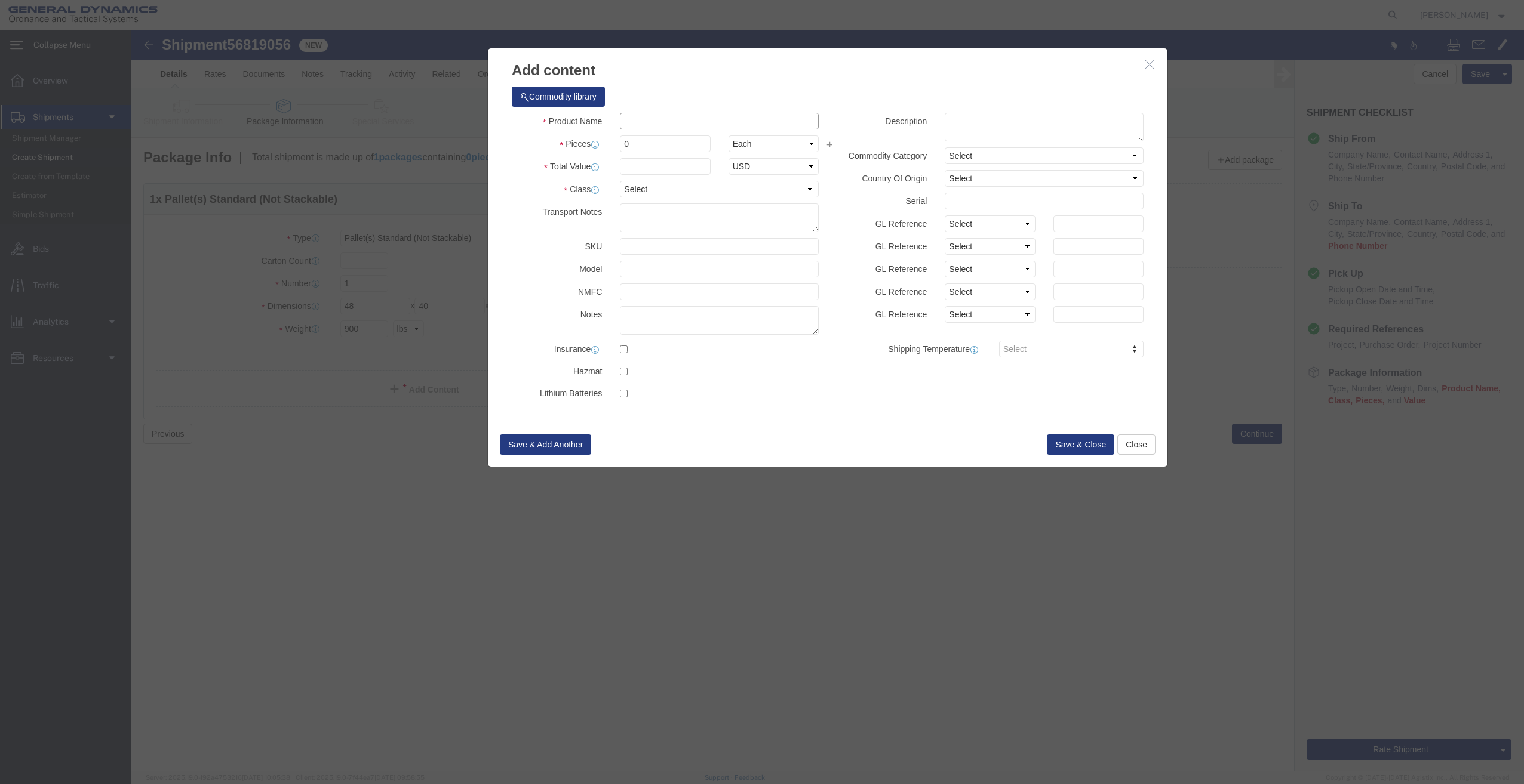
click input "text"
type input "TRAINING / MARKING AMMUNITION"
type input "1"
drag, startPoint x: 526, startPoint y: 116, endPoint x: 417, endPoint y: 146, distance: 113.1
drag, startPoint x: 464, startPoint y: 127, endPoint x: 432, endPoint y: 142, distance: 35.3
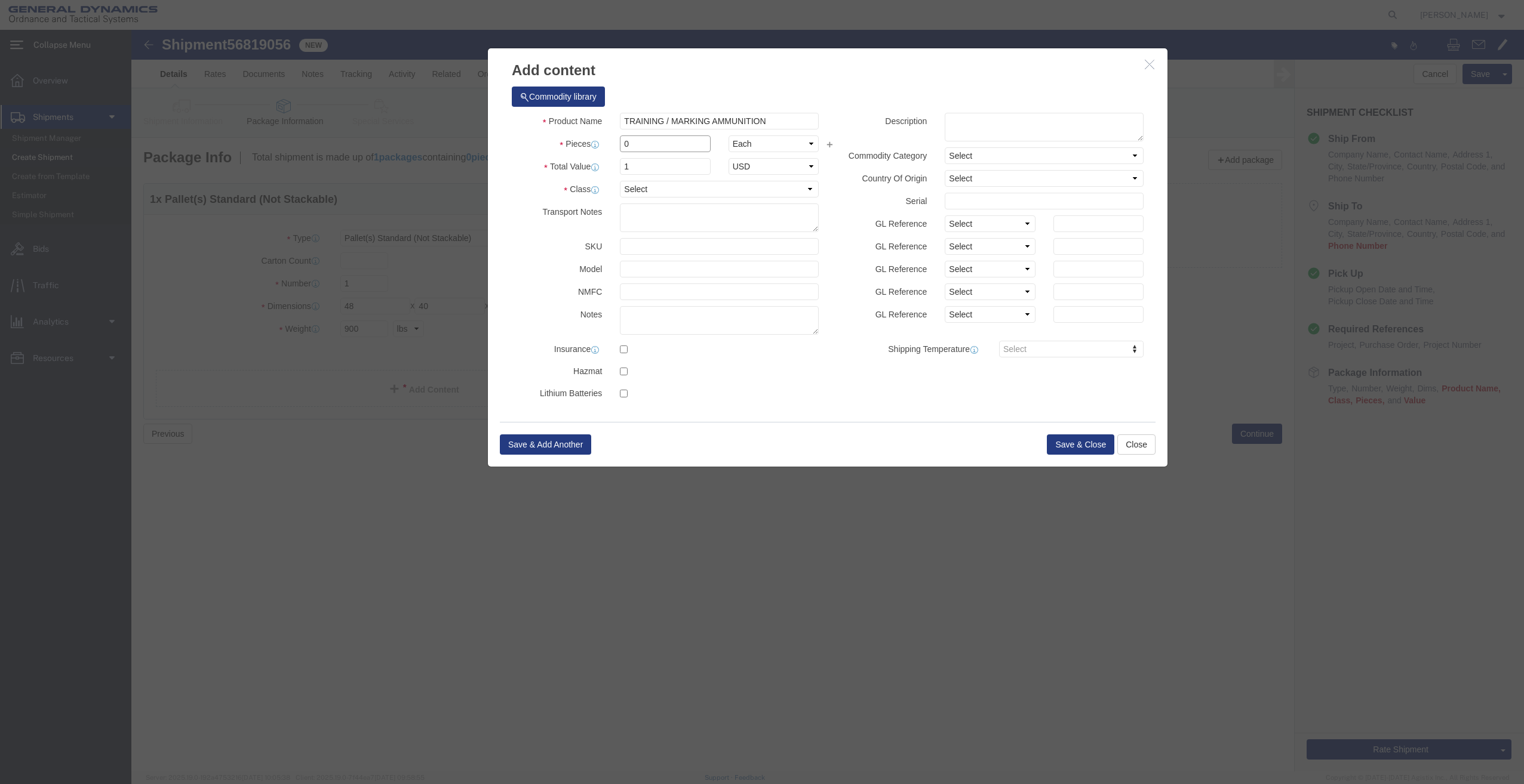
click div "Product Name TRAINING / MARKING AMMUNITION Pieces 0 Select Bag Barrels 100Board…"
type input "1"
click select "Select 50 55 60 65 70 85 92.5 100 125 175 250 300 400"
select select "85"
click select "Select 50 55 60 65 70 85 92.5 100 125 175 250 300 400"
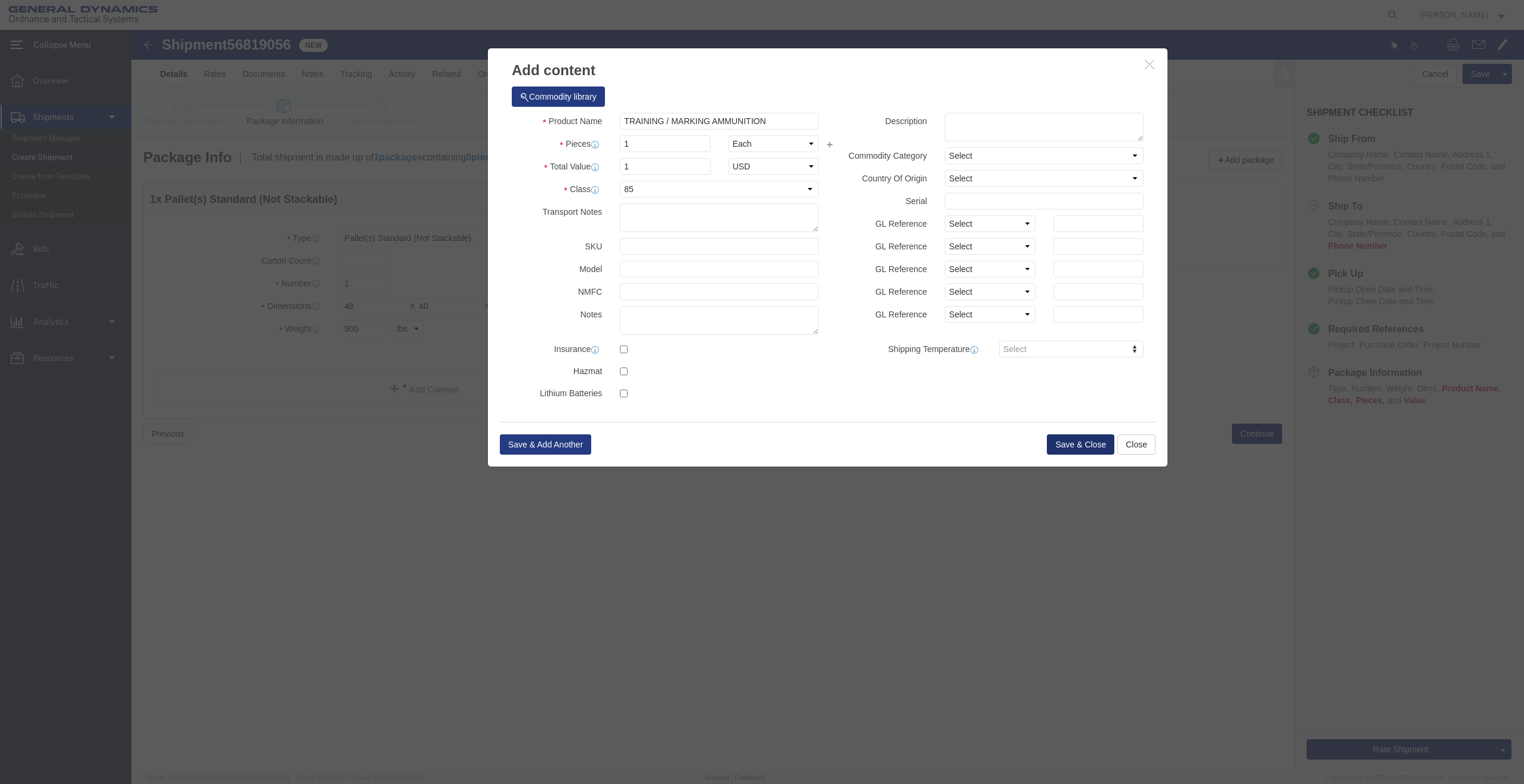
click button "Save & Close"
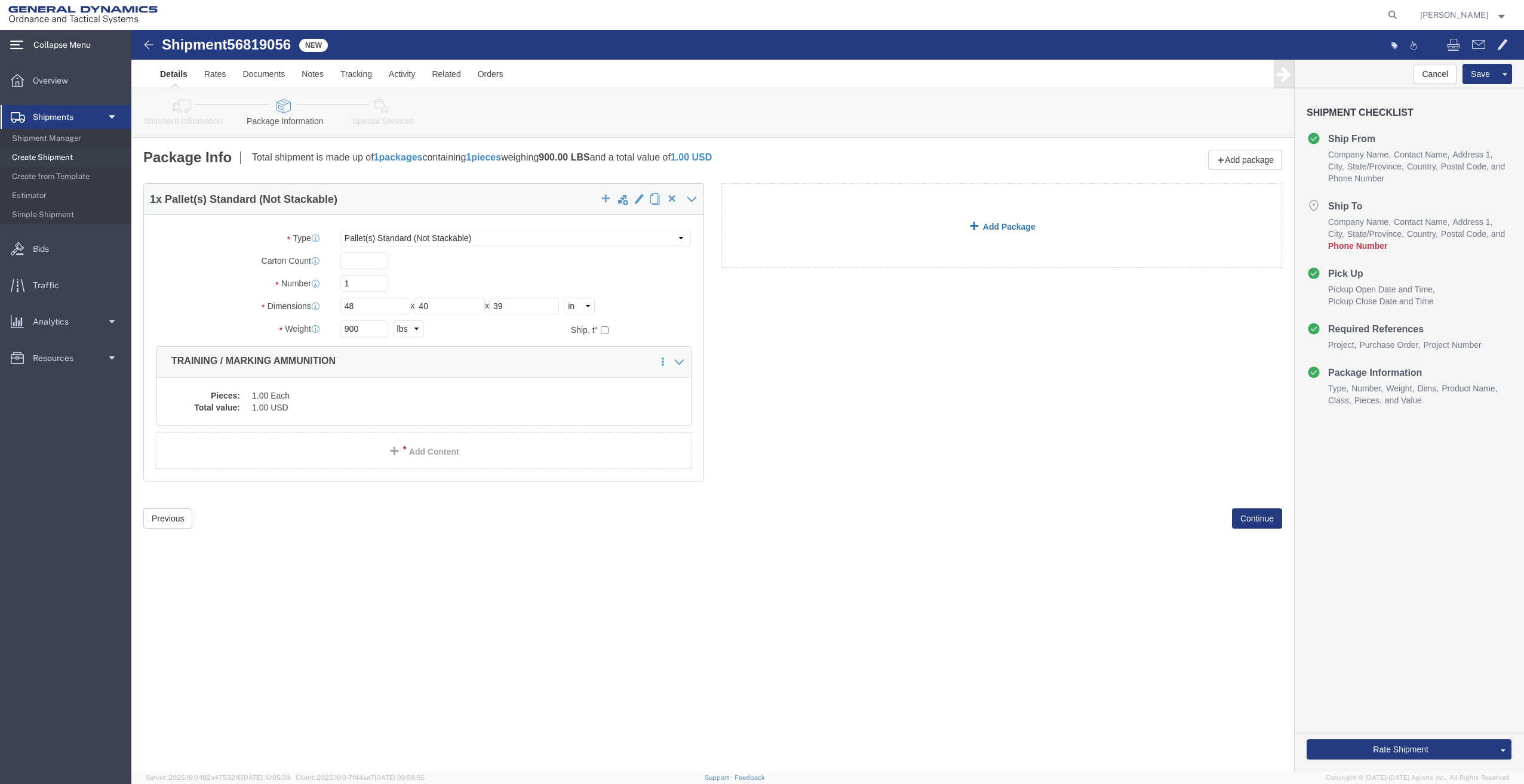
click link "Add Package"
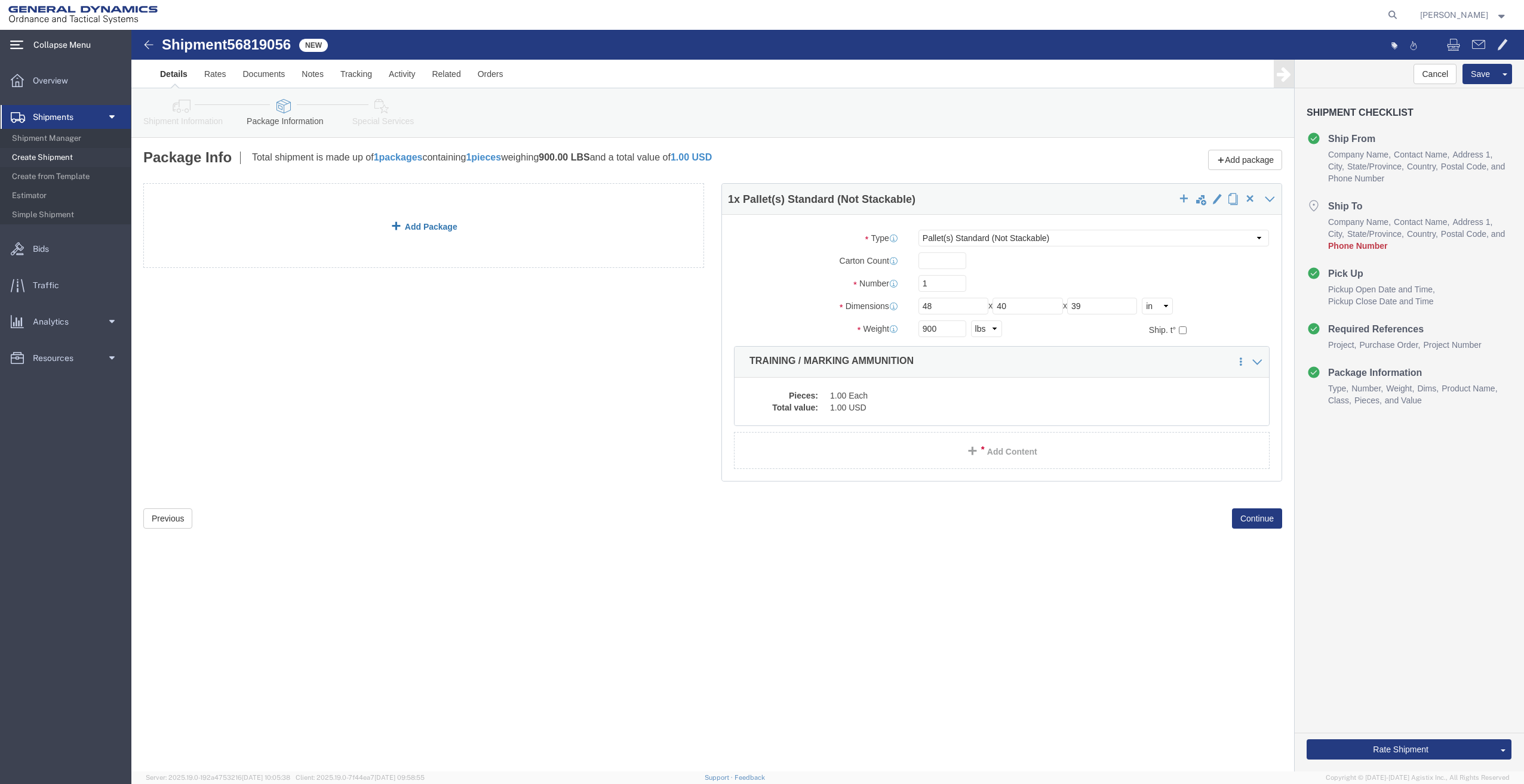
click link "Add Package"
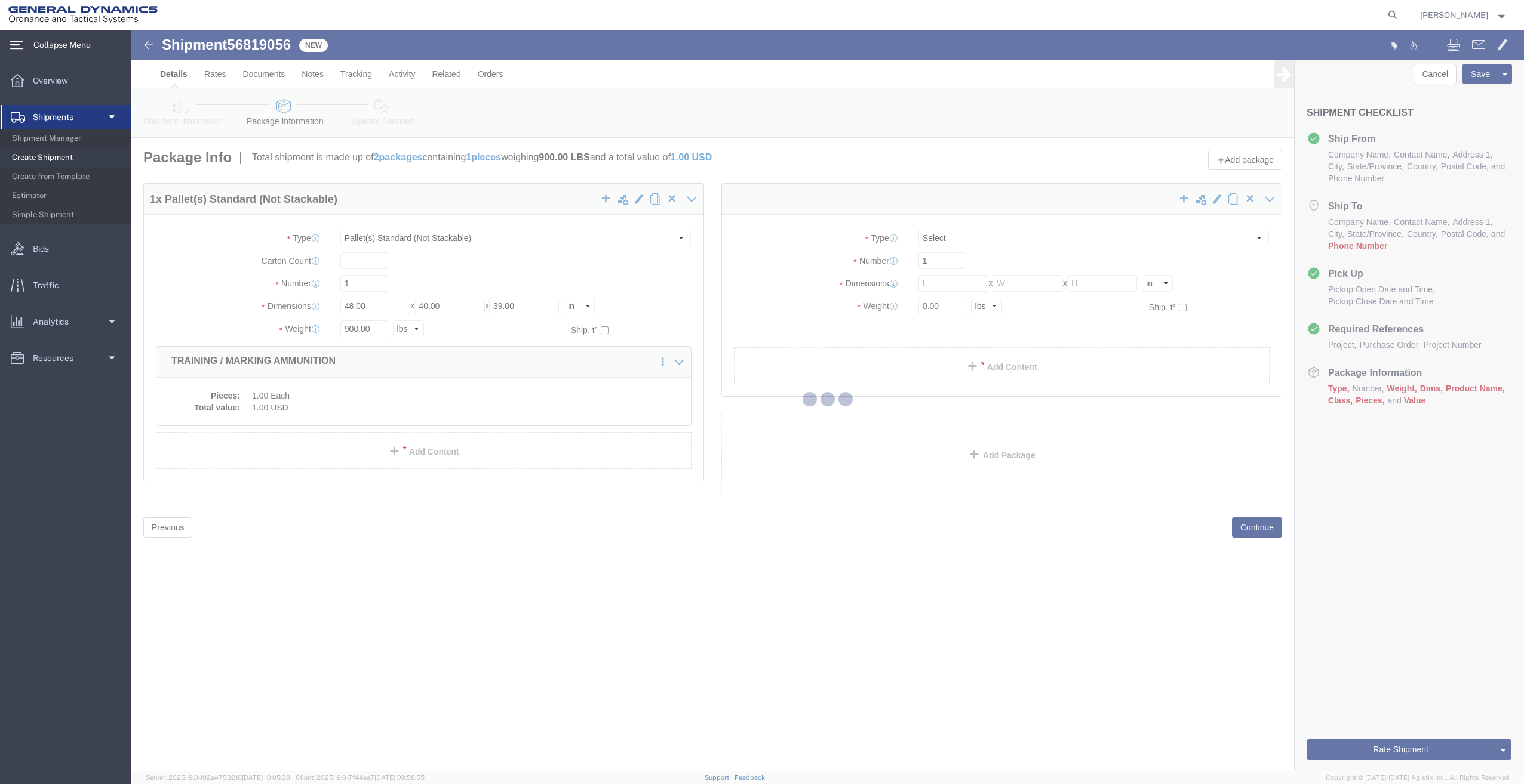
select select "PSNS"
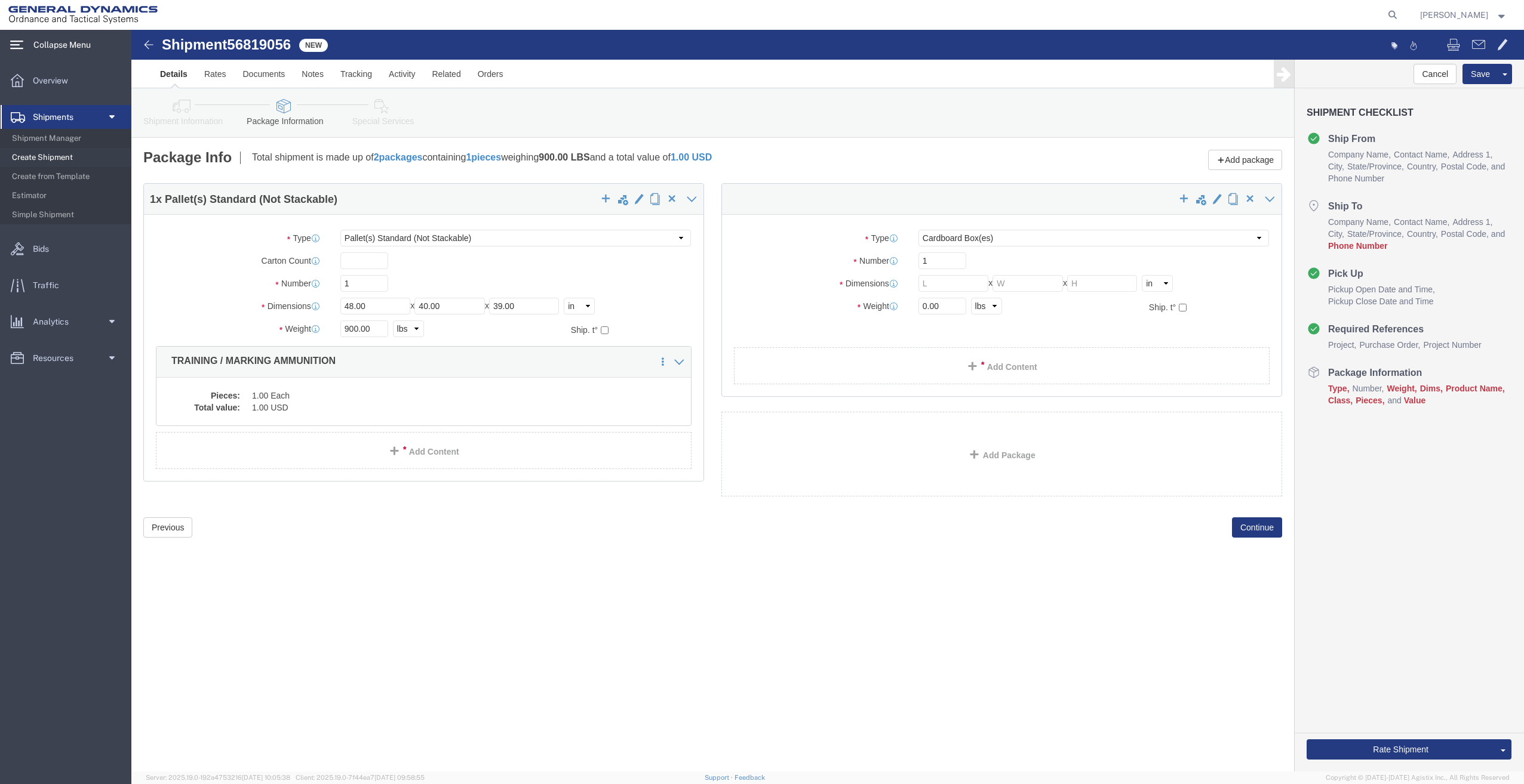
click div "Package Type Select Bale(s) Basket(s) Bolt(s) Bottle(s) Buckets Bulk Bundle(s) …"
click select "Select Bale(s) Basket(s) Bolt(s) Bottle(s) Buckets Bulk Bundle(s) Can(s) Cardbo…"
select select "PSNS"
click select "Select Bale(s) Basket(s) Bolt(s) Bottle(s) Buckets Bulk Bundle(s) Can(s) Cardbo…"
click input "text"
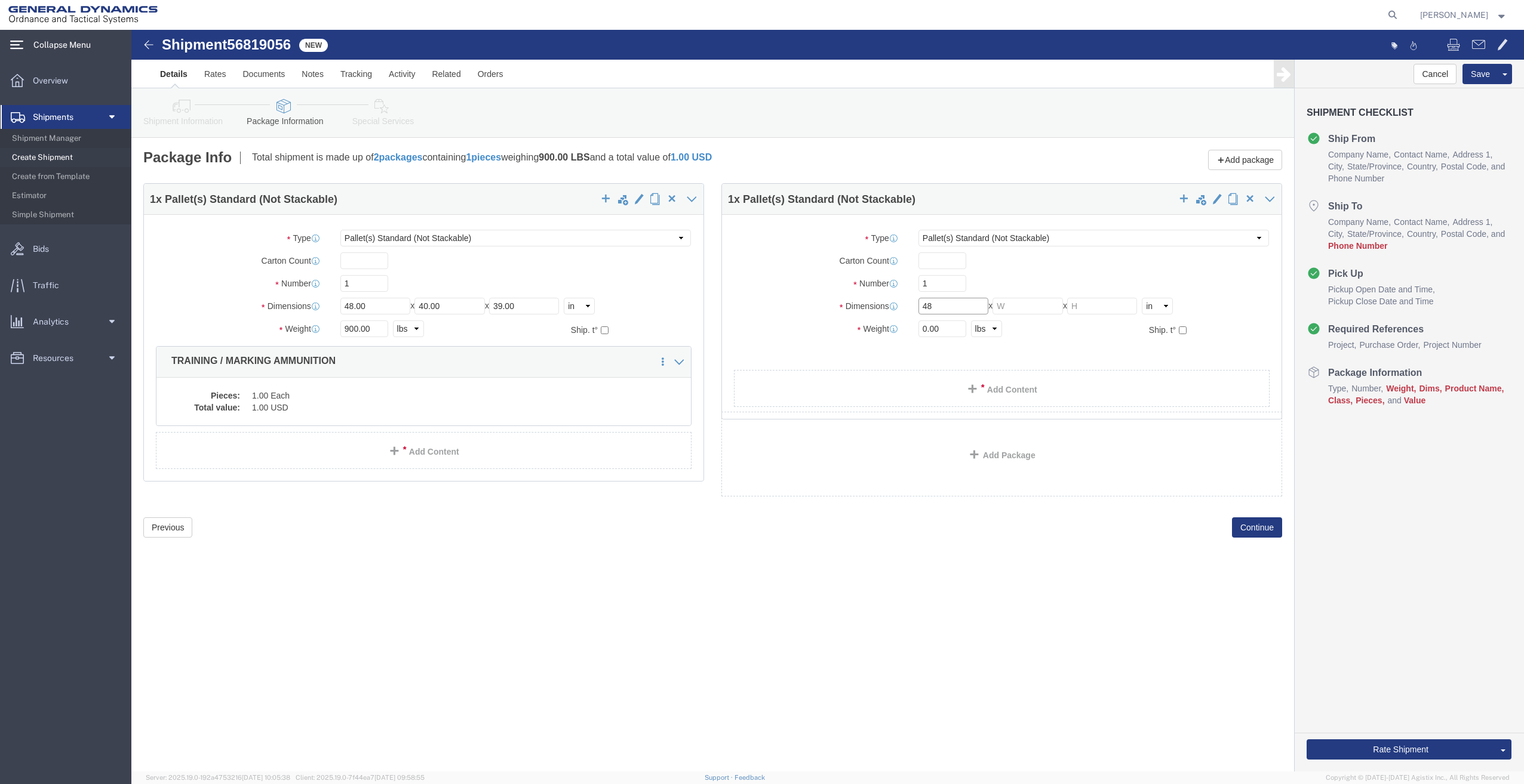
type input "48"
type input "40"
type input "39"
click div "Shipment 56819056 New Details Rates Documents Notes Tracking Activity Related O…"
drag, startPoint x: 817, startPoint y: 304, endPoint x: 697, endPoint y: 334, distance: 123.7
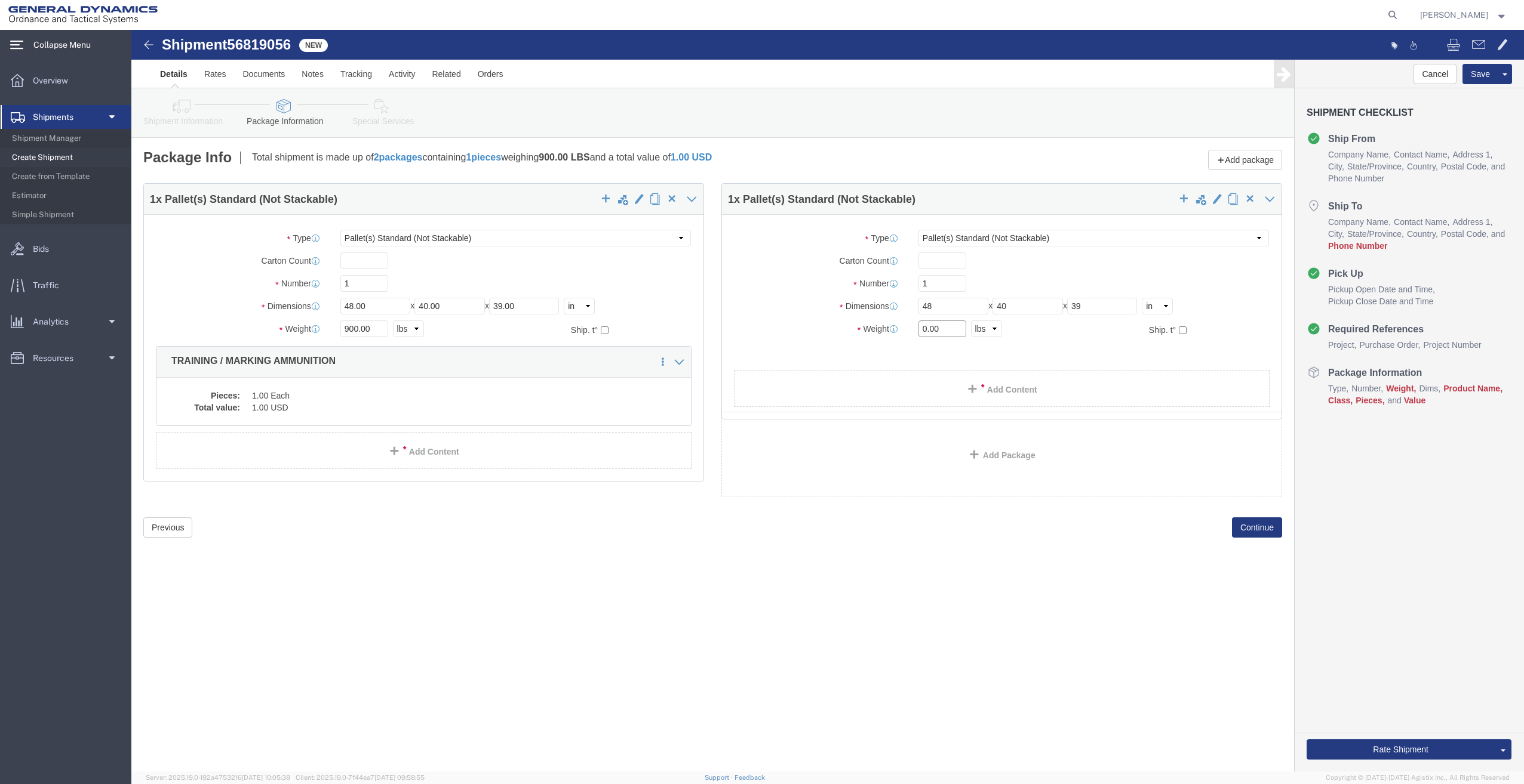
click div "Package Type Select Bale(s) Basket(s) Bolt(s) Bottle(s) Buckets Bulk Bundle(s) …"
type input "867"
click link "Add Content"
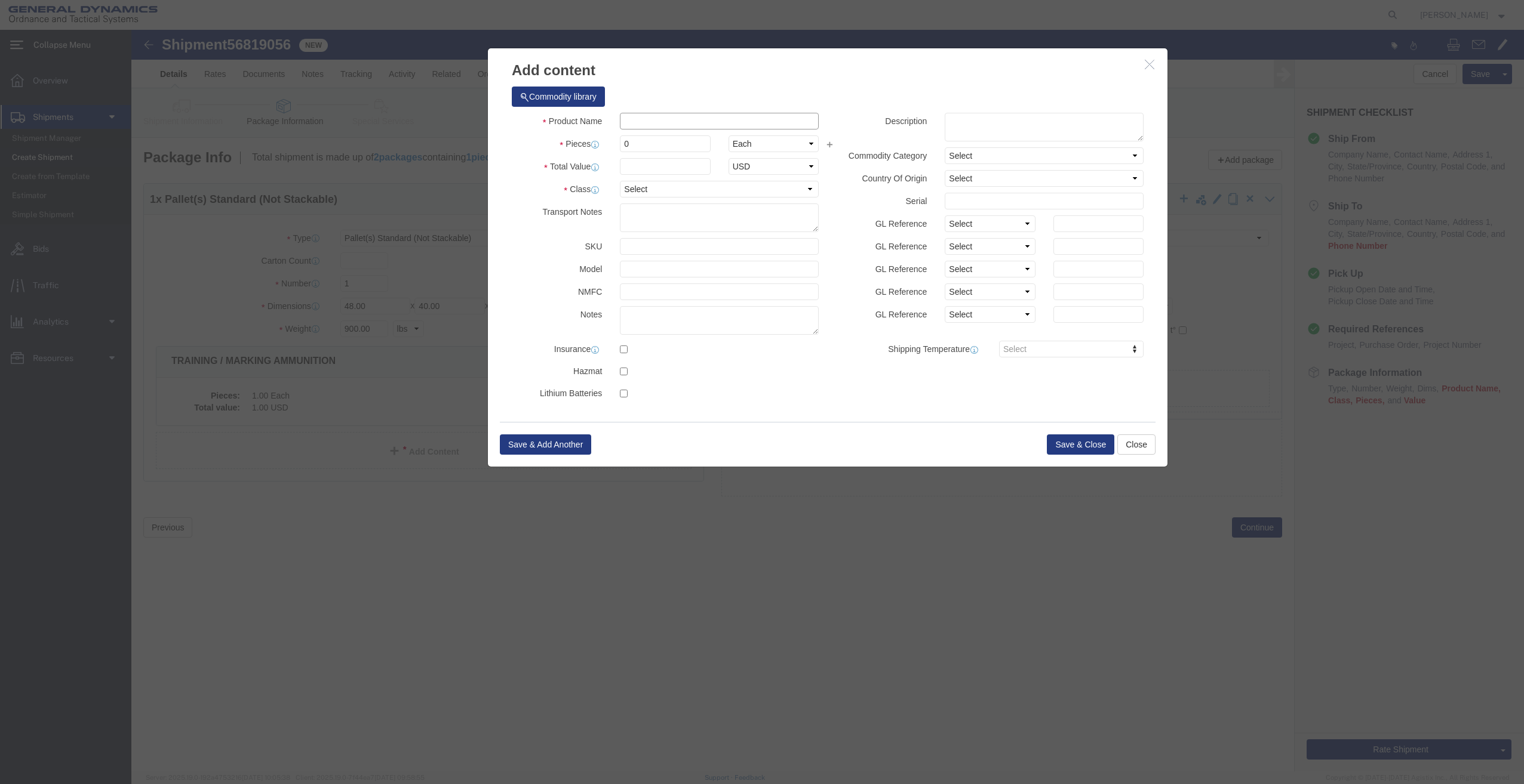
click input "text"
type input "TRAINING / MARKING AMMUNITION"
type input "1"
drag, startPoint x: 506, startPoint y: 116, endPoint x: 389, endPoint y: 134, distance: 118.4
click div "Product Name TRAINING / MARKING AMMUNITION Pieces 0 Select Bag Barrels 100Board…"
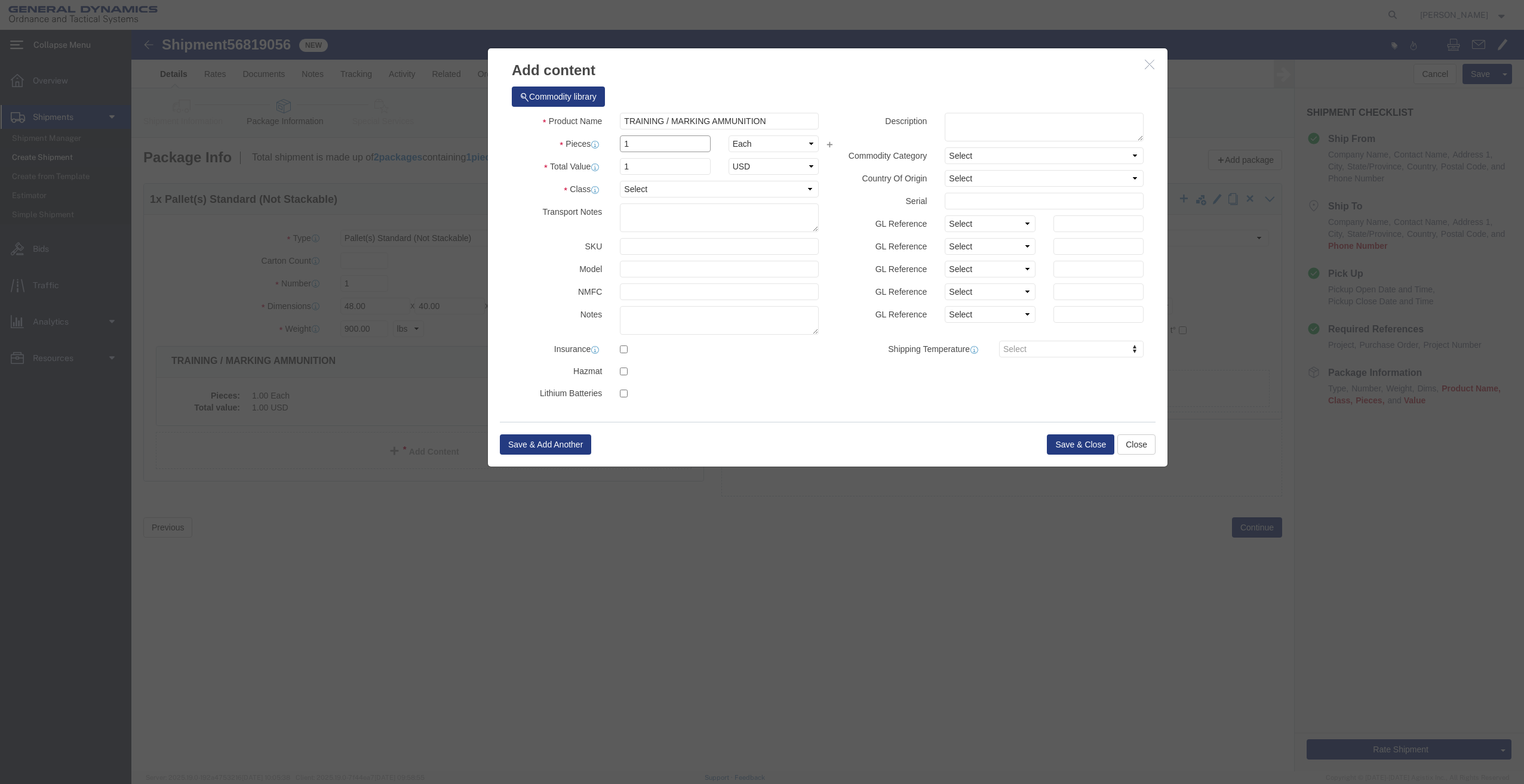
type input "1"
click select "Select 50 55 60 65 70 85 92.5 100 125 175 250 300 400"
select select "85"
click select "Select 50 55 60 65 70 85 92.5 100 125 175 250 300 400"
click button "Save & Close"
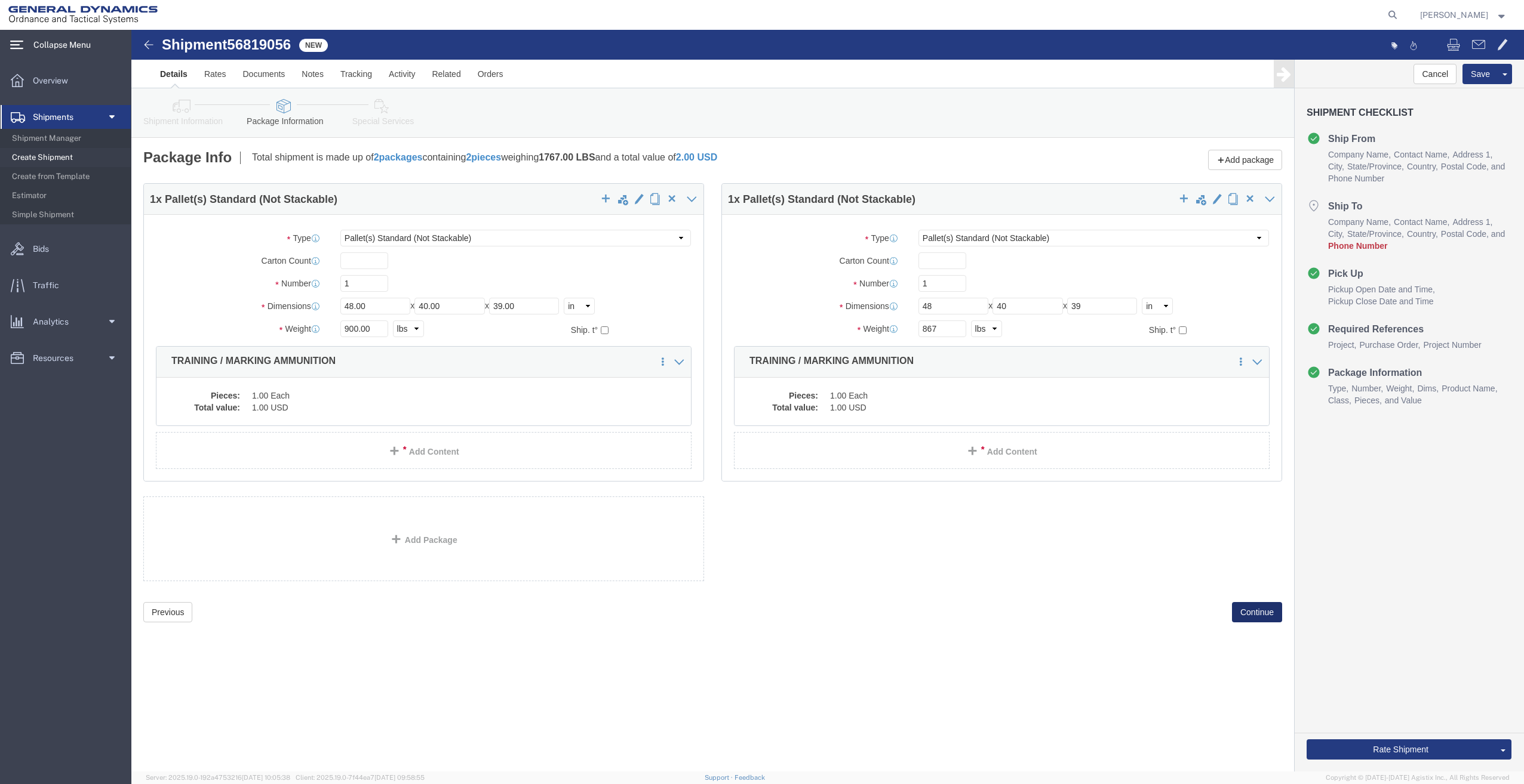
click button "Continue"
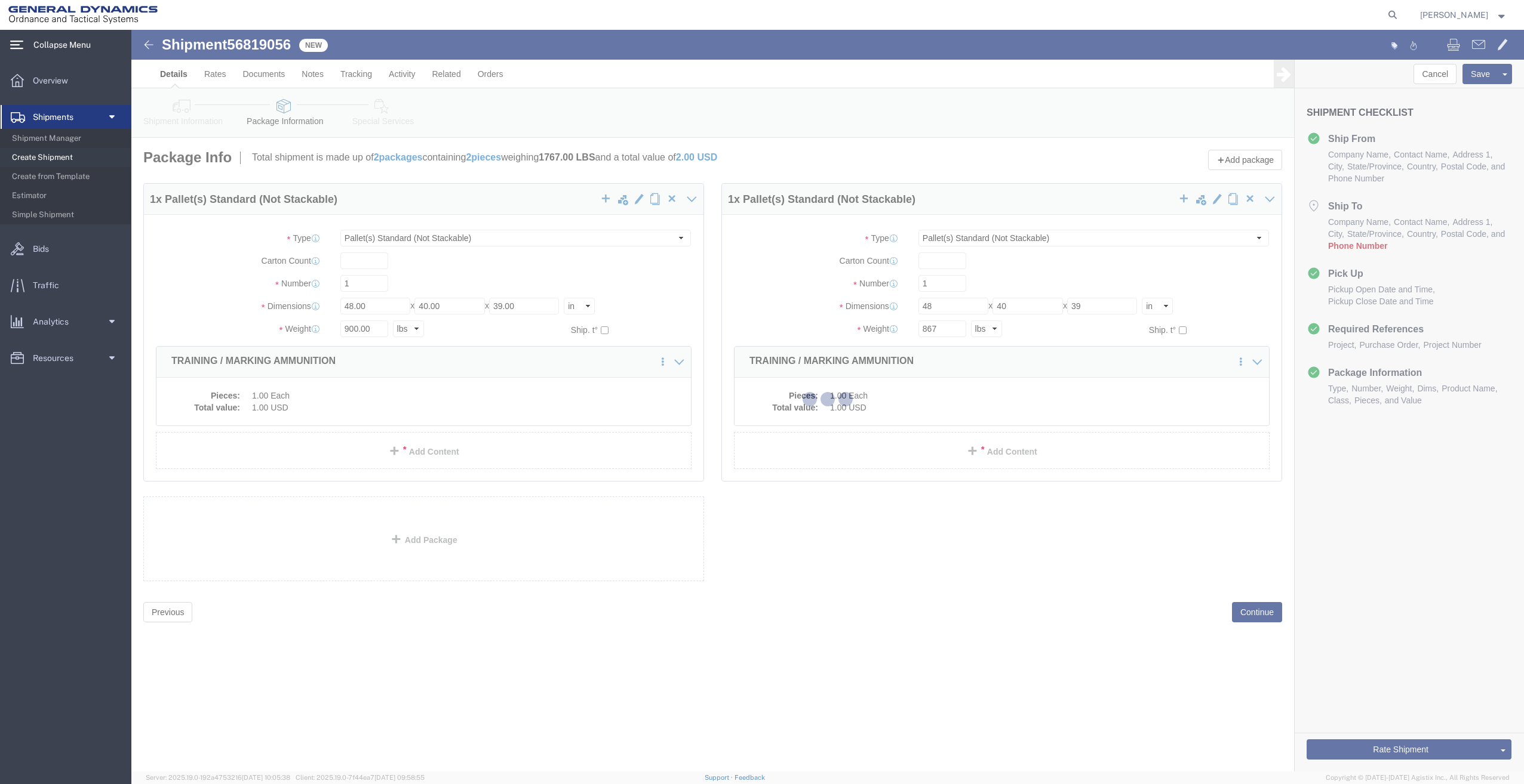
select select
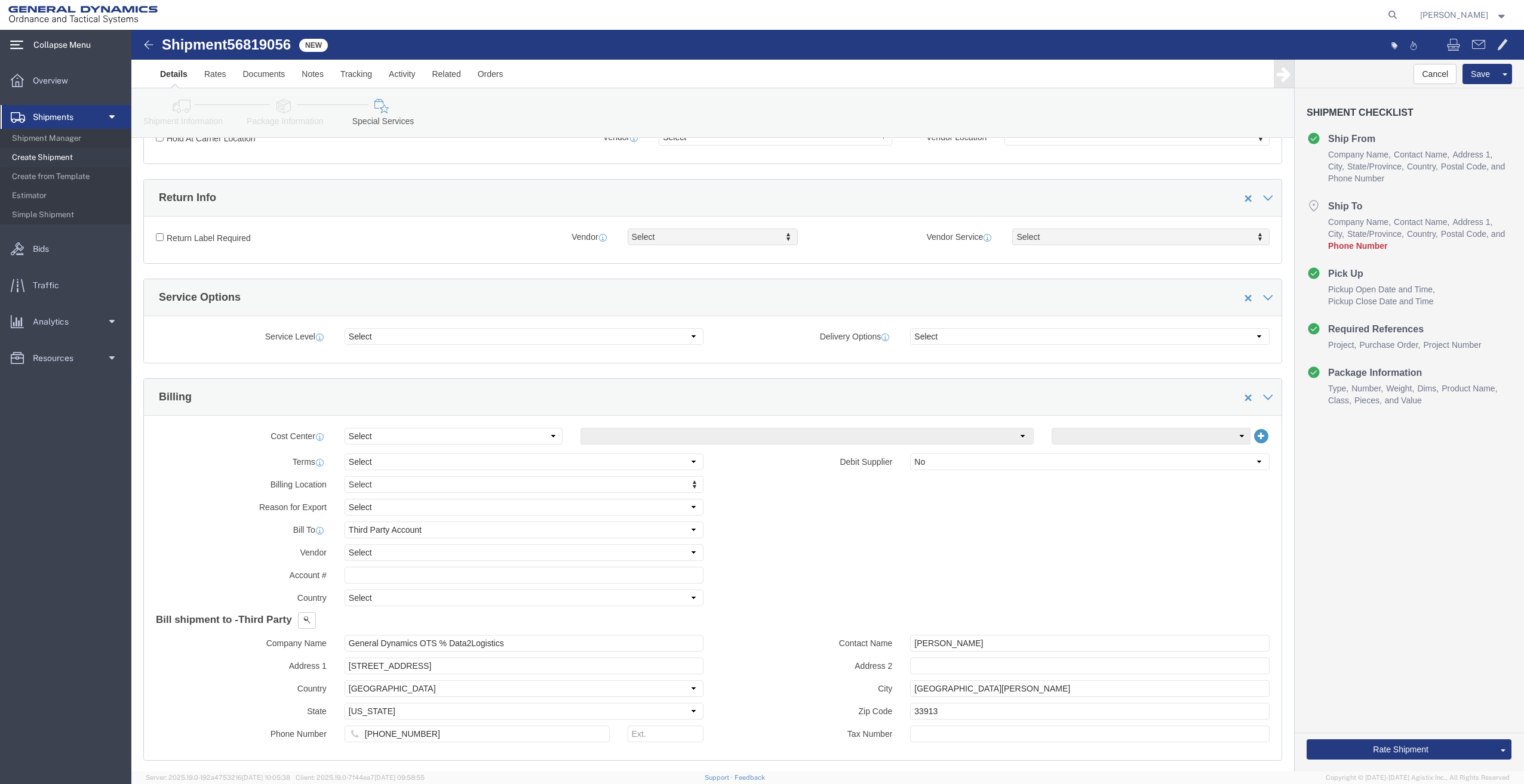
scroll to position [283, 0]
click select "Select Recipient Account Sender/Shipper Third Party Account"
select select "RCPN"
click select "Select Recipient Account Sender/Shipper Third Party Account"
type input "SAN DIEGO POLICE EQUIPMENT CO INC"
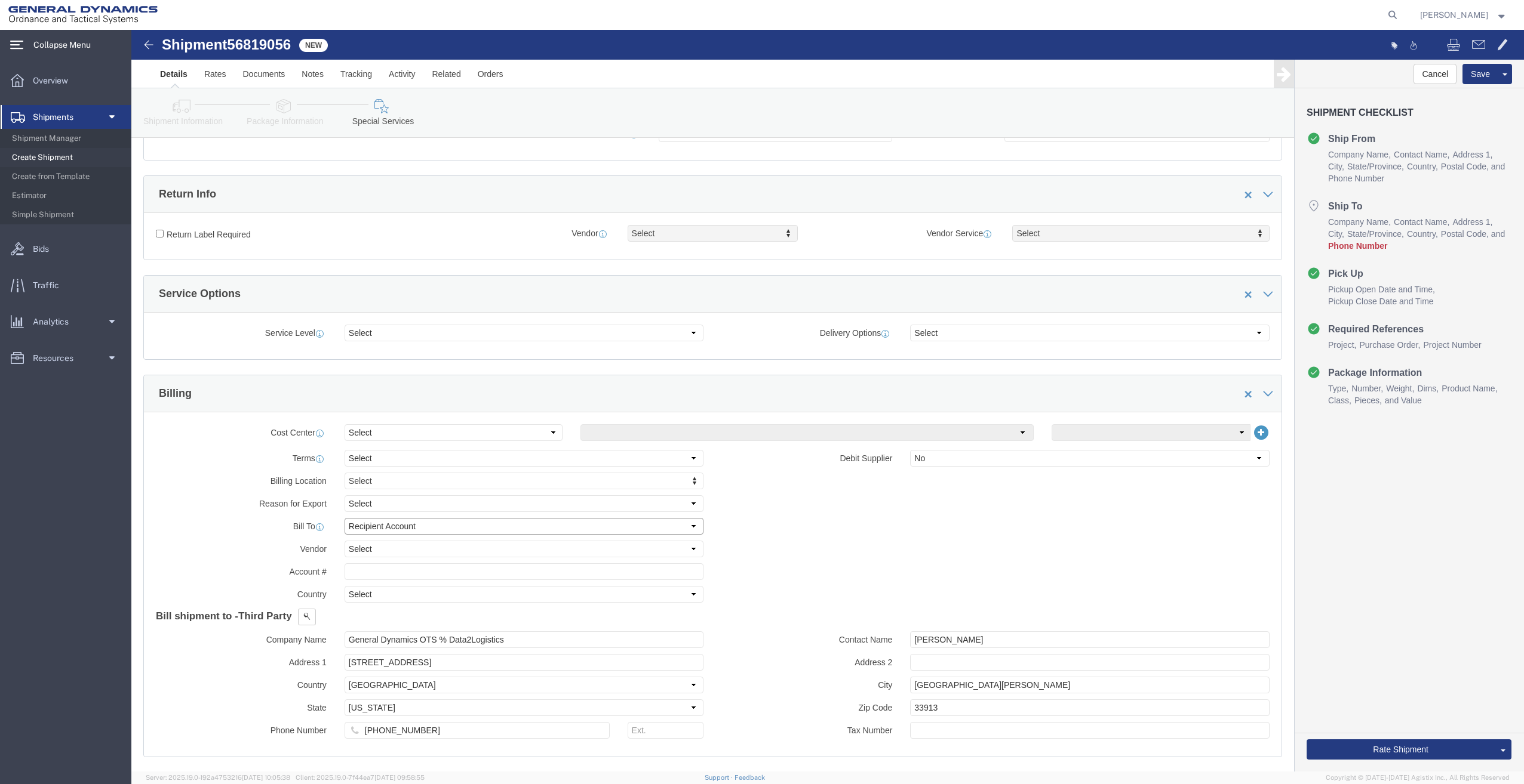
type input "[STREET_ADDRESS]"
select select "US"
select select "CA"
type input "TFORCE ACCT XX2398 LIFT GATE REQ FOR DELIVERY"
type input "[GEOGRAPHIC_DATA]"
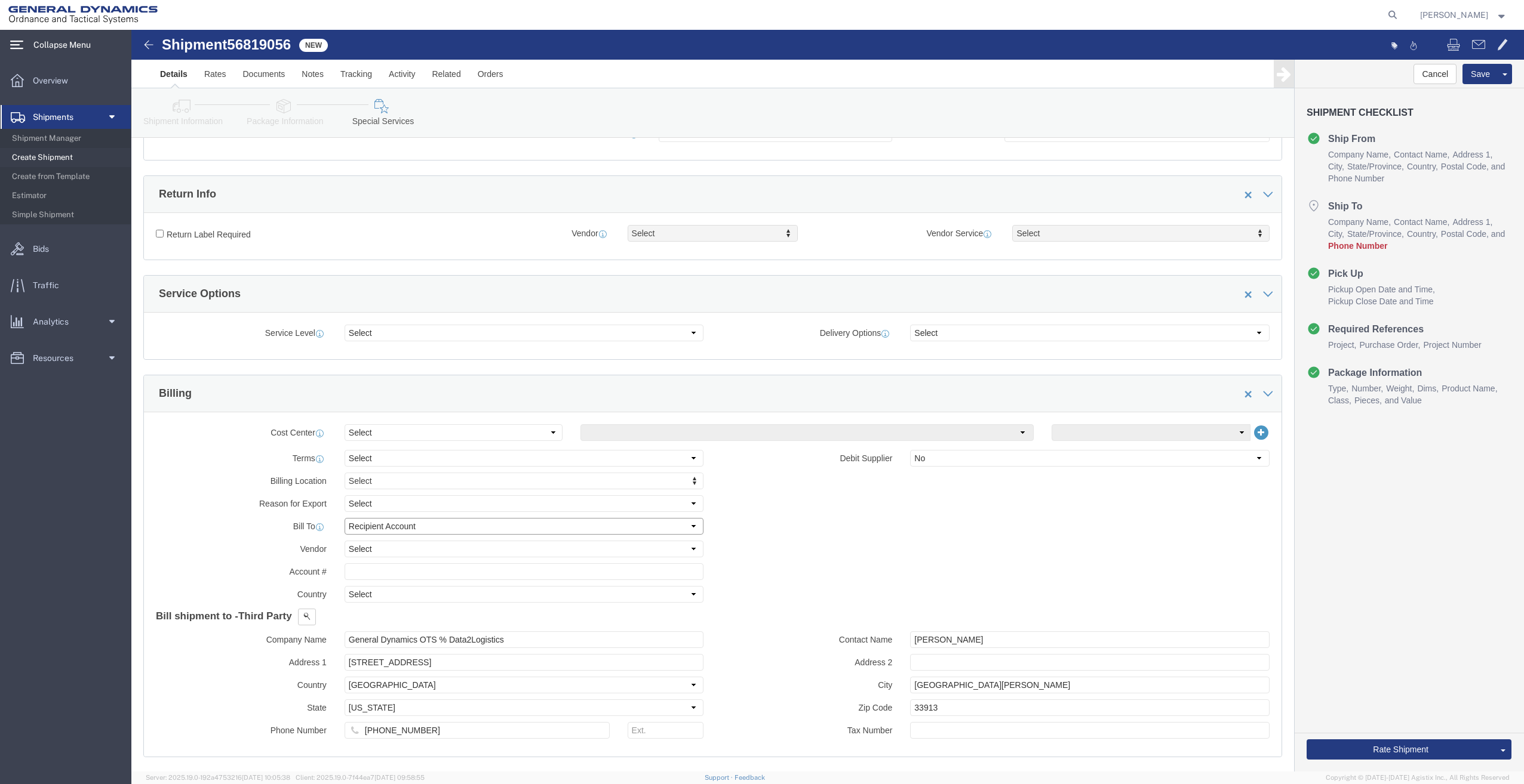
type input "92111"
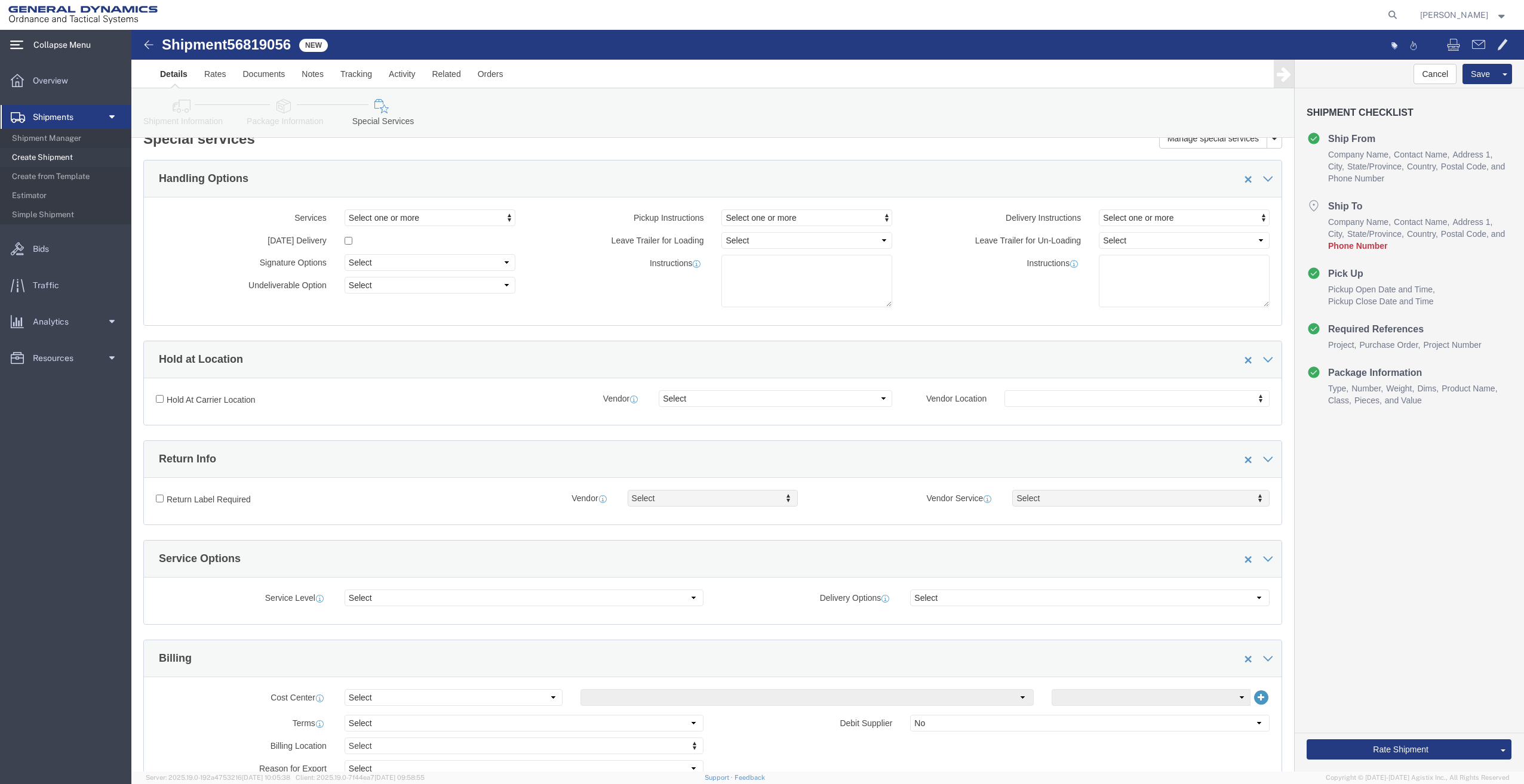
scroll to position [0, 0]
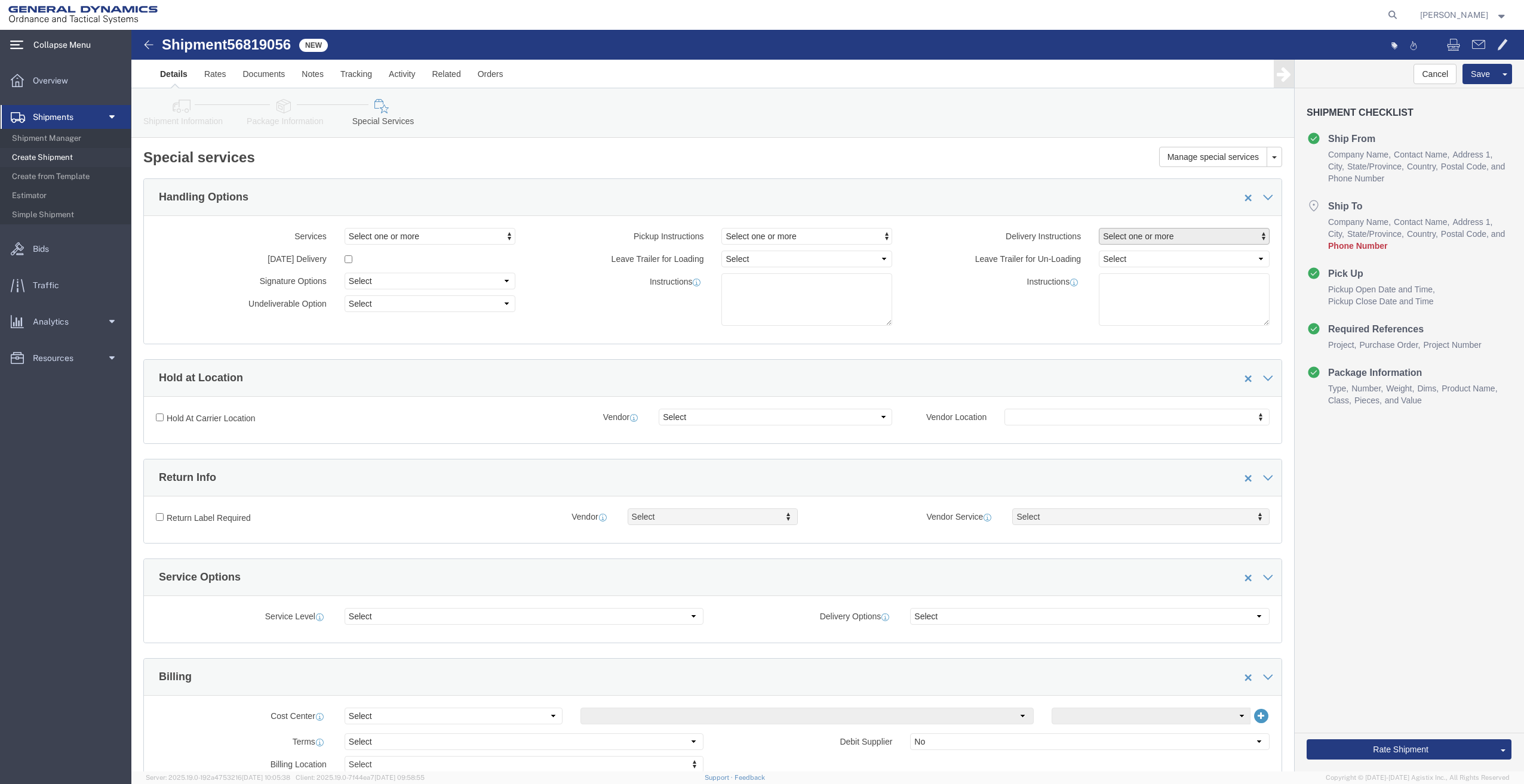
click span "Select one or more"
click link "Lift Gate"
select select "DELIVERY_LIFT_GATE"
click div "Instructions"
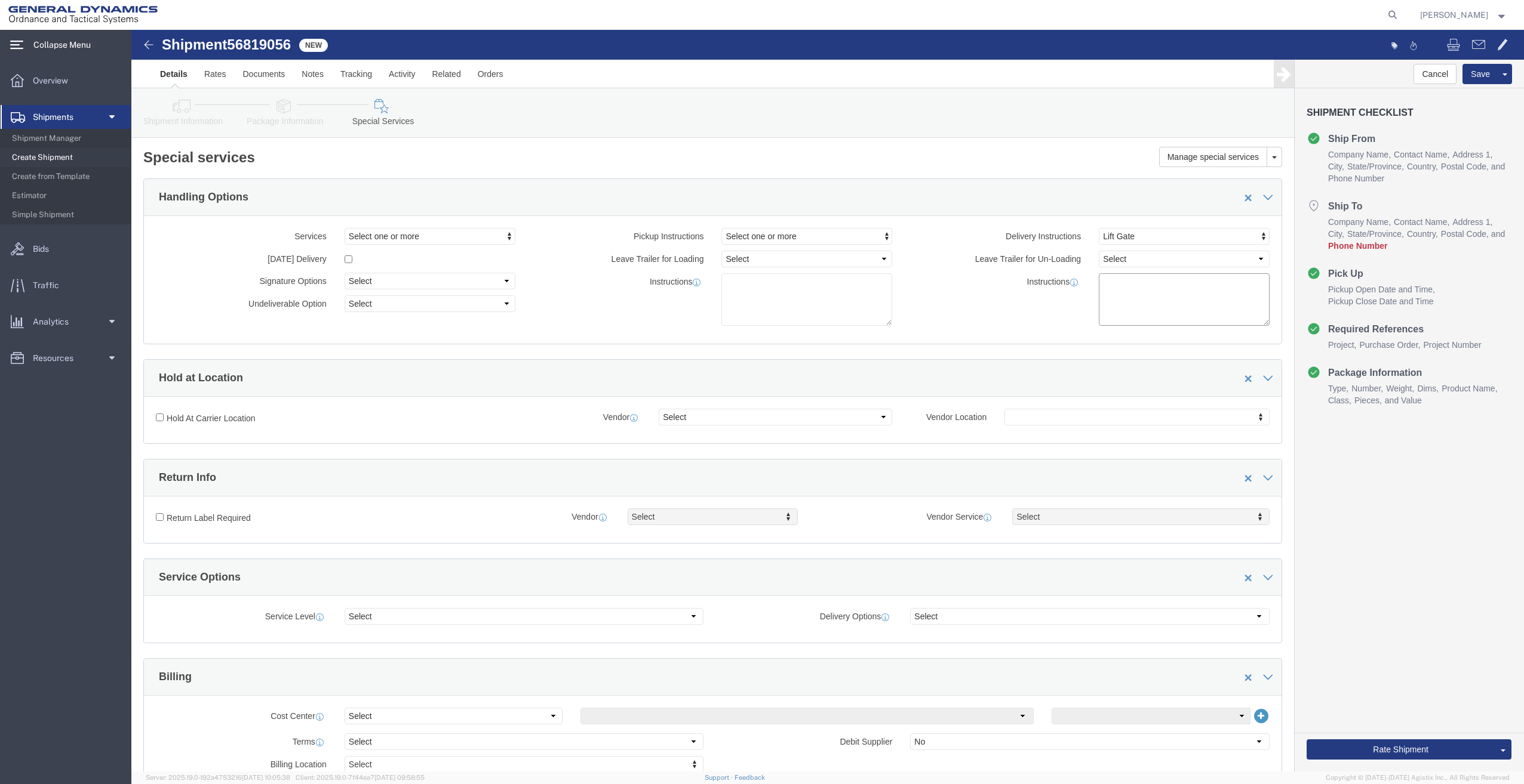
click textarea
type textarea "LIFT GATE REQUIRED FOR DELIVERY"
click button "Rate Shipment"
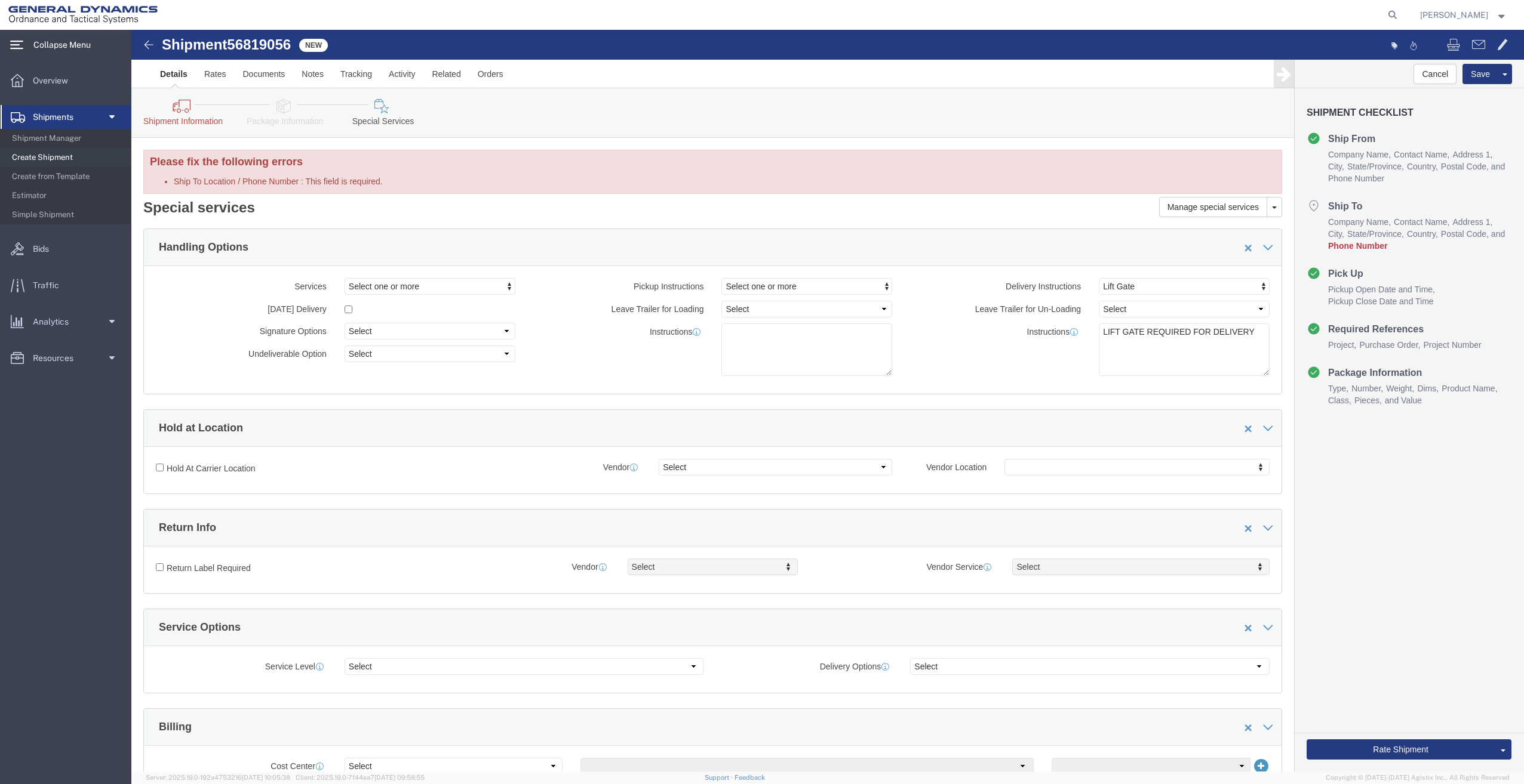
click div "Shipment Information Package Information Special Services"
click icon
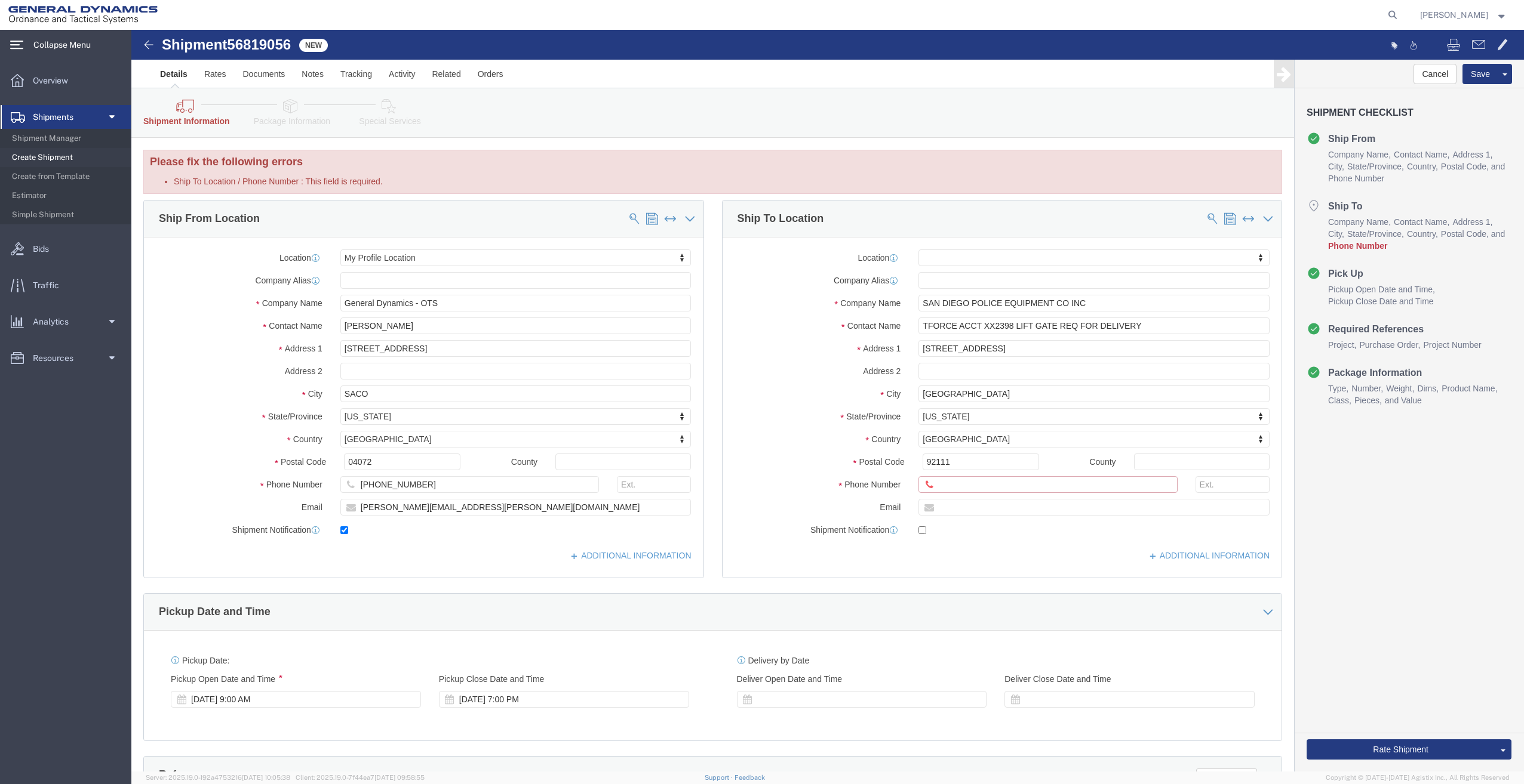
click input "Ship To Location / Phone Number : This field is required."
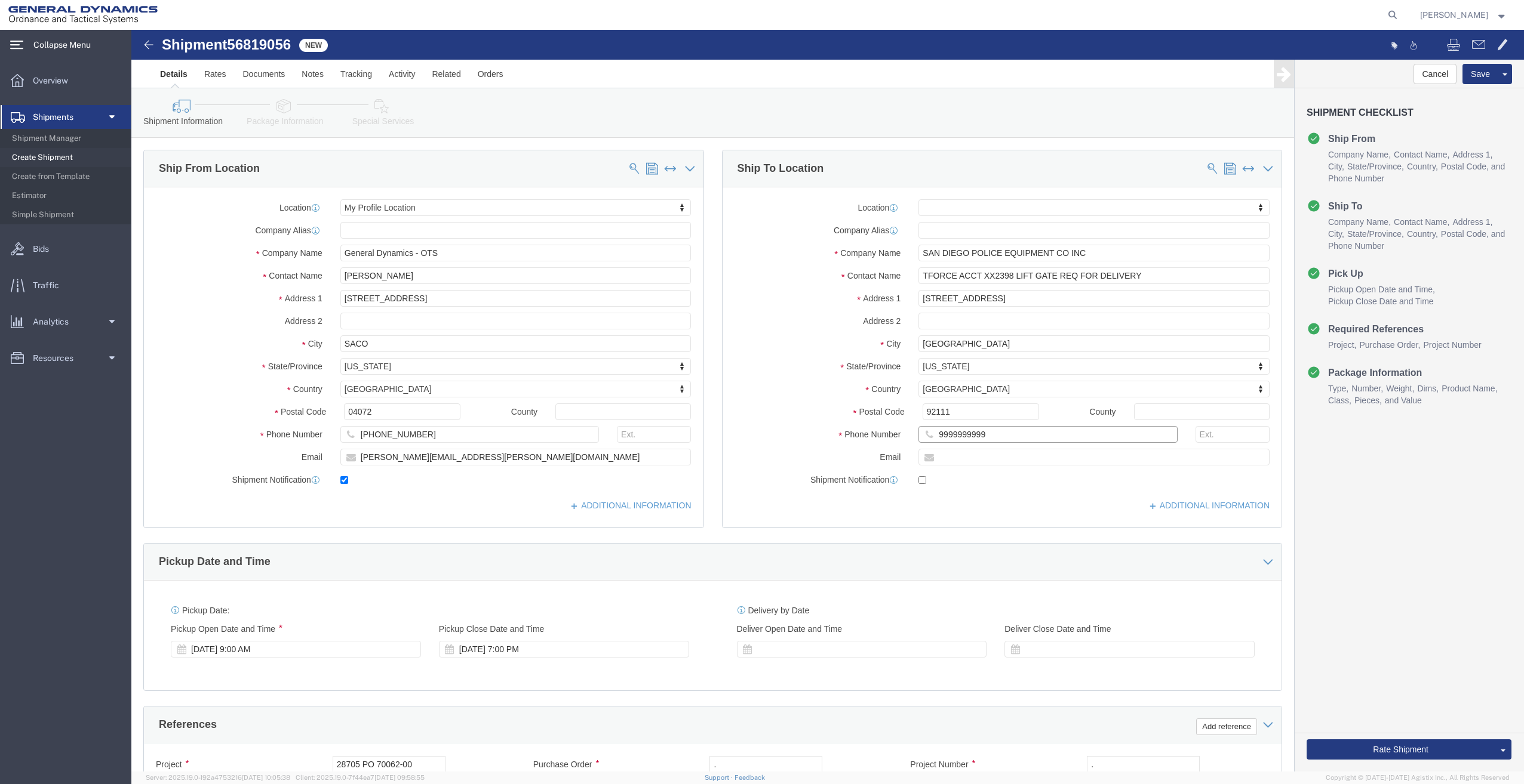
type input "9999999999"
click span
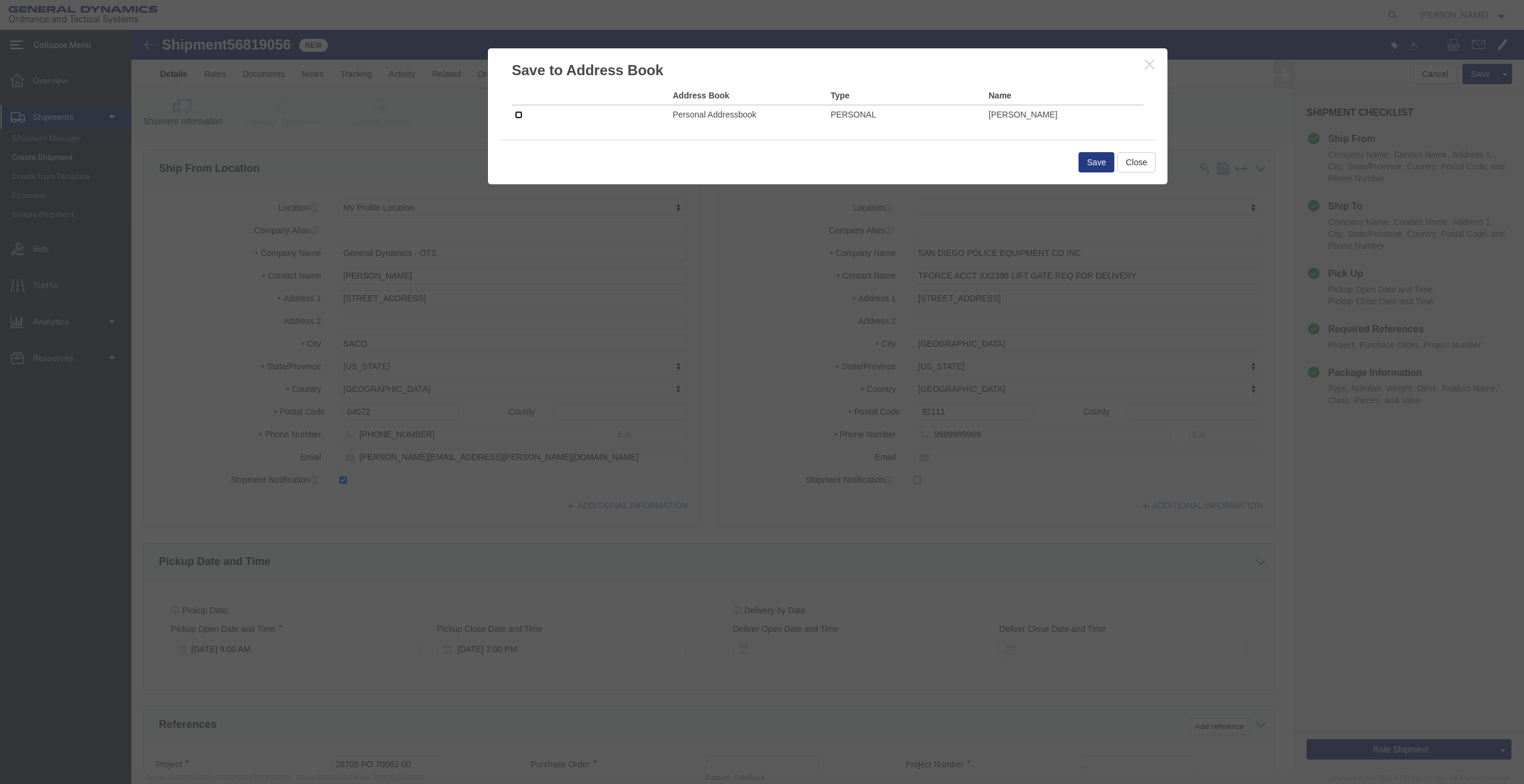
click input "checkbox"
checkbox input "true"
click button "Save"
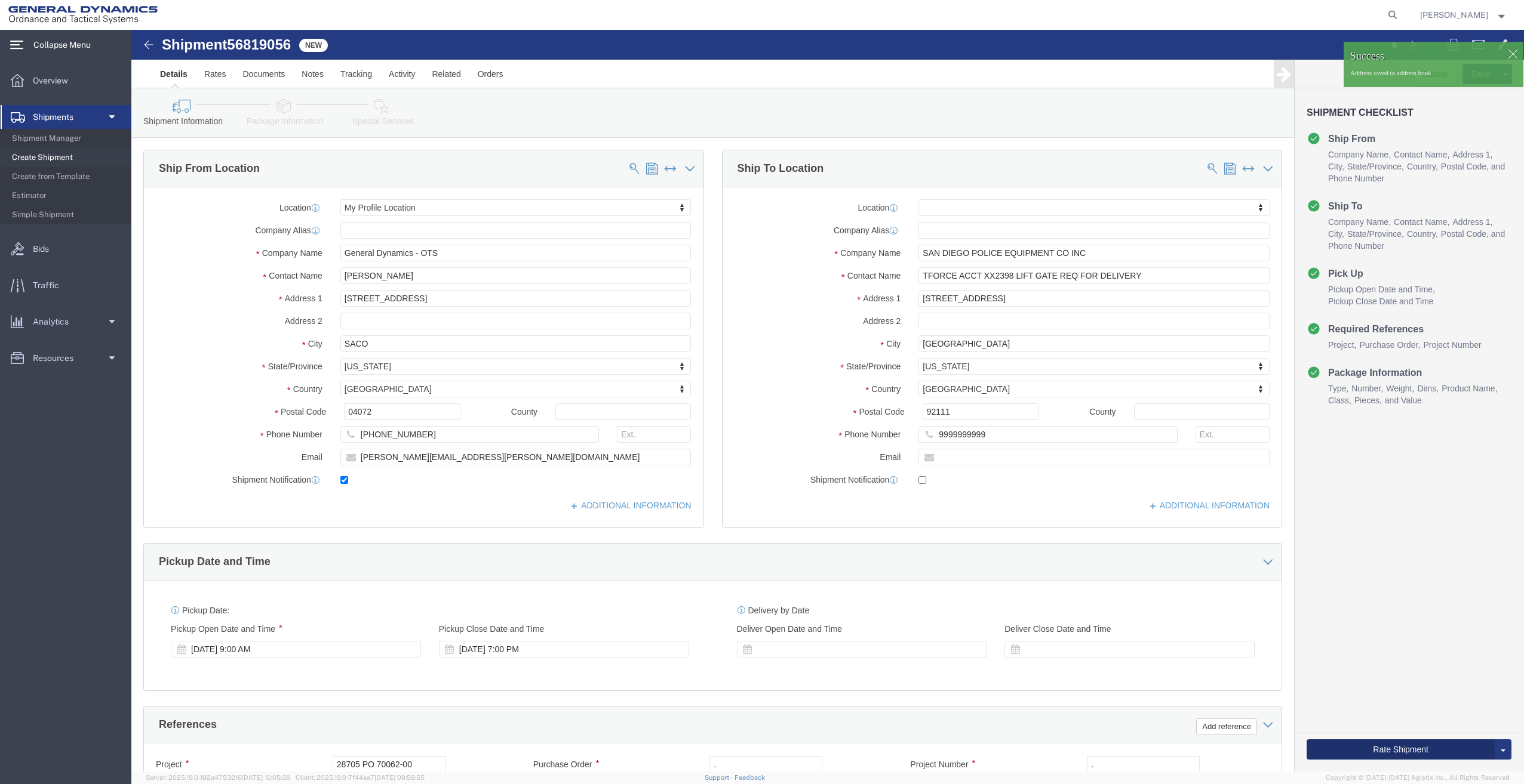
click div "Rate Shipment Send To Bid Rate And Send To Bid"
click button "Rate Shipment"
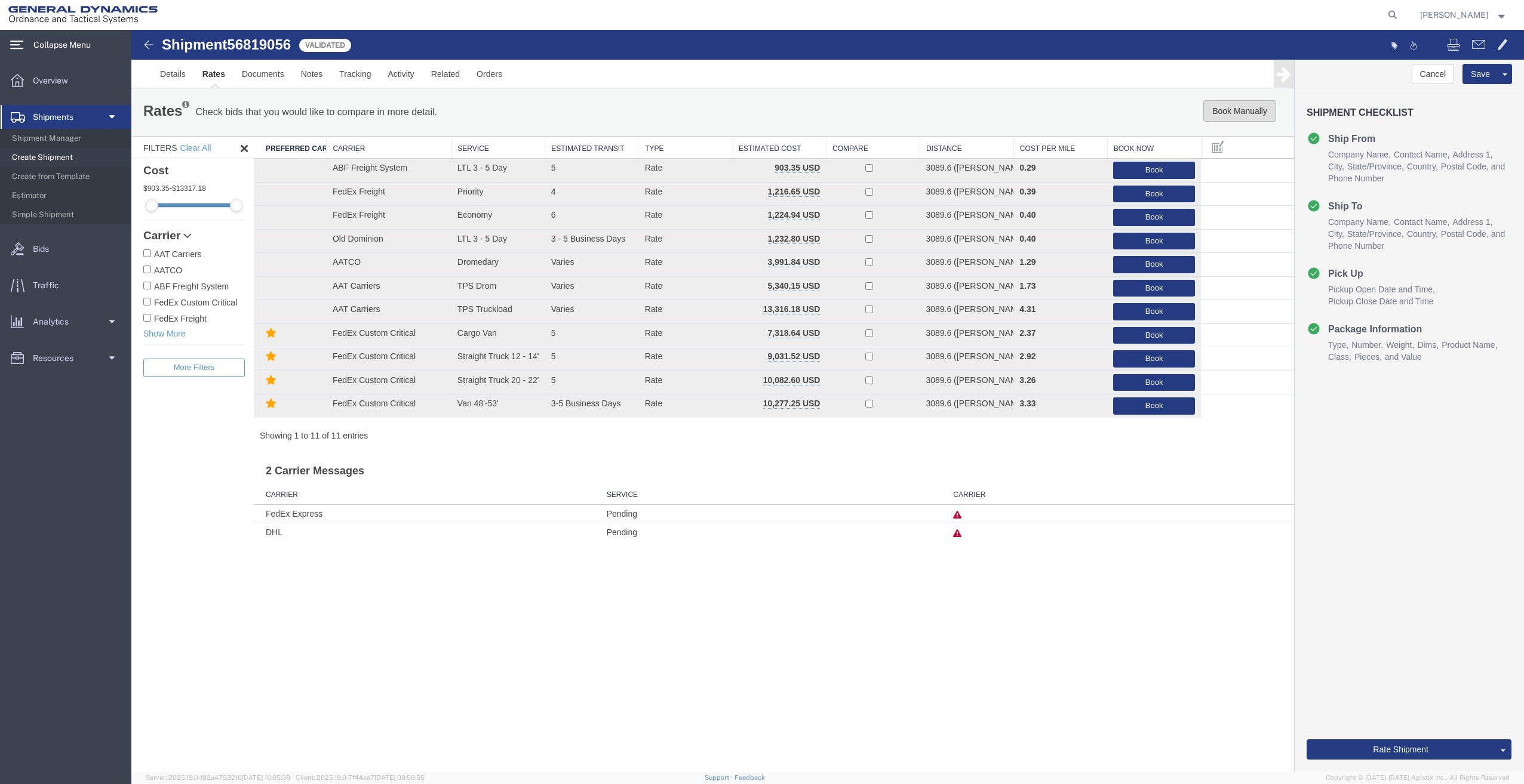
click at [1257, 109] on button "Book Manually" at bounding box center [1240, 110] width 72 height 21
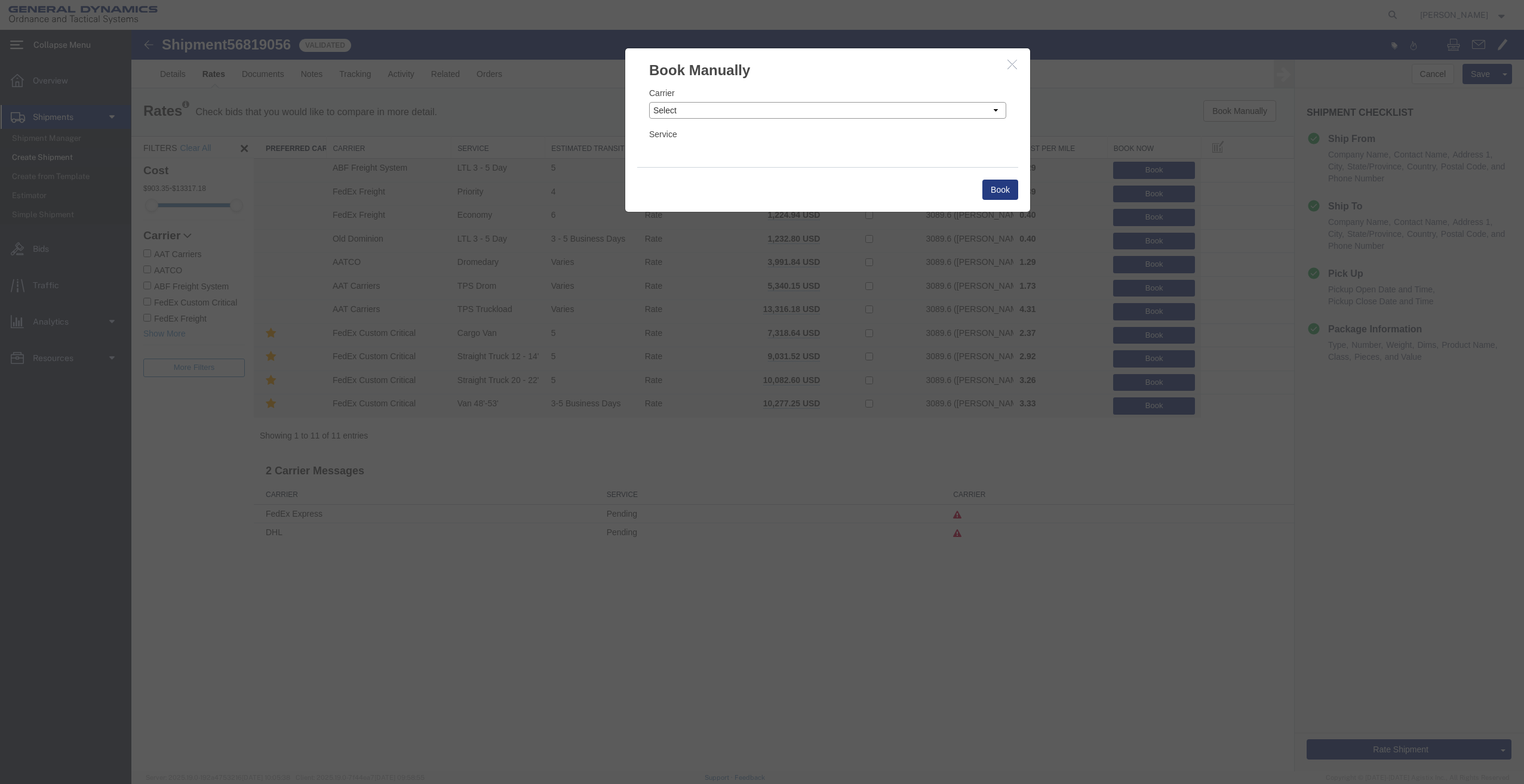
click at [768, 110] on select "Select Add New Carrier (and default service) AAT Carriers AATCO ABF Freight ABF…" at bounding box center [828, 110] width 357 height 17
select select "1090"
click at [650, 102] on select "Select Add New Carrier (and default service) AAT Carriers AATCO ABF Freight ABF…" at bounding box center [828, 110] width 357 height 17
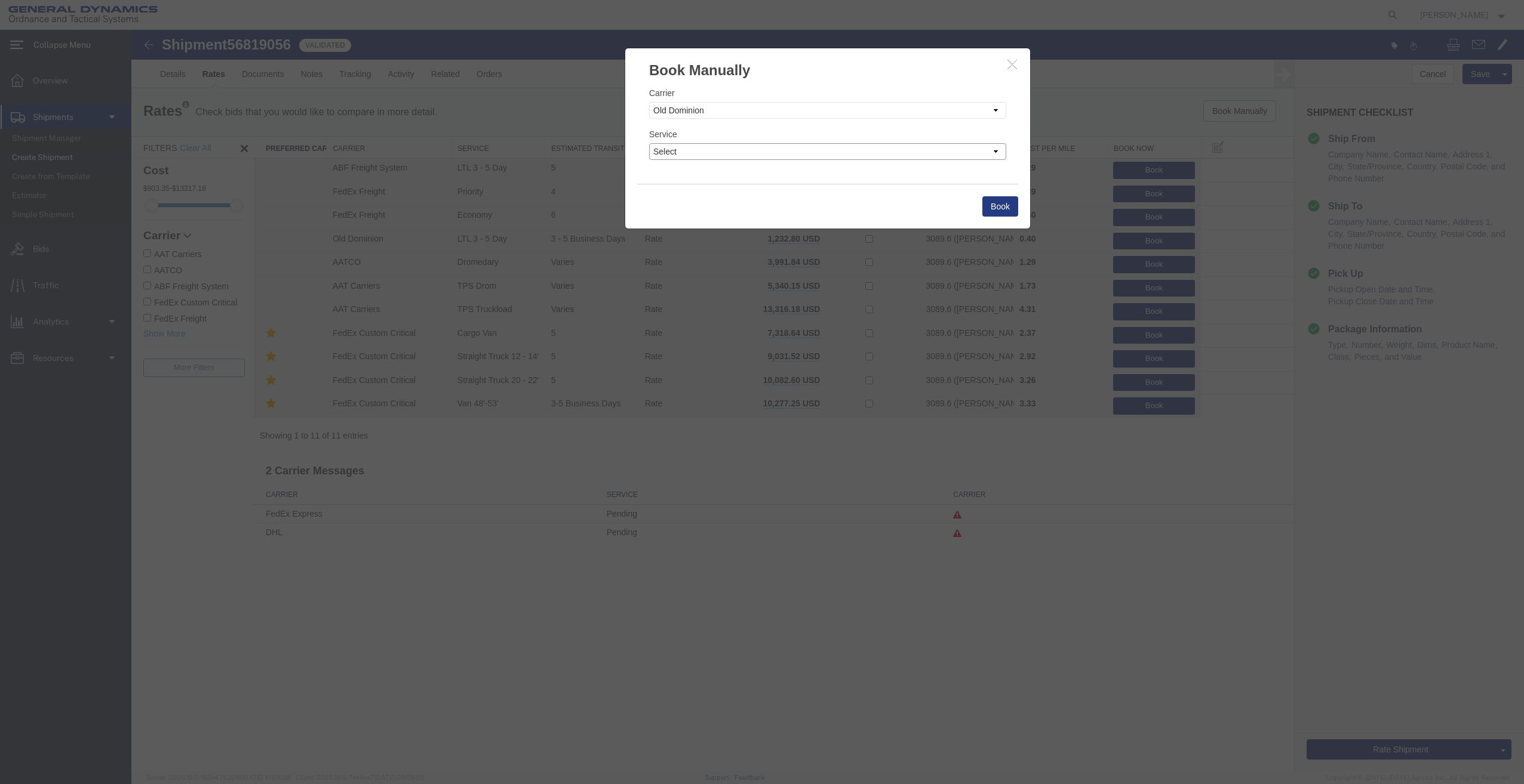
click at [725, 152] on select "Select 3 - 5 Day Guaranteed Next Day Hot Shot LTL 1 Day LTL 10+ Days LTL 2 Day …" at bounding box center [828, 151] width 357 height 17
select select "13088"
click at [650, 143] on select "Select 3 - 5 Day Guaranteed Next Day Hot Shot LTL 1 Day LTL 10+ Days LTL 2 Day …" at bounding box center [828, 151] width 357 height 17
click at [727, 110] on select "Select Add New Carrier (and default service) AAT Carriers AATCO ABF Freight ABF…" at bounding box center [828, 110] width 357 height 17
select select "21573"
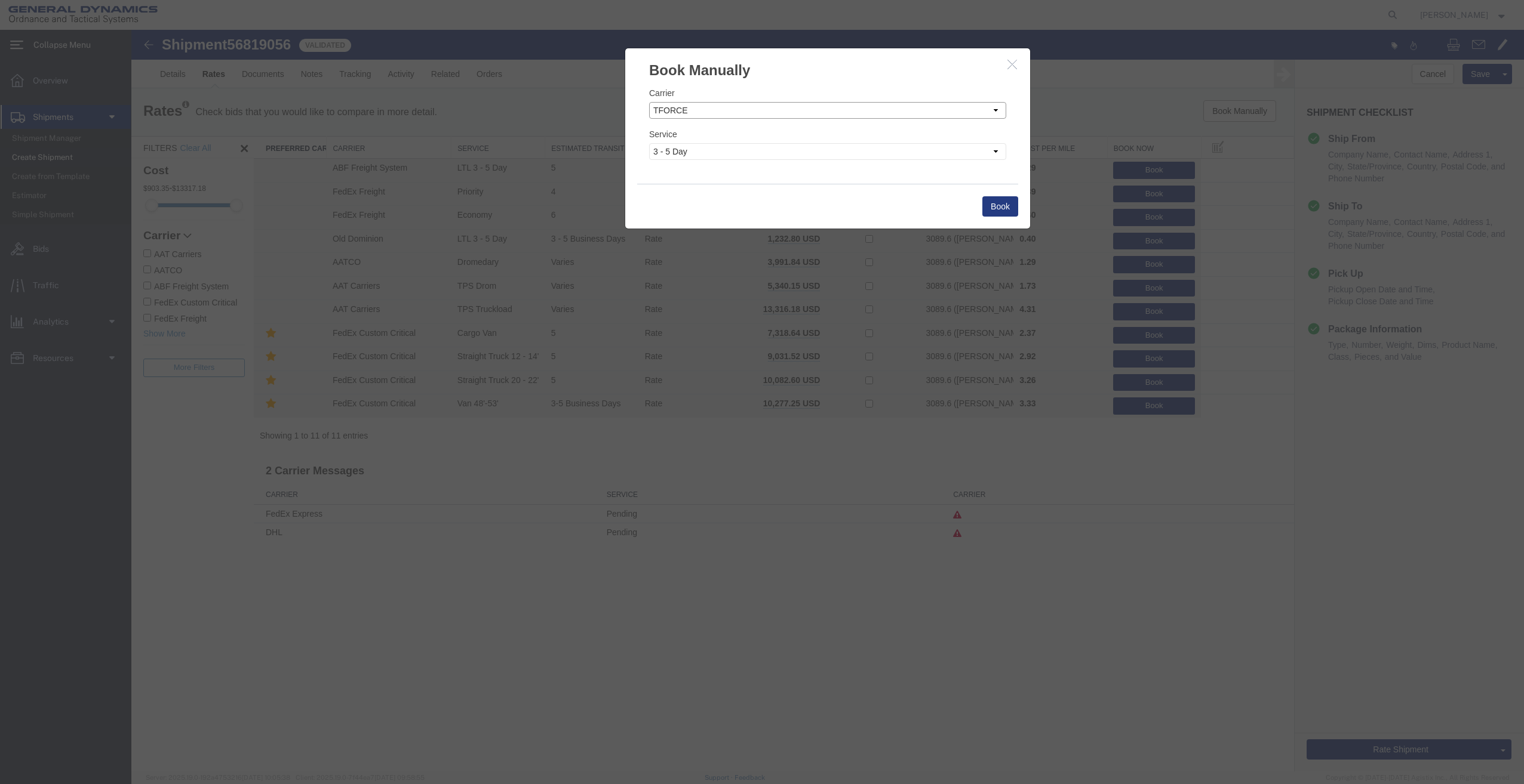
click at [650, 102] on select "Select Add New Carrier (and default service) AAT Carriers AATCO ABF Freight ABF…" at bounding box center [828, 110] width 357 height 17
click at [740, 141] on div "Service Select Less Than Truckload" at bounding box center [828, 143] width 357 height 32
click at [746, 149] on select "Select Less Than Truckload" at bounding box center [828, 151] width 357 height 17
select select "40442"
click at [650, 143] on select "Select Less Than Truckload" at bounding box center [828, 151] width 357 height 17
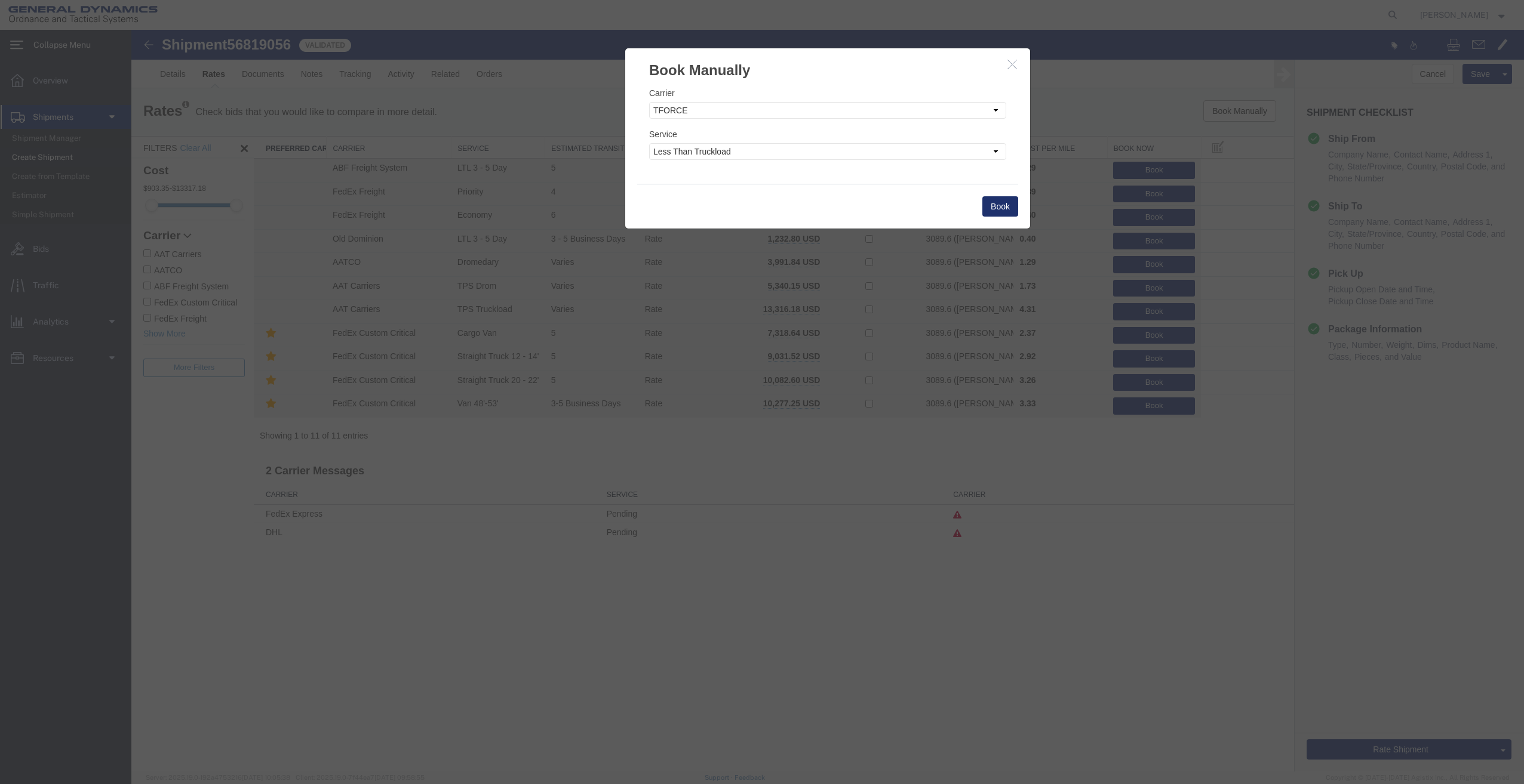
click at [997, 203] on button "Book" at bounding box center [1000, 206] width 36 height 20
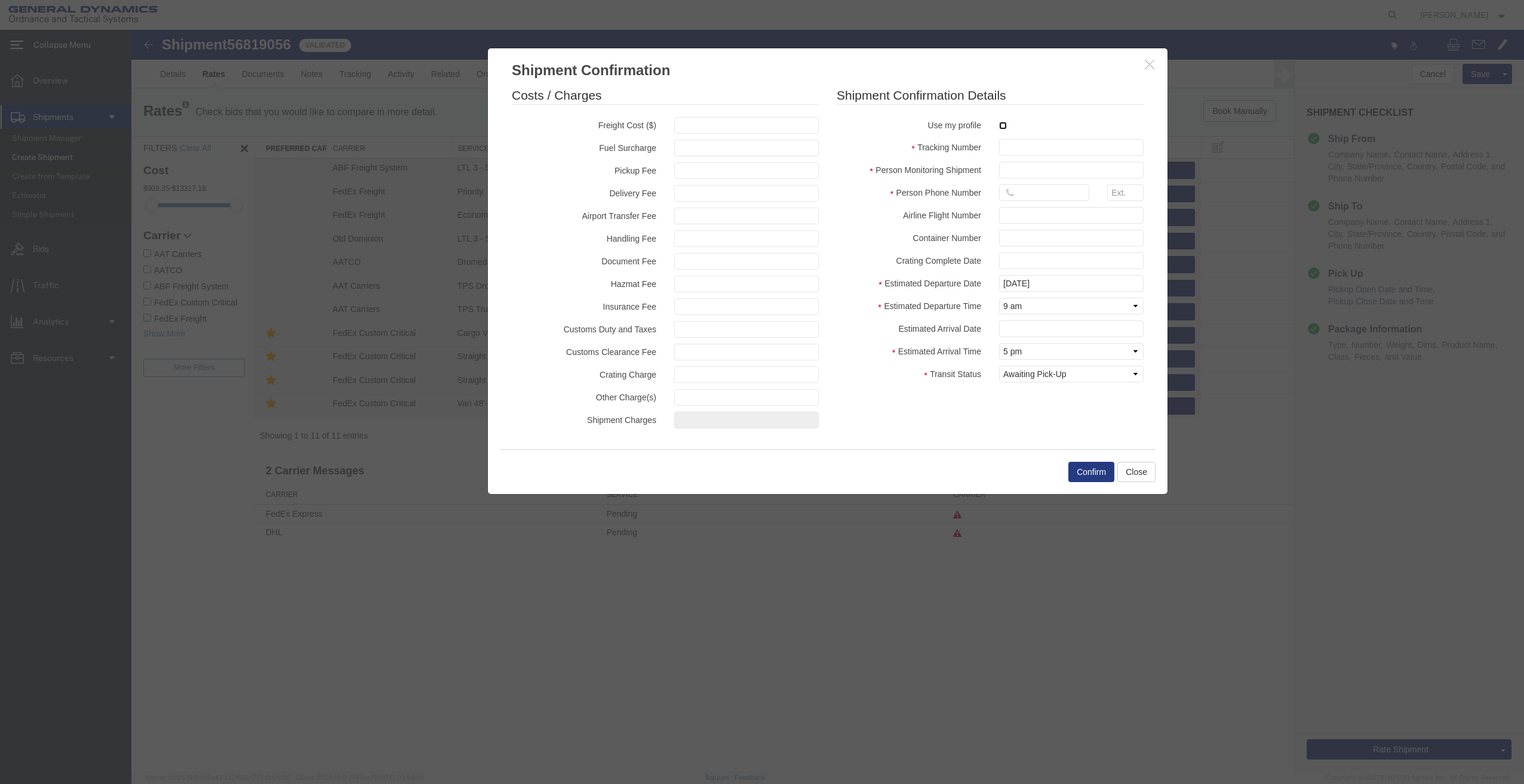
click at [1005, 128] on input "checkbox" at bounding box center [1003, 126] width 7 height 7
checkbox input "true"
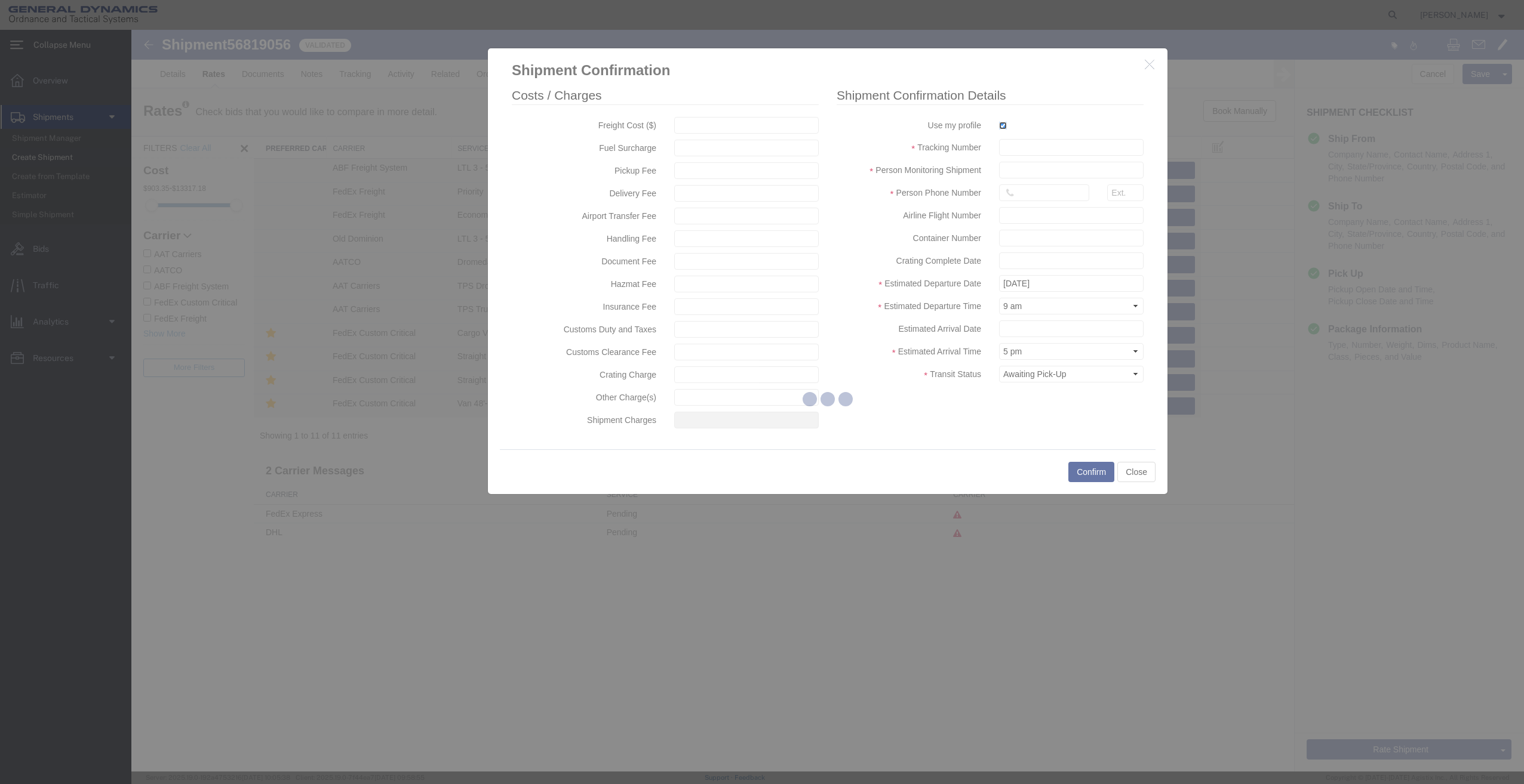
type input "[PERSON_NAME]"
type input "[PHONE_NUMBER]"
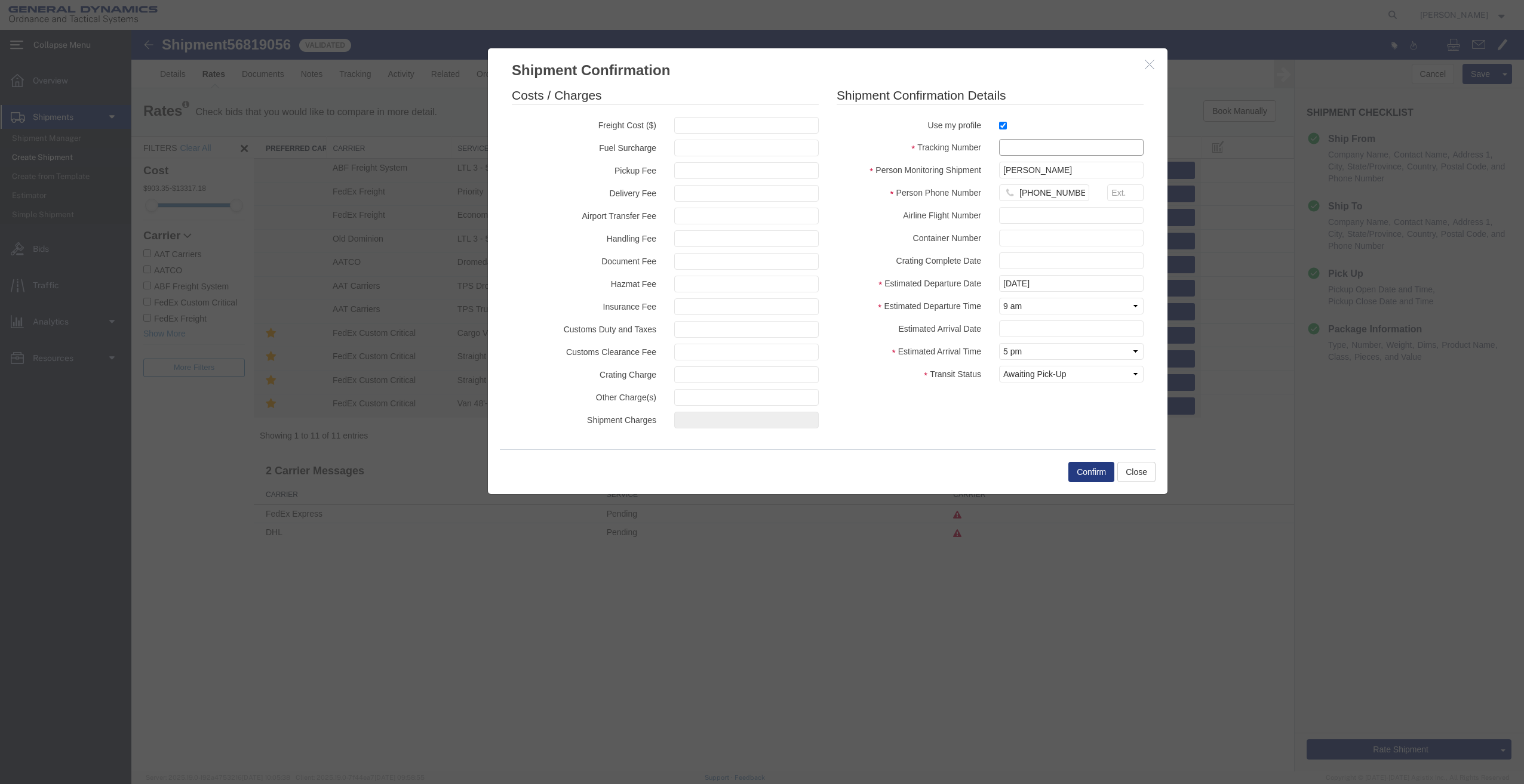
click at [1021, 149] on input "text" at bounding box center [1072, 148] width 145 height 17
type input "900868065 PME"
click at [1094, 467] on button "Confirm" at bounding box center [1091, 472] width 46 height 20
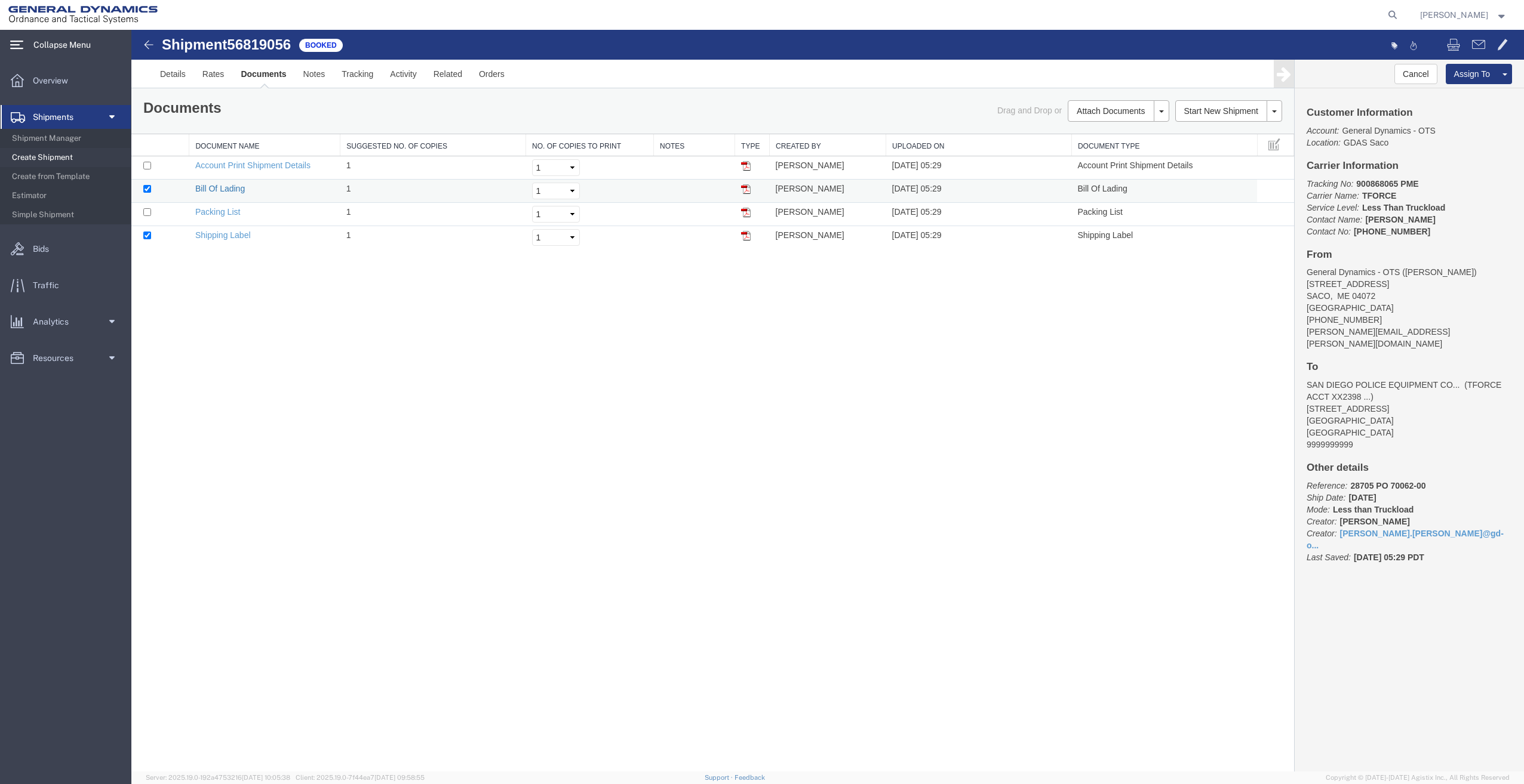
click at [232, 191] on link "Bill Of Lading" at bounding box center [220, 188] width 50 height 9
drag, startPoint x: 238, startPoint y: 231, endPoint x: 862, endPoint y: 295, distance: 627.3
click at [238, 231] on link "Shipping Label" at bounding box center [223, 235] width 56 height 9
